Goal: Task Accomplishment & Management: Complete application form

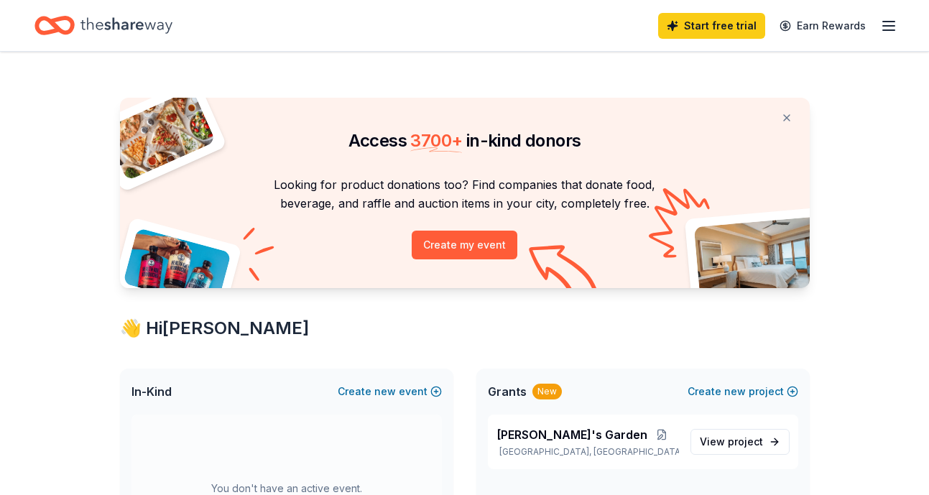
click at [886, 22] on line "button" at bounding box center [888, 22] width 11 height 0
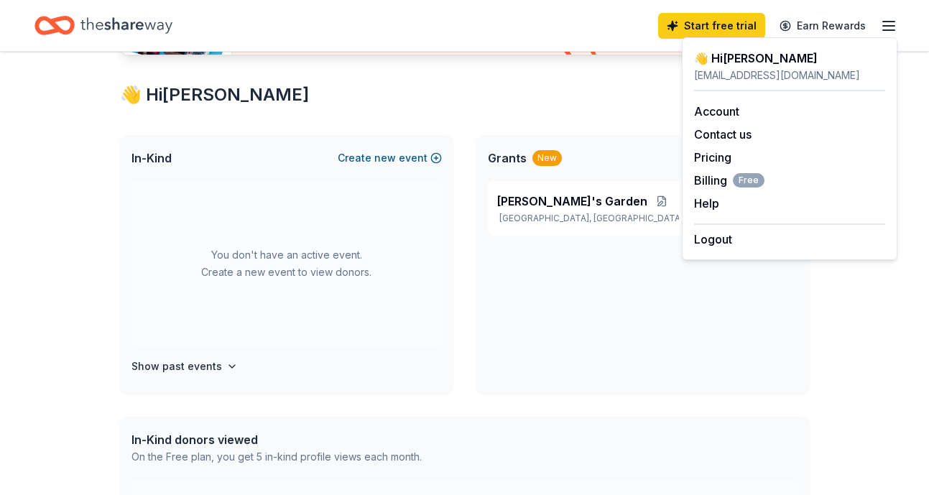
scroll to position [240, 0]
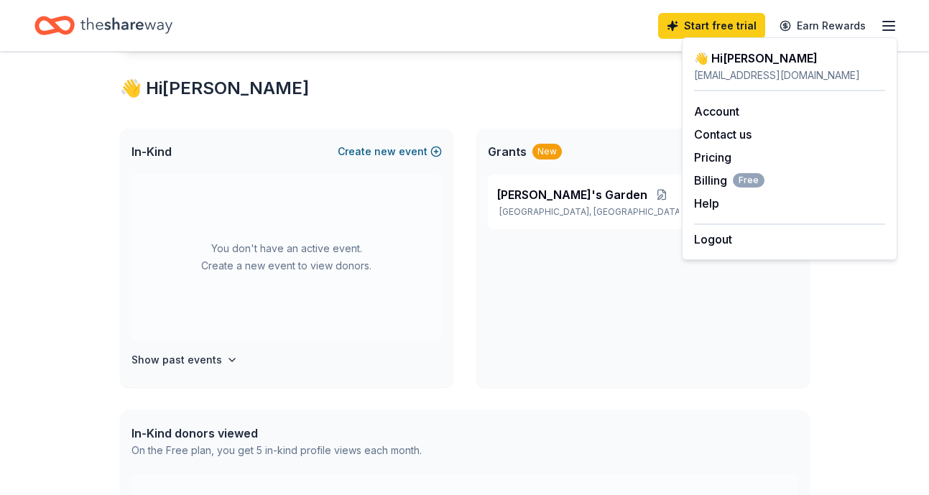
click at [401, 147] on button "Create new event" at bounding box center [390, 151] width 104 height 17
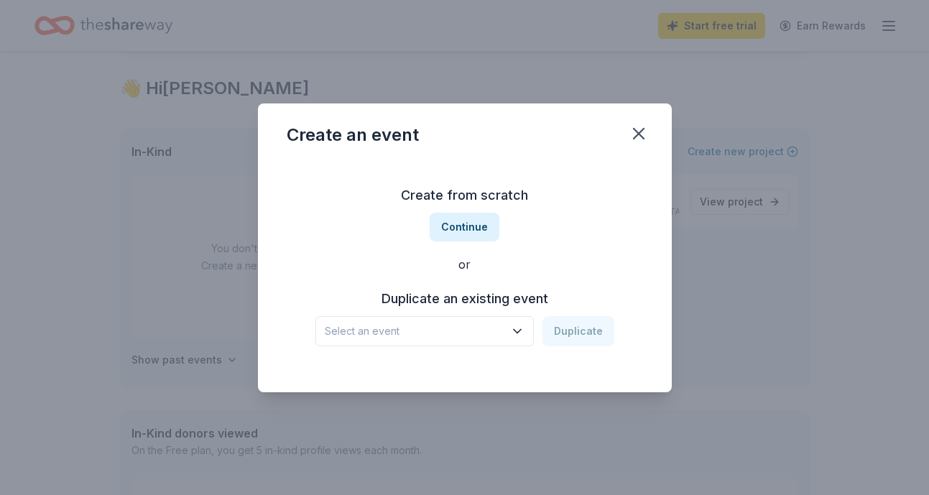
click at [457, 328] on span "Select an event" at bounding box center [415, 331] width 180 height 17
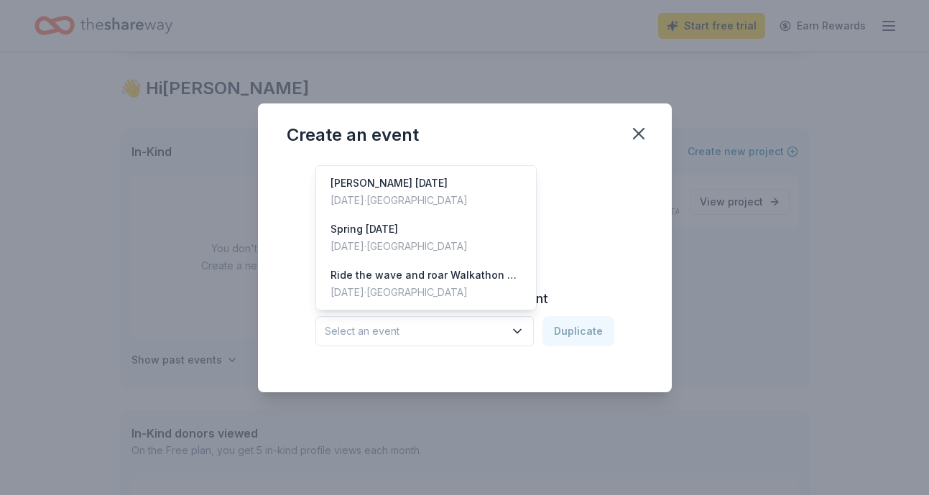
click at [483, 353] on div "Create from scratch Continue or Duplicate an existing event Select an event Dup…" at bounding box center [465, 265] width 356 height 208
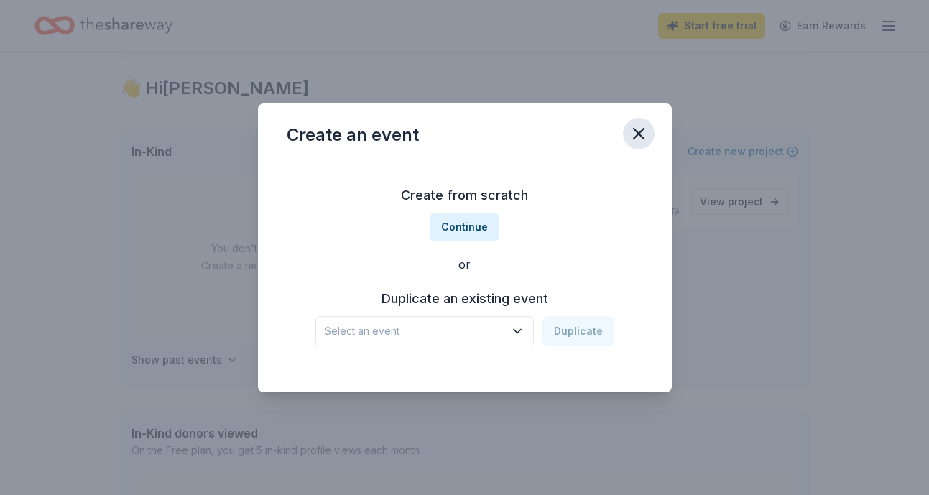
click at [626, 131] on button "button" at bounding box center [639, 134] width 32 height 32
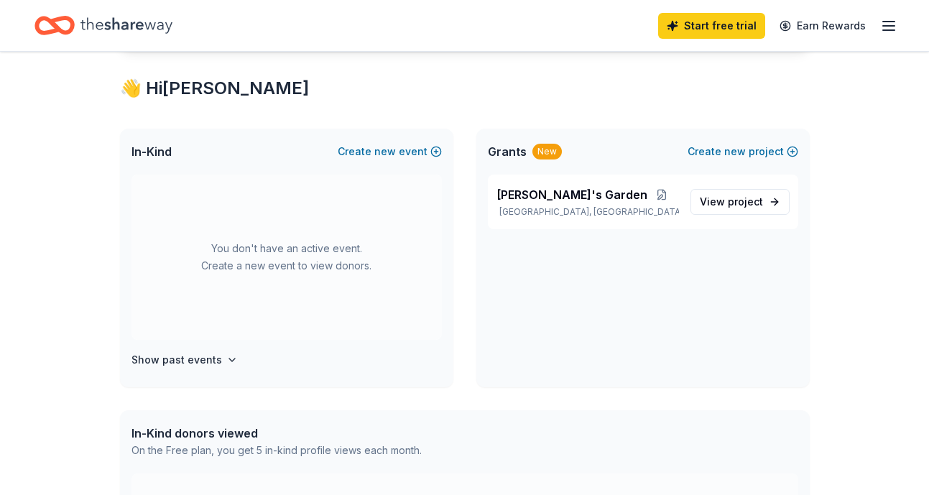
click at [881, 27] on icon "button" at bounding box center [888, 25] width 17 height 17
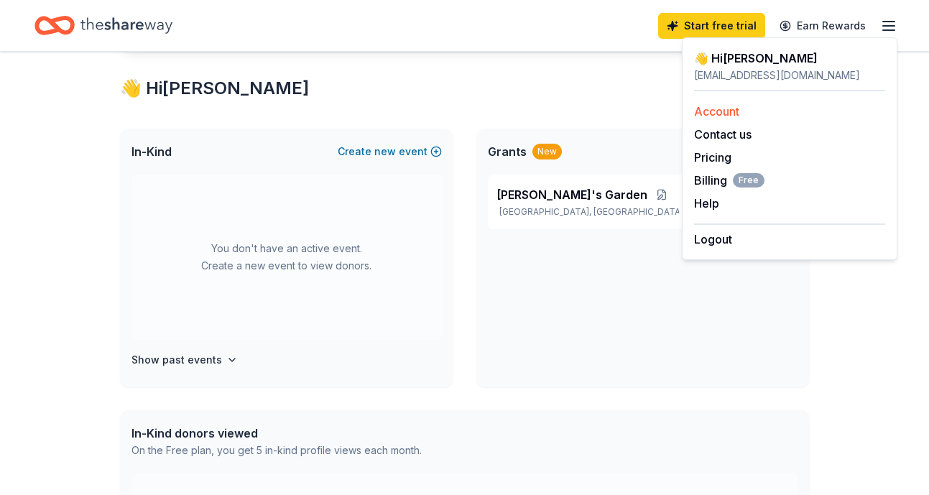
click at [720, 110] on link "Account" at bounding box center [716, 111] width 45 height 14
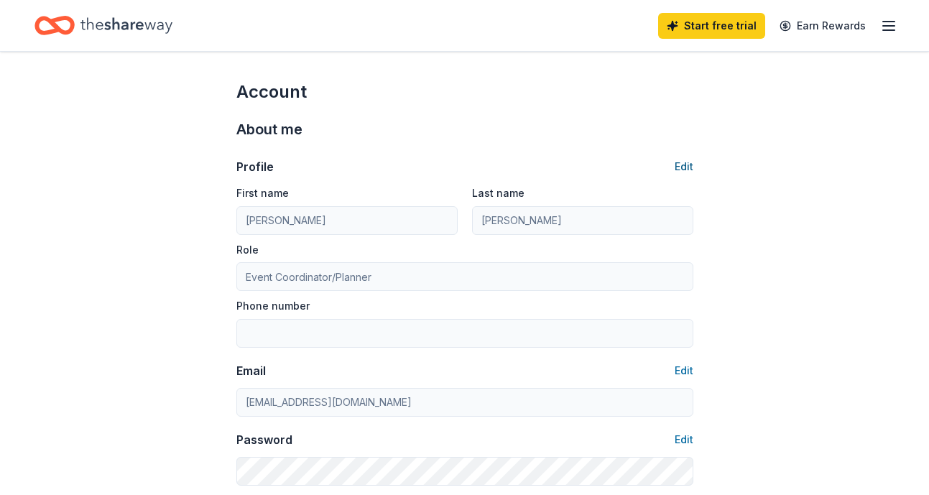
click at [685, 166] on button "Edit" at bounding box center [684, 166] width 19 height 17
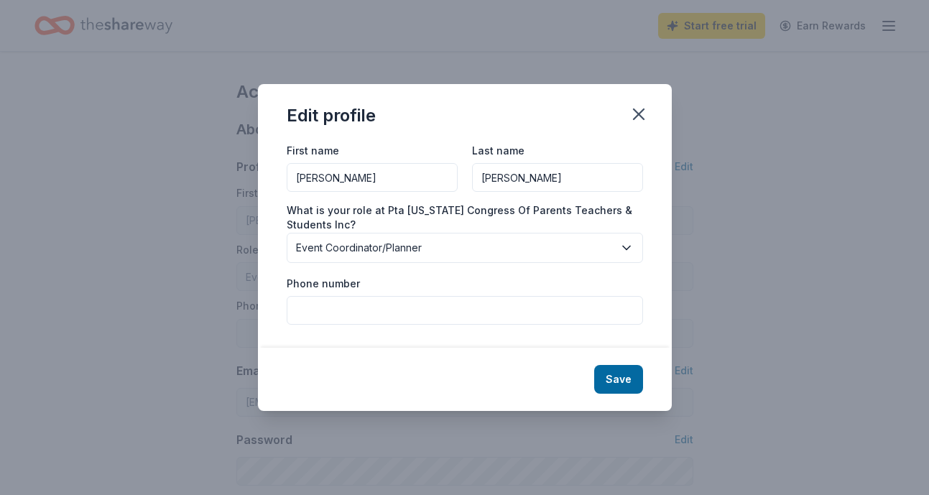
click at [407, 246] on span "Event Coordinator/Planner" at bounding box center [455, 247] width 318 height 17
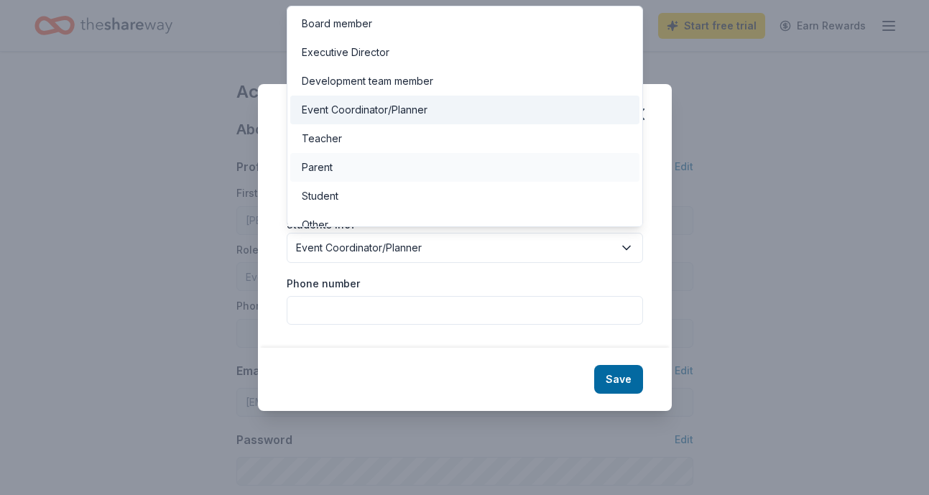
click at [381, 177] on div "Parent" at bounding box center [464, 167] width 349 height 29
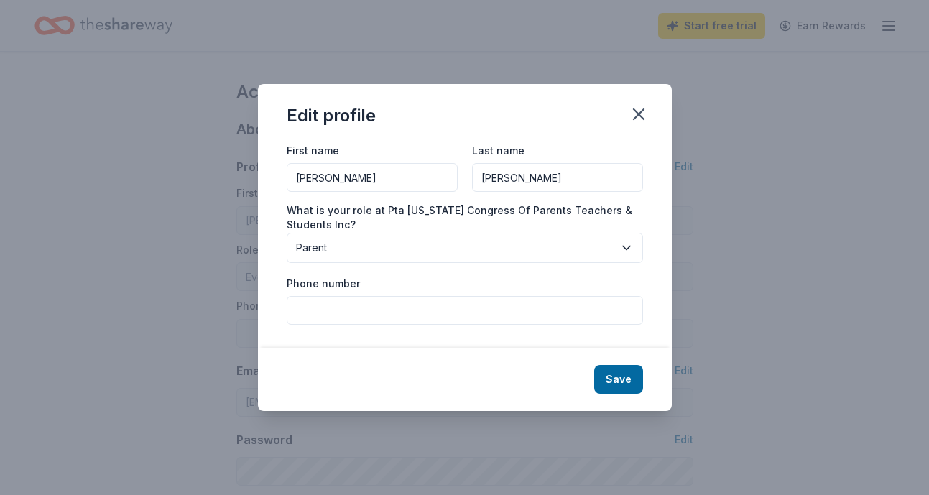
click at [412, 250] on span "Parent" at bounding box center [455, 247] width 318 height 17
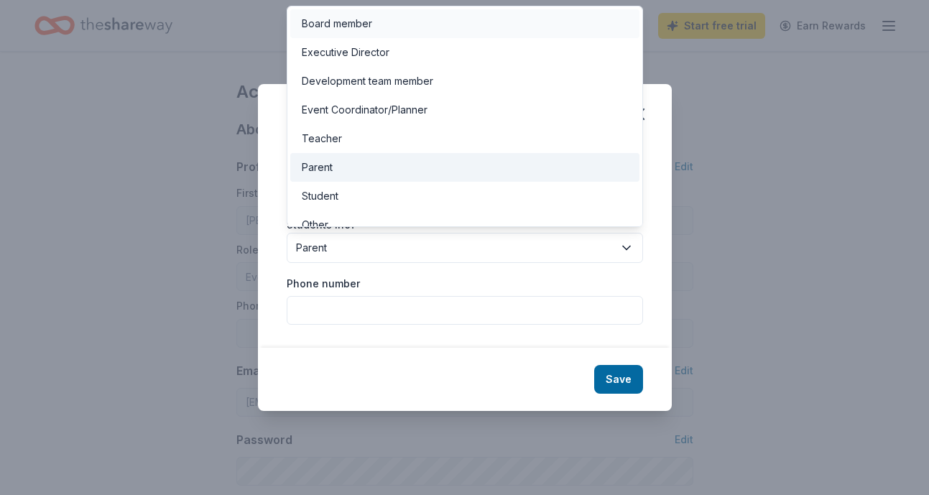
click at [364, 21] on div "Board member" at bounding box center [337, 23] width 70 height 17
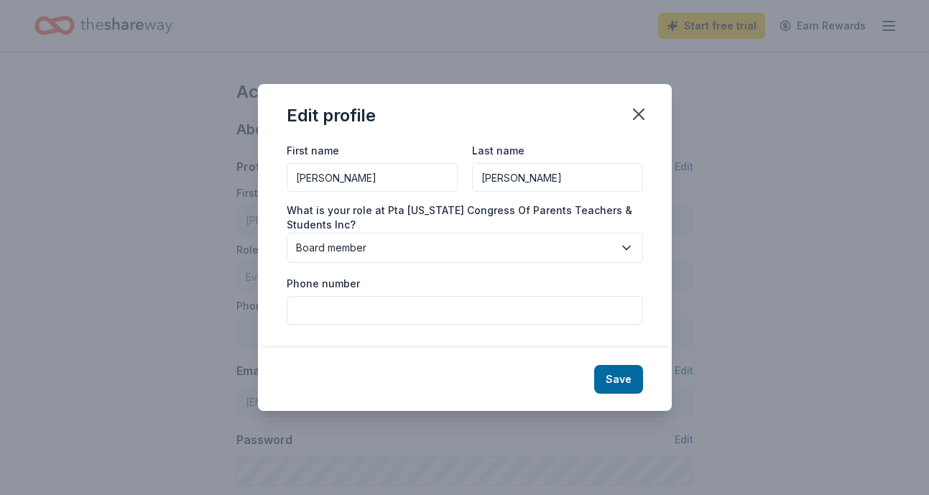
click at [549, 318] on input "Phone number" at bounding box center [465, 310] width 356 height 29
type input "6693437929"
click at [603, 379] on button "Save" at bounding box center [618, 379] width 49 height 29
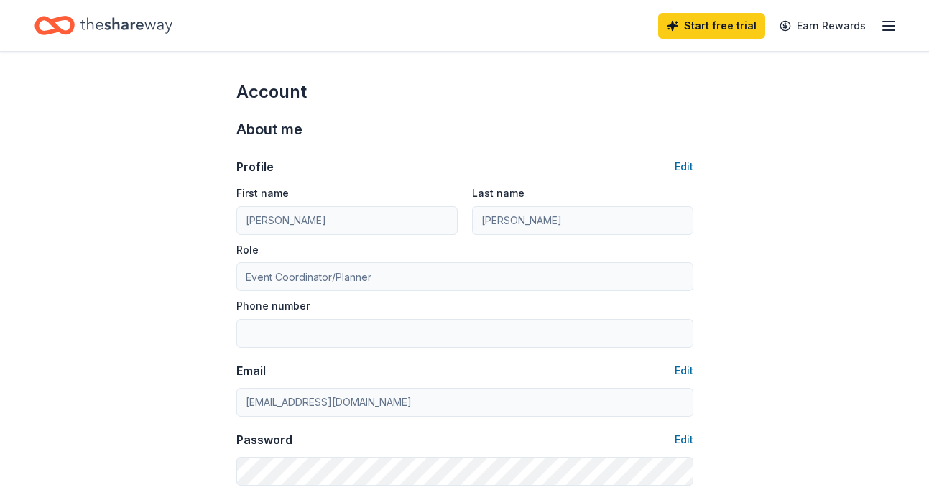
type input "Board member"
type input "6693437929"
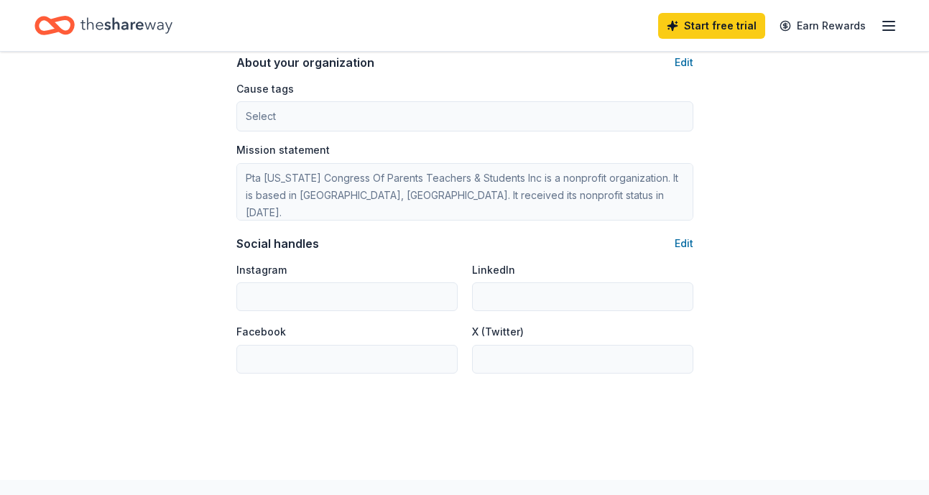
scroll to position [867, 0]
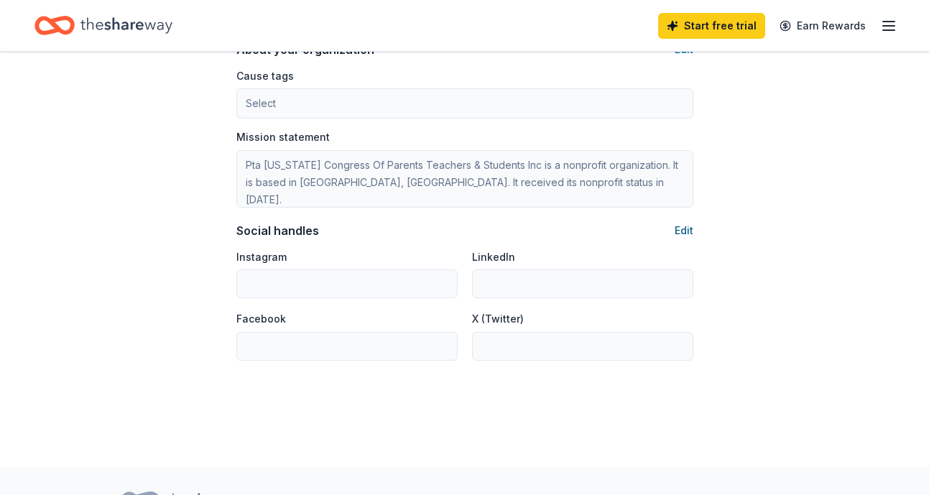
click at [685, 226] on button "Edit" at bounding box center [684, 230] width 19 height 17
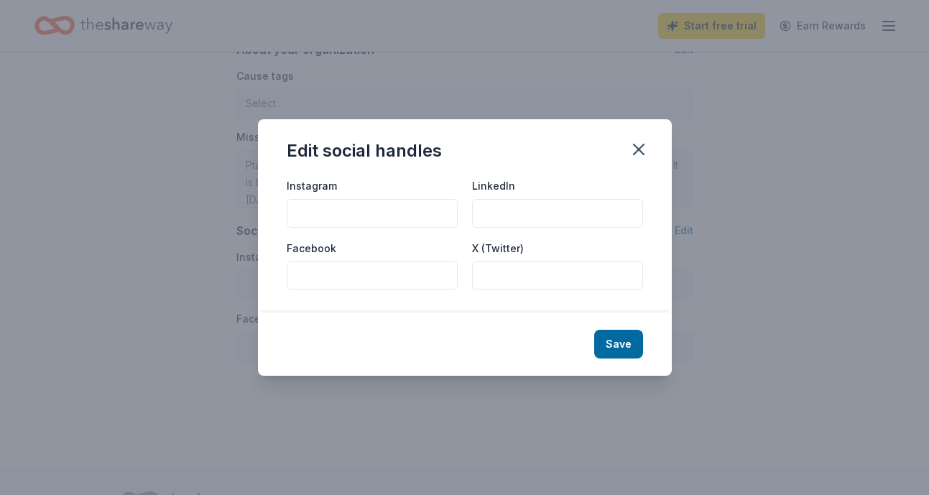
click at [335, 219] on input "Instagram" at bounding box center [372, 213] width 171 height 29
type input "terrell_elementary_pta"
click at [381, 270] on input "Facebook" at bounding box center [372, 275] width 171 height 29
type input "Terrell Elementary PTA"
click at [604, 340] on button "Save" at bounding box center [618, 344] width 49 height 29
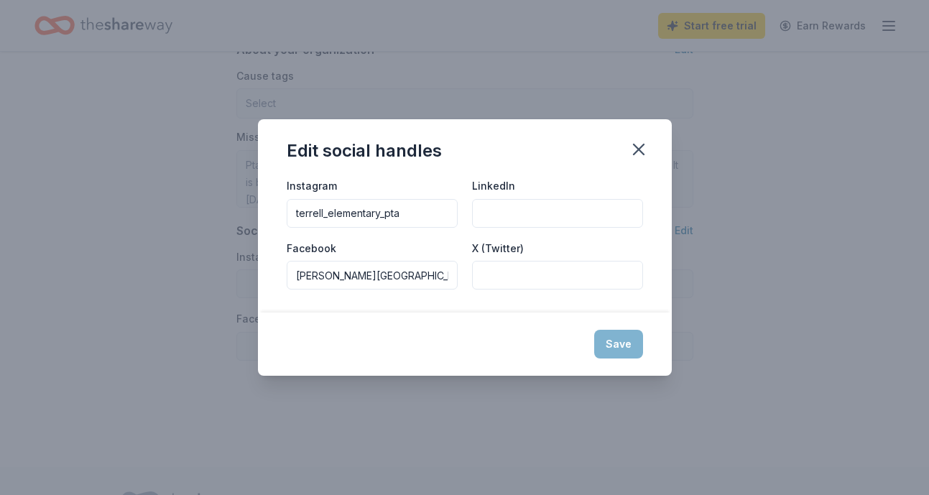
click at [401, 267] on input "Terrell Elementary PTA" at bounding box center [372, 275] width 171 height 29
click at [613, 354] on div "Save" at bounding box center [465, 343] width 414 height 63
click at [415, 212] on input "terrell_elementary_pta" at bounding box center [372, 213] width 171 height 29
type input "terrell_elementary_pta"
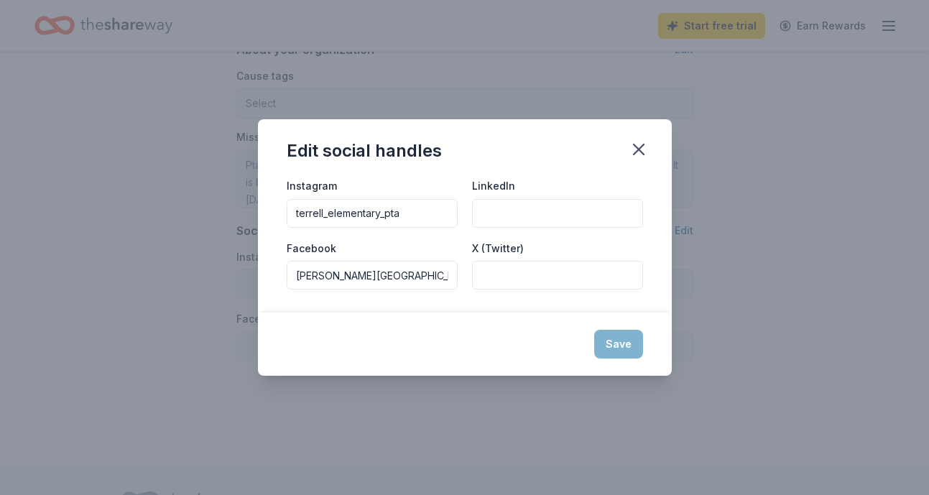
type input "terrell_elementary_pta"
type input "Terrell Elementary PTA"
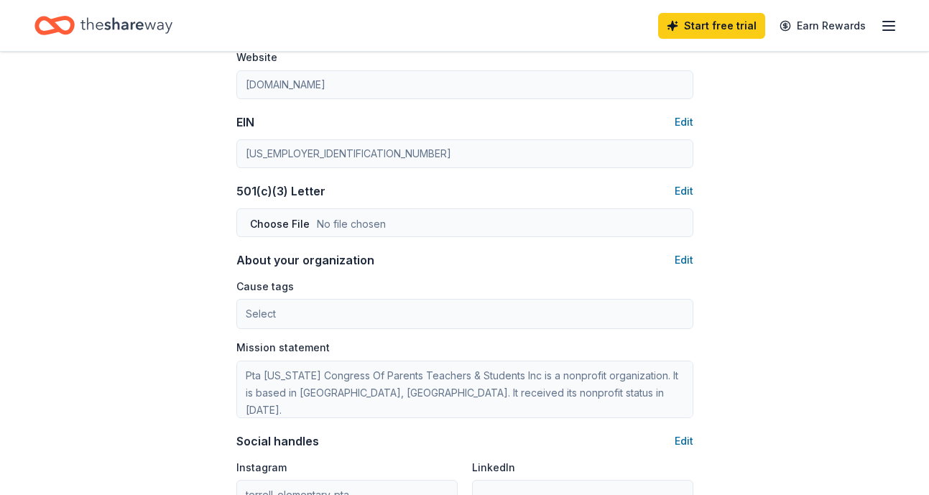
scroll to position [652, 0]
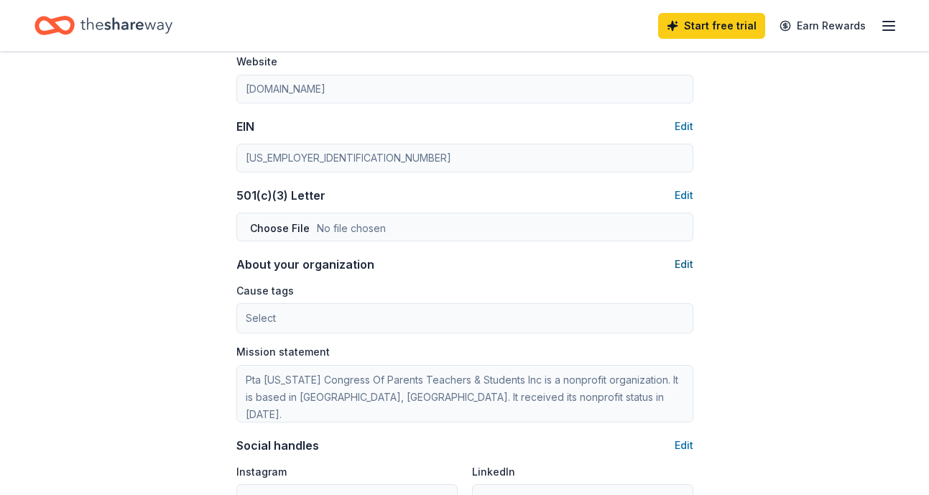
click at [687, 267] on button "Edit" at bounding box center [684, 264] width 19 height 17
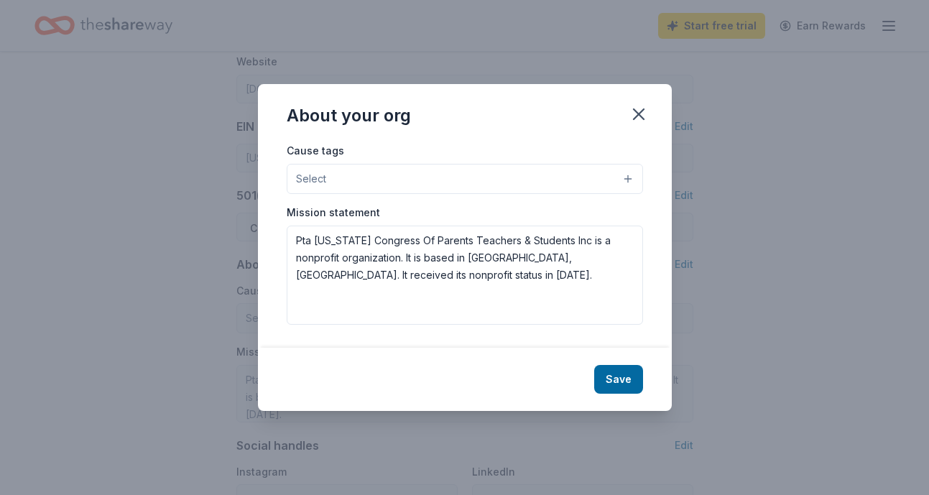
click at [361, 179] on button "Select" at bounding box center [465, 179] width 356 height 30
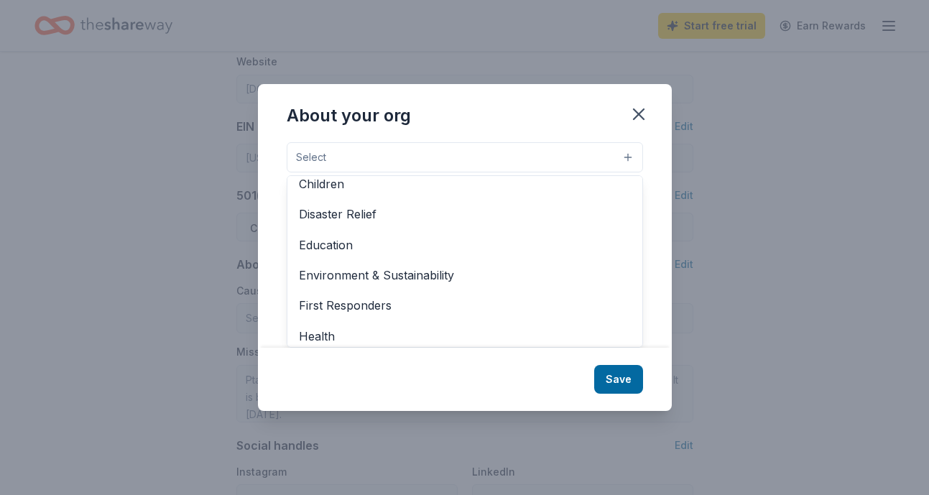
scroll to position [0, 0]
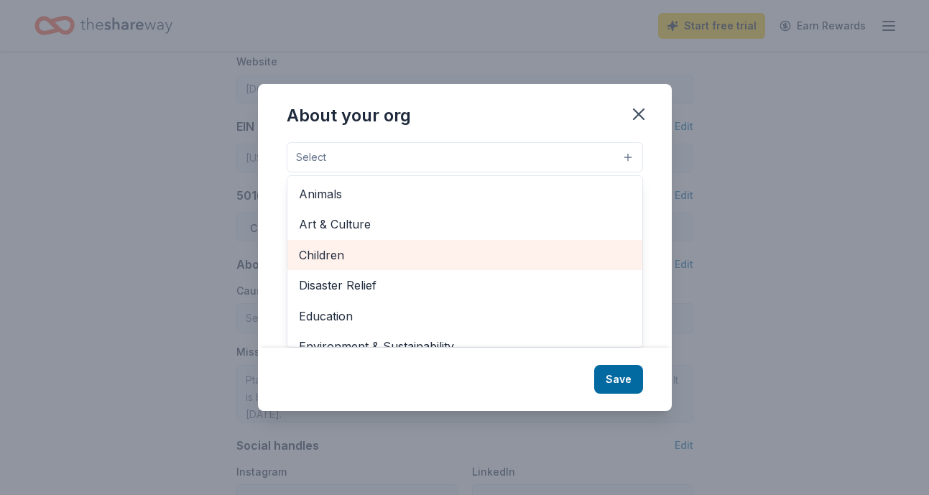
click at [351, 249] on span "Children" at bounding box center [465, 255] width 332 height 19
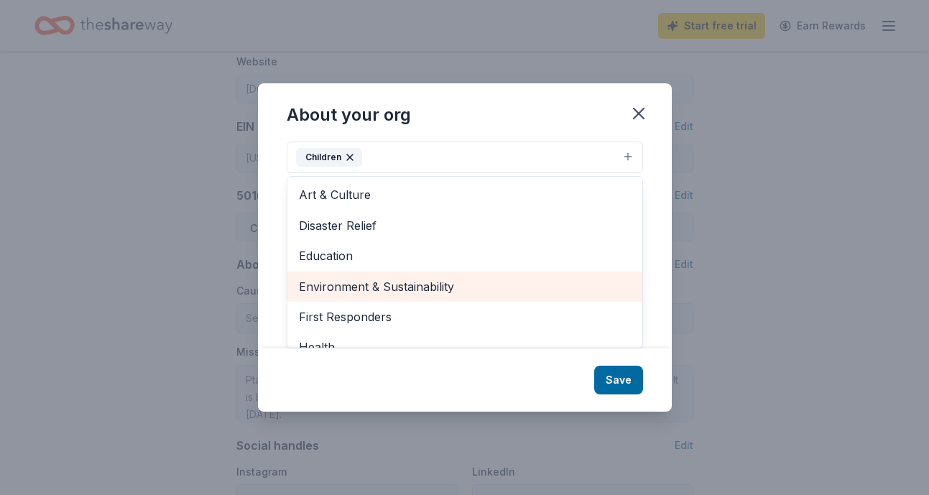
scroll to position [34, 0]
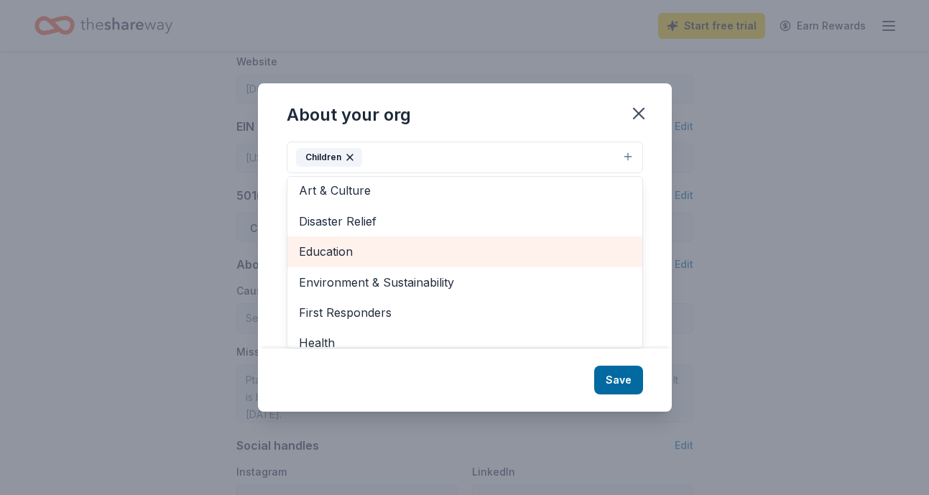
click at [354, 246] on span "Education" at bounding box center [465, 251] width 332 height 19
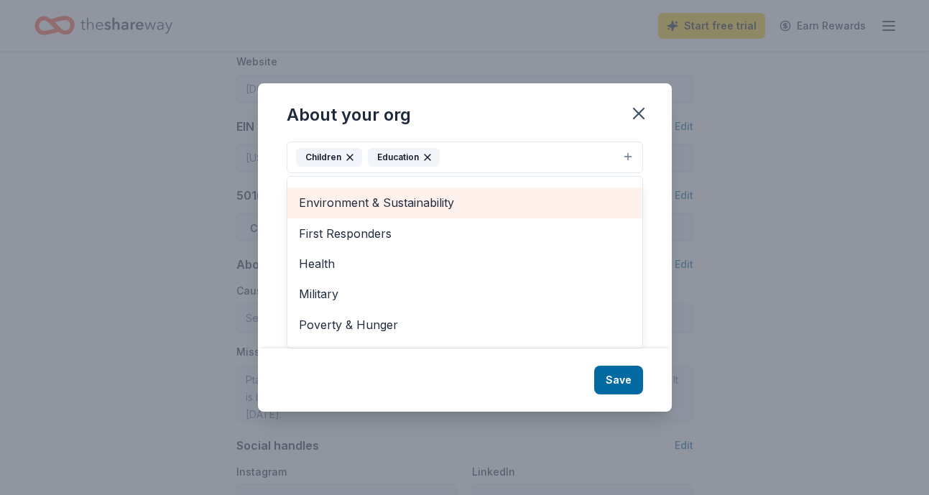
scroll to position [139, 0]
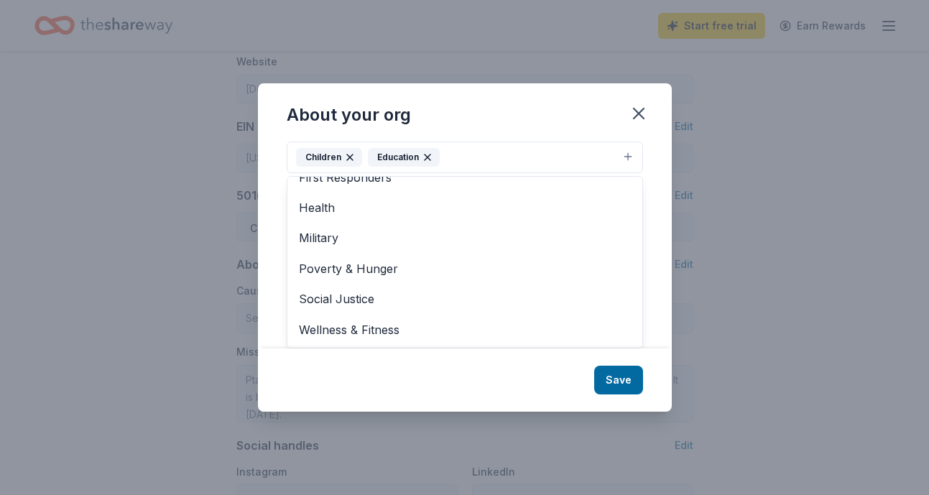
click at [612, 384] on div "About your org Cause tags Children Education Animals Art & Culture Disaster Rel…" at bounding box center [465, 247] width 414 height 328
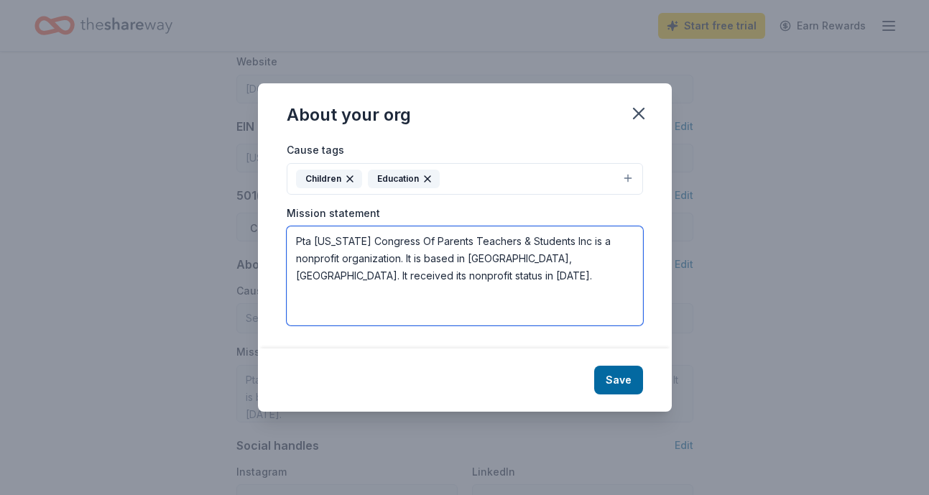
drag, startPoint x: 423, startPoint y: 287, endPoint x: 290, endPoint y: 225, distance: 147.5
click at [290, 226] on textarea "Pta California Congress Of Parents Teachers & Students Inc is a nonprofit organ…" at bounding box center [465, 275] width 356 height 99
paste textarea "The Terrell PTA is a diverse and energetic group who are committed to providing…"
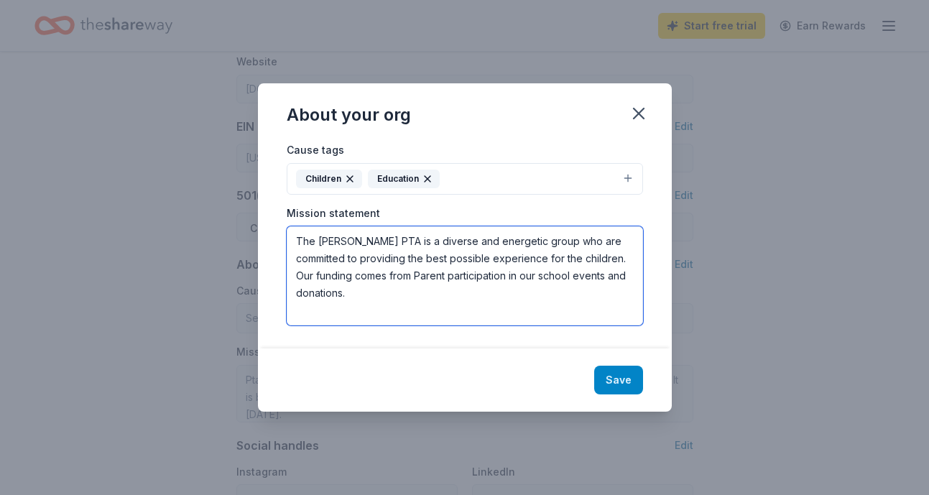
type textarea "The Terrell PTA is a diverse and energetic group who are committed to providing…"
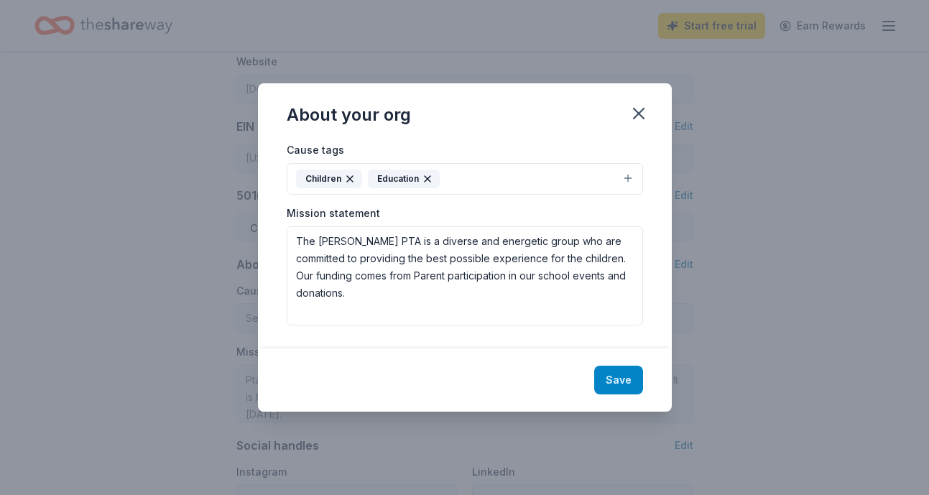
click at [619, 379] on button "Save" at bounding box center [618, 380] width 49 height 29
type textarea "The Terrell PTA is a diverse and energetic group who are committed to providing…"
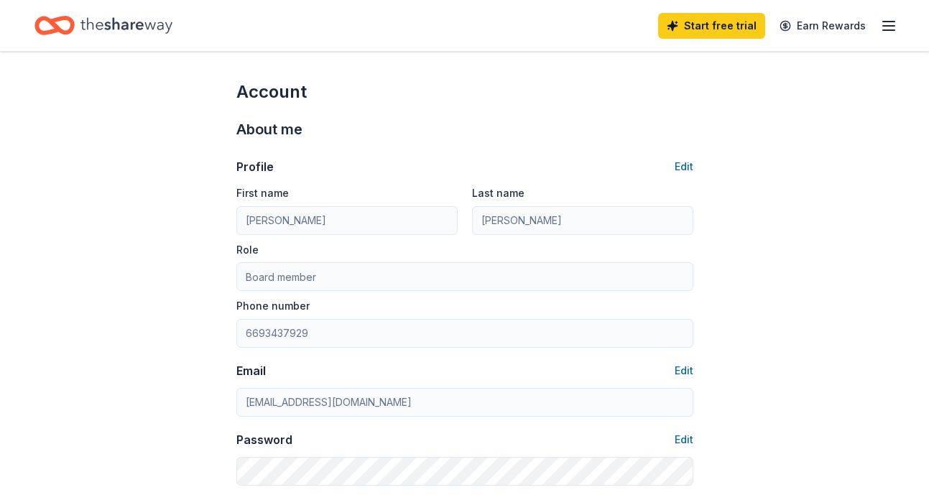
click at [884, 30] on line "button" at bounding box center [888, 30] width 11 height 0
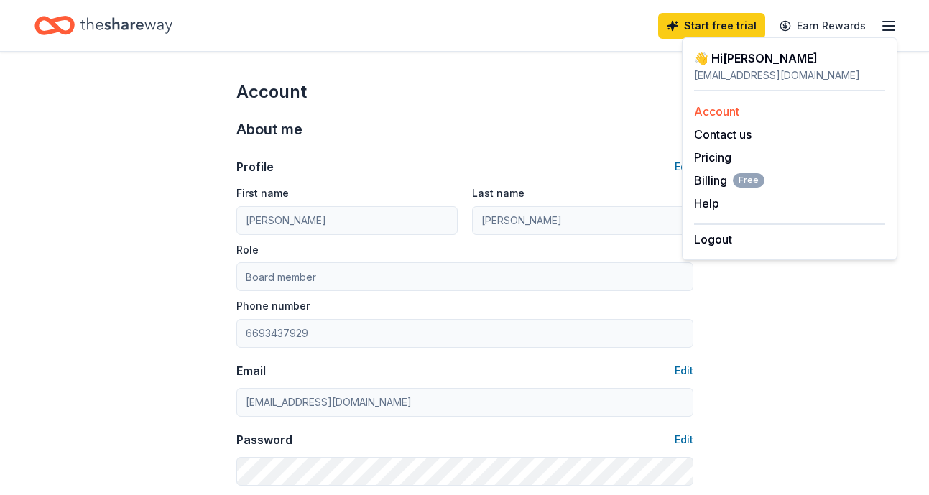
click at [723, 112] on link "Account" at bounding box center [716, 111] width 45 height 14
click at [108, 23] on icon "Home" at bounding box center [126, 25] width 92 height 16
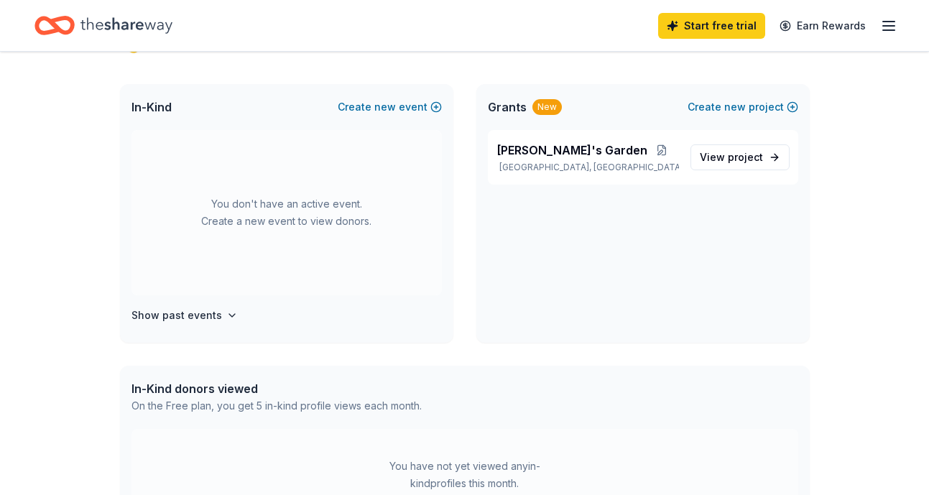
scroll to position [297, 0]
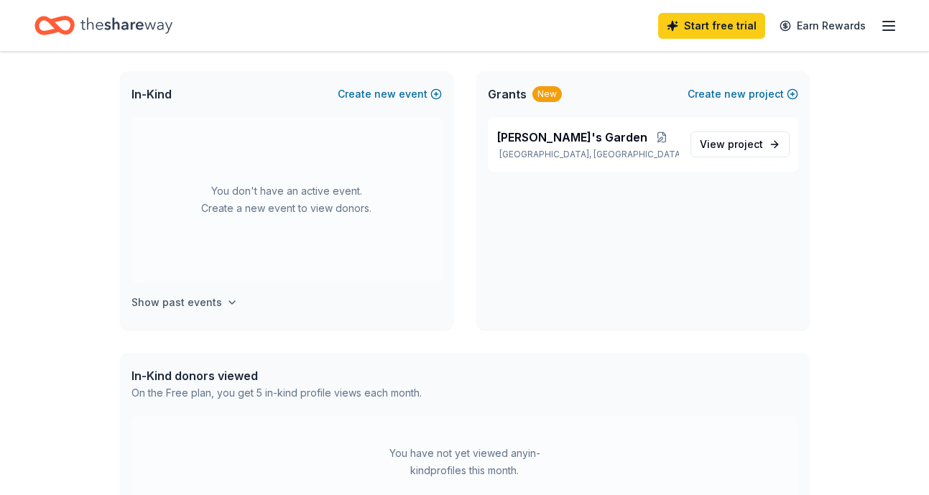
click at [210, 297] on h4 "Show past events" at bounding box center [176, 302] width 91 height 17
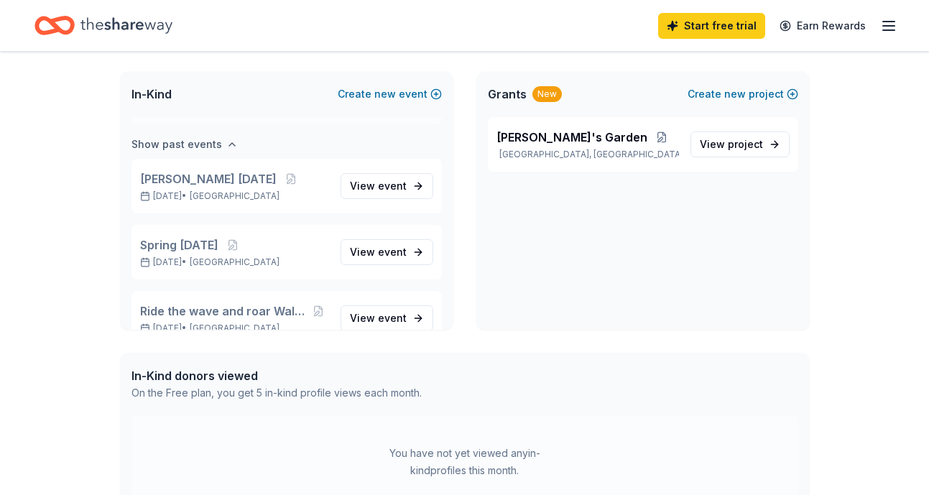
scroll to position [165, 0]
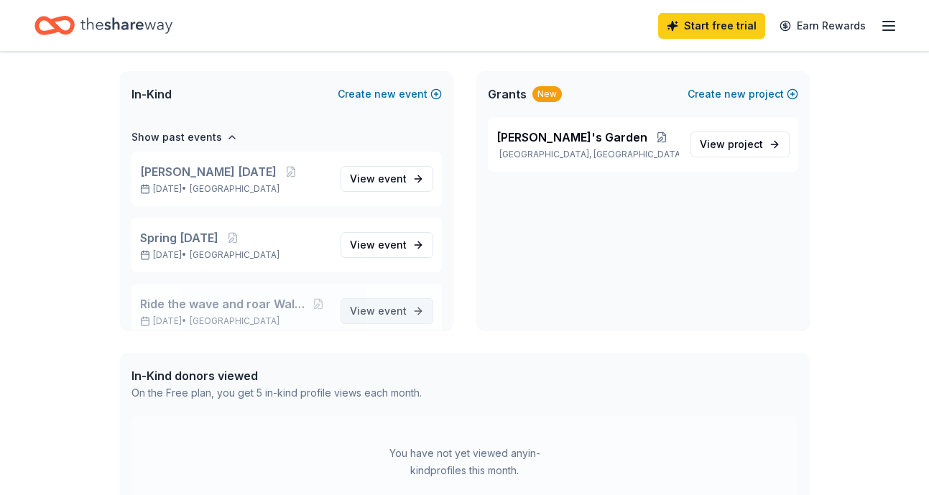
click at [390, 311] on span "event" at bounding box center [392, 311] width 29 height 12
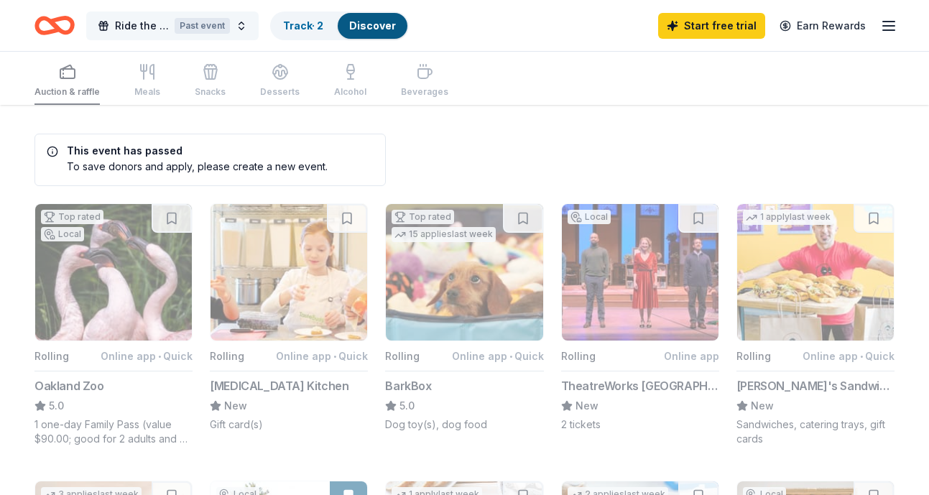
click at [147, 22] on span "Ride the wave and roar Walkathon 2024" at bounding box center [142, 25] width 54 height 17
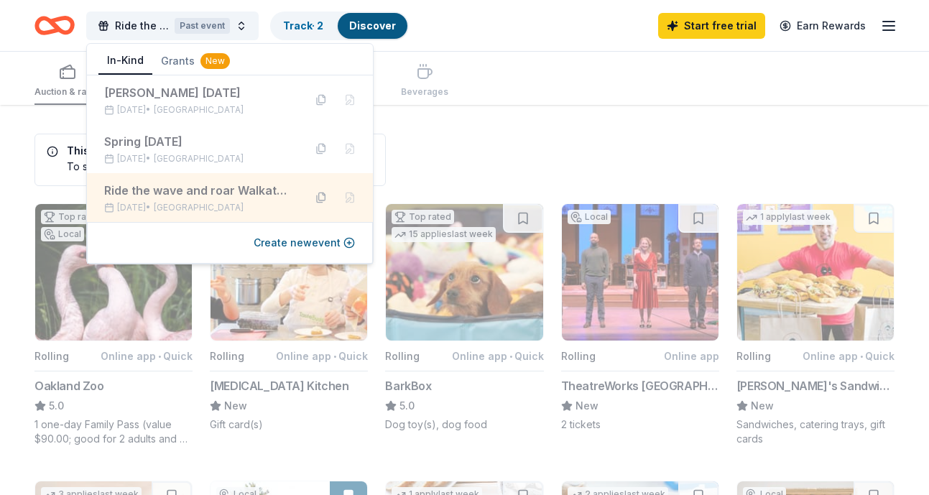
click at [321, 197] on button at bounding box center [321, 197] width 23 height 23
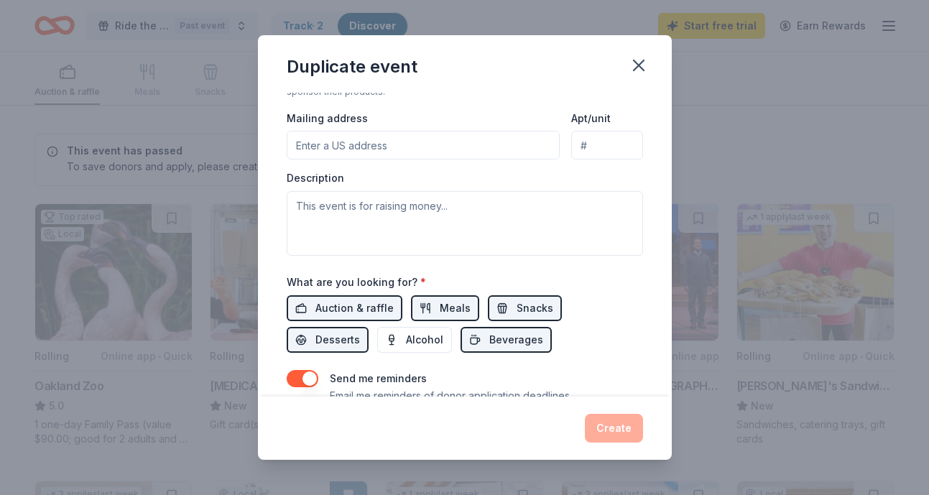
scroll to position [119, 0]
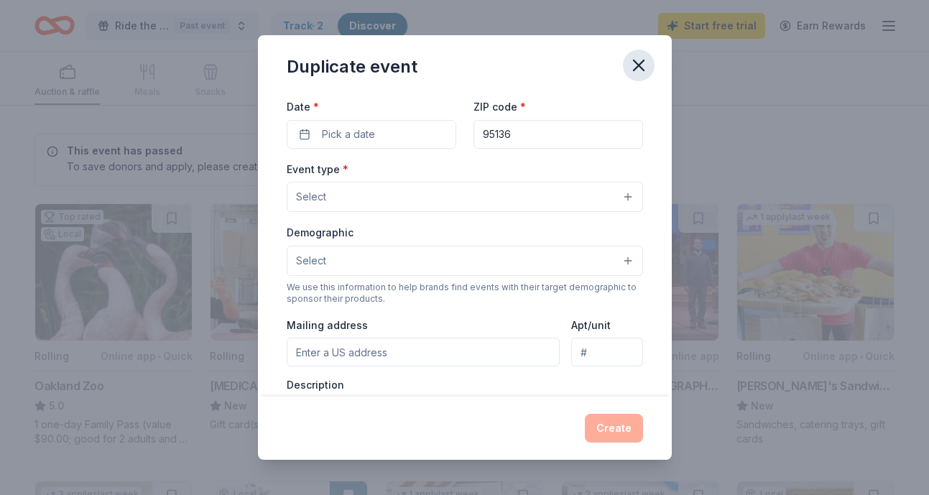
click at [633, 73] on icon "button" at bounding box center [639, 65] width 20 height 20
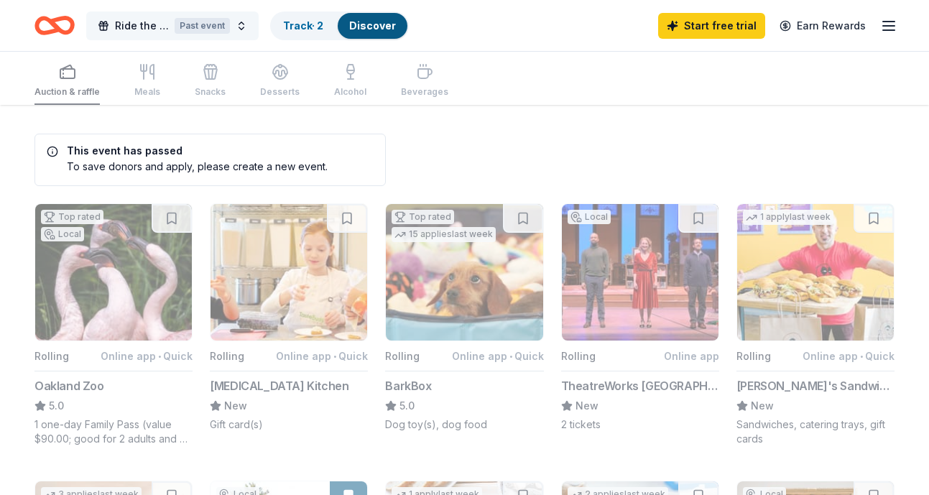
click at [217, 21] on div "Past event" at bounding box center [202, 26] width 55 height 16
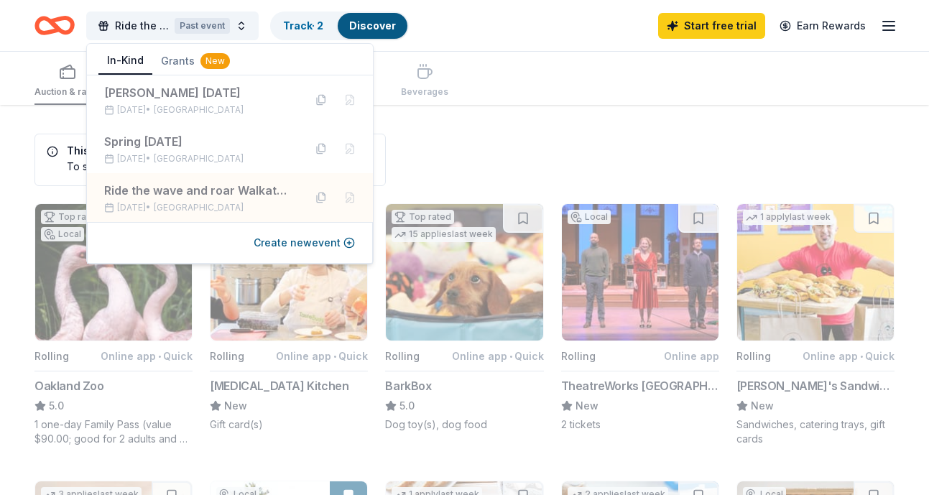
click at [170, 63] on button "Grants New" at bounding box center [195, 61] width 86 height 26
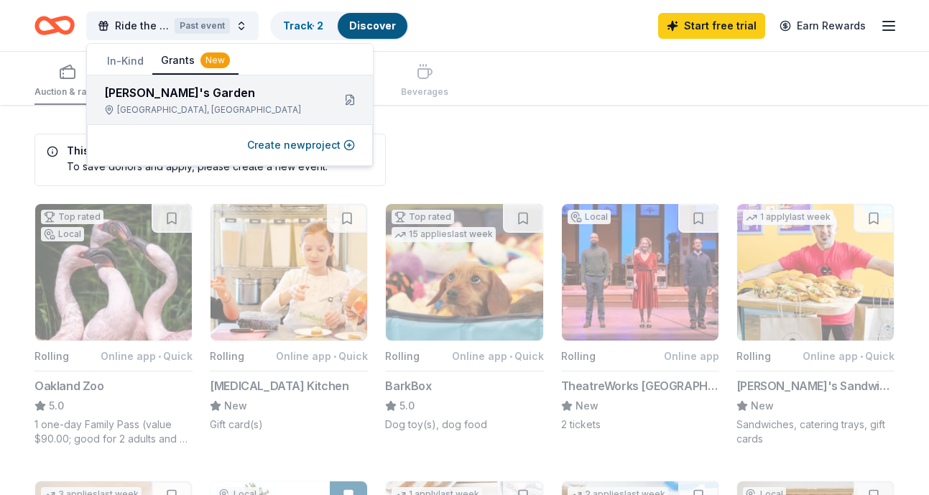
click at [205, 104] on div "San Jose, CA" at bounding box center [212, 109] width 217 height 11
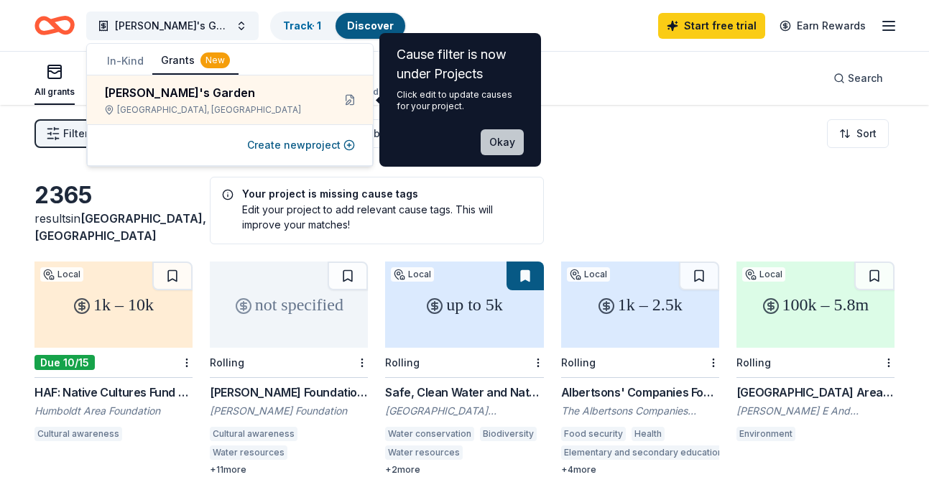
click at [492, 144] on button "Okay" at bounding box center [502, 142] width 43 height 26
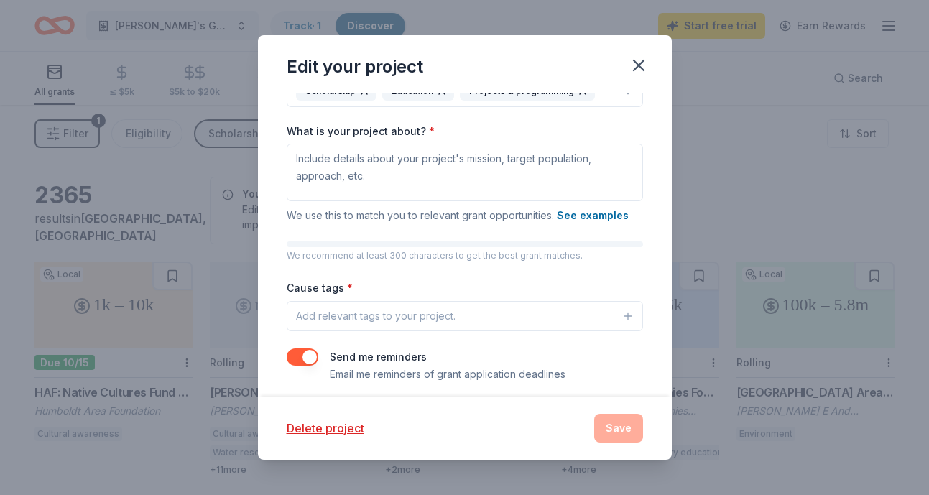
scroll to position [185, 0]
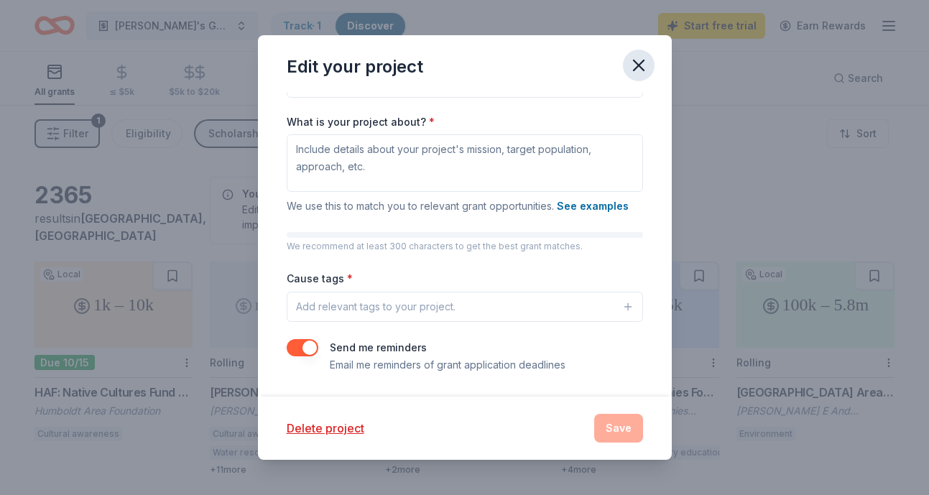
click at [629, 70] on icon "button" at bounding box center [639, 65] width 20 height 20
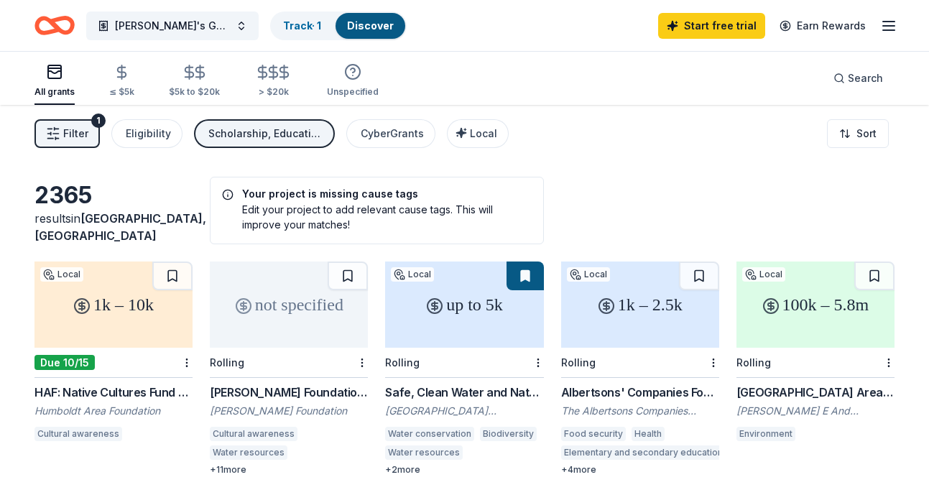
click at [41, 29] on icon "Home" at bounding box center [54, 26] width 40 height 34
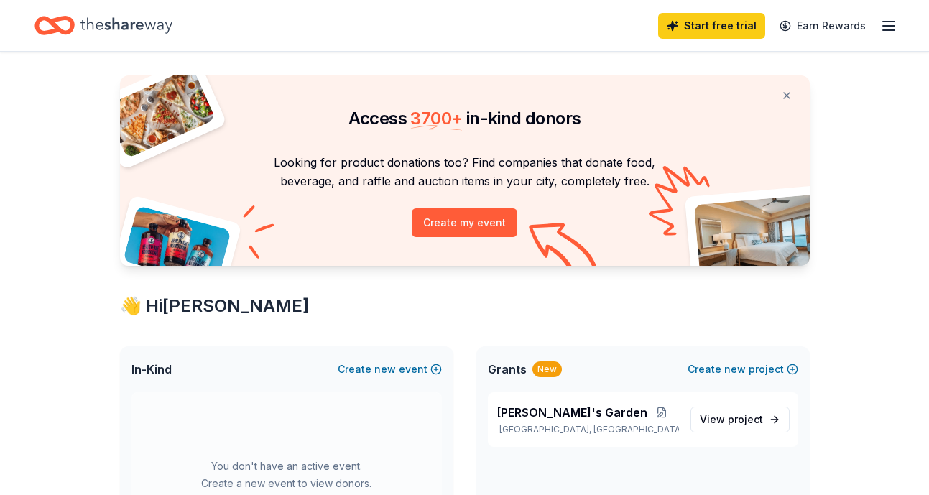
scroll to position [24, 0]
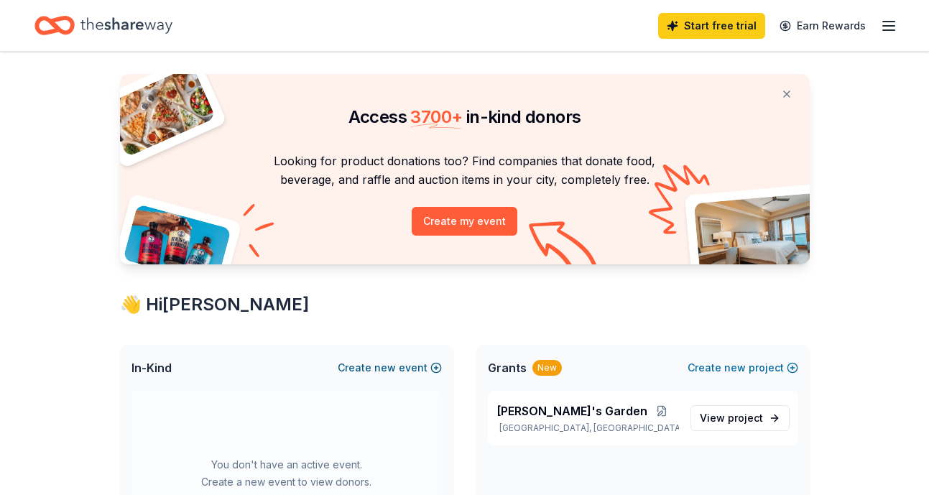
click at [400, 368] on button "Create new event" at bounding box center [390, 367] width 104 height 17
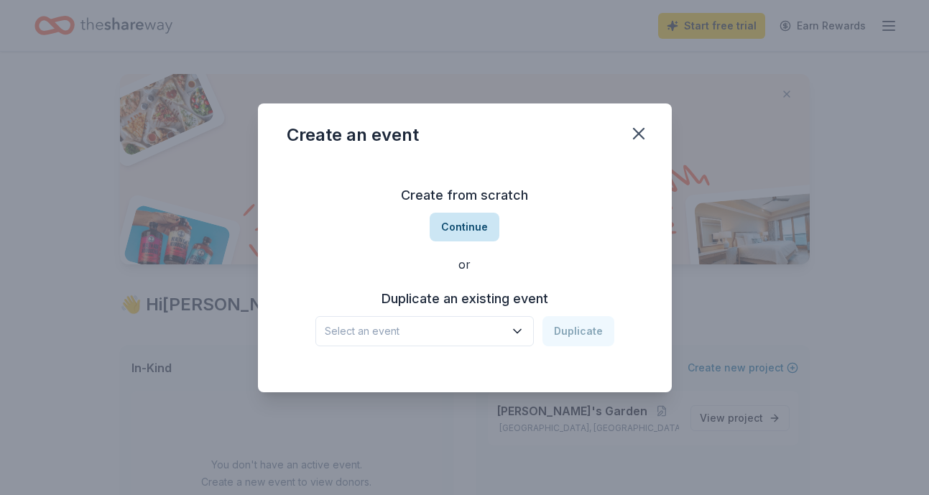
click at [461, 228] on button "Continue" at bounding box center [465, 227] width 70 height 29
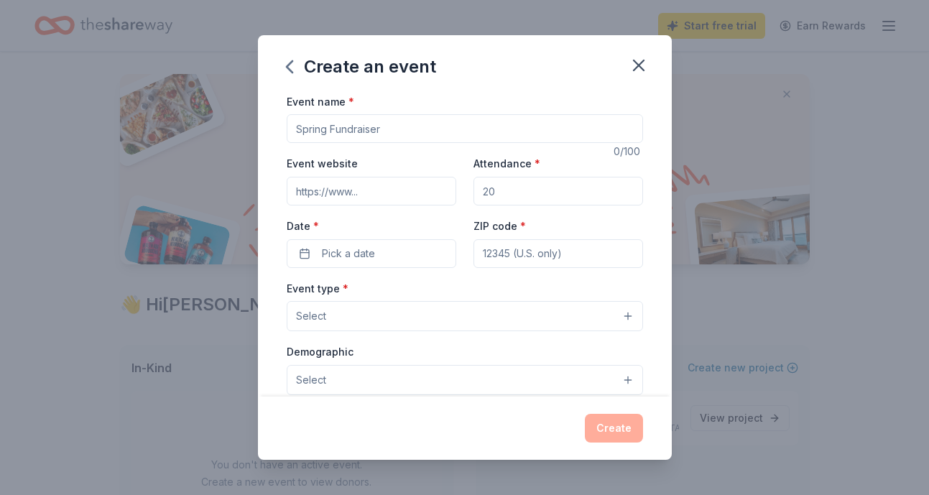
click at [381, 127] on input "Event name *" at bounding box center [465, 128] width 356 height 29
type input "[PERSON_NAME]'s 60th Birthday Walkathon"
click at [368, 193] on input "Event website" at bounding box center [372, 191] width 170 height 29
click at [505, 184] on input "Attendance *" at bounding box center [558, 191] width 170 height 29
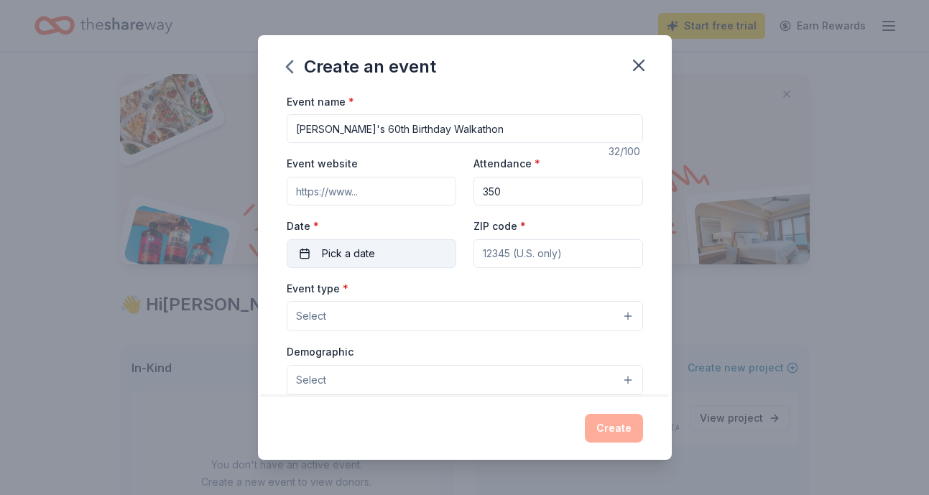
type input "350"
click at [393, 242] on button "Pick a date" at bounding box center [372, 253] width 170 height 29
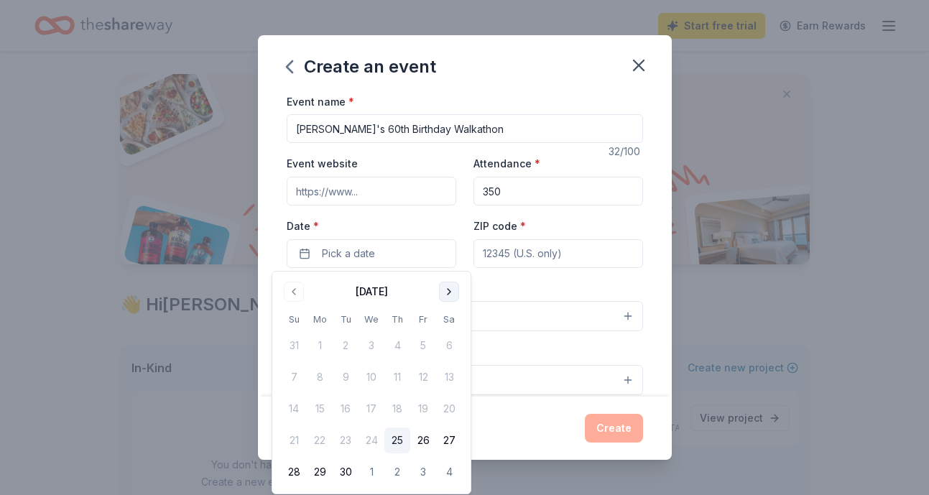
click at [448, 291] on button "Go to next month" at bounding box center [449, 292] width 20 height 20
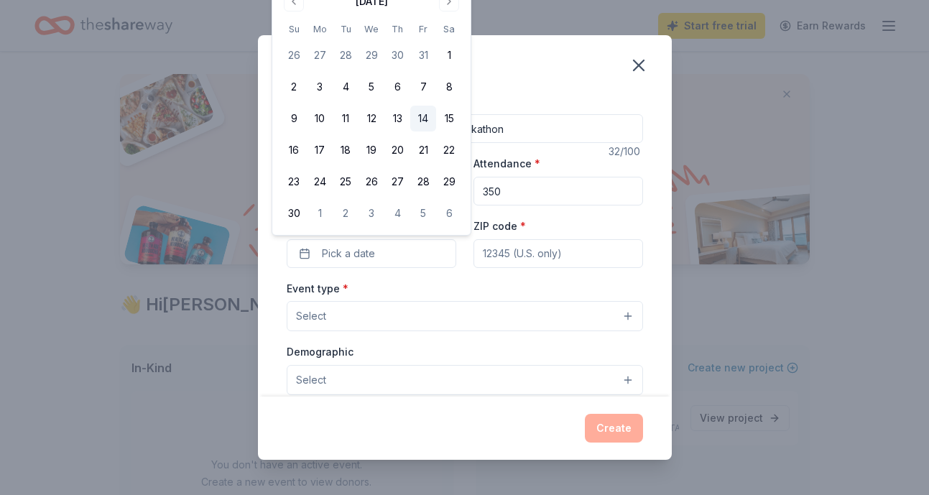
click at [422, 124] on button "14" at bounding box center [423, 119] width 26 height 26
click at [529, 264] on input "ZIP code *" at bounding box center [558, 253] width 170 height 29
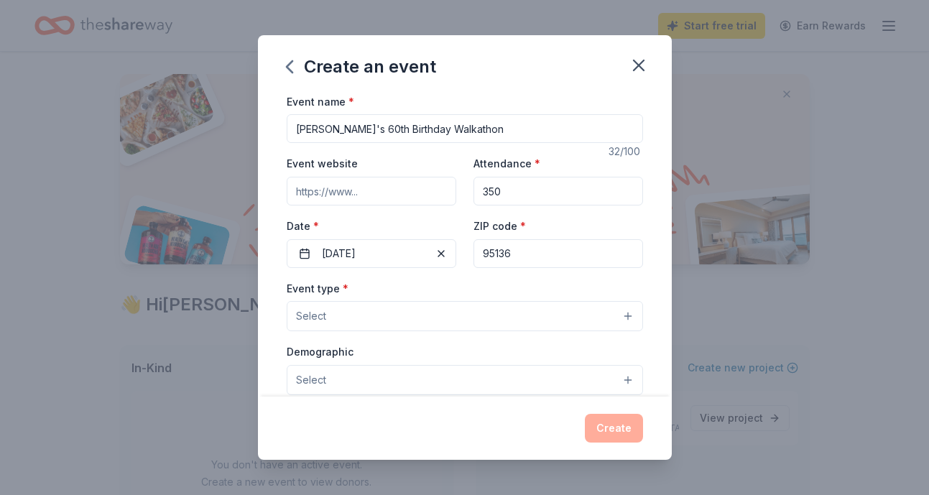
type input "95136"
click at [388, 321] on button "Select" at bounding box center [465, 316] width 356 height 30
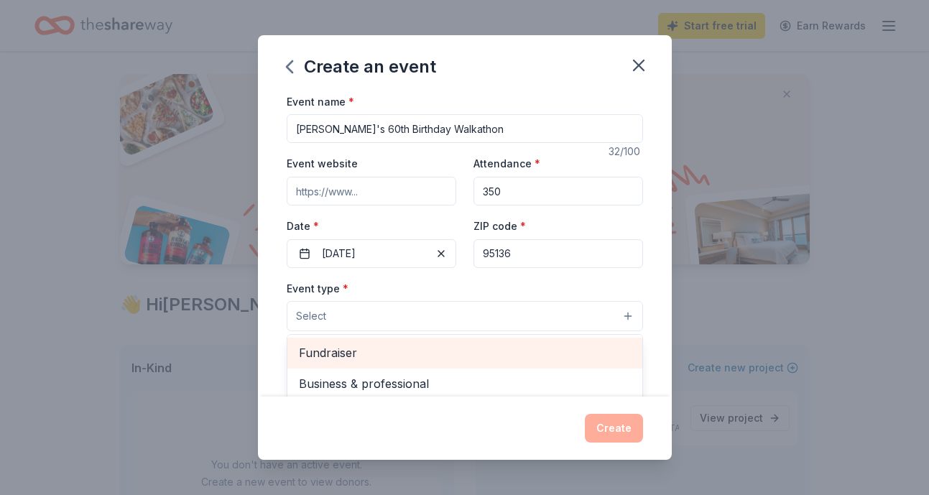
click at [374, 346] on span "Fundraiser" at bounding box center [465, 352] width 332 height 19
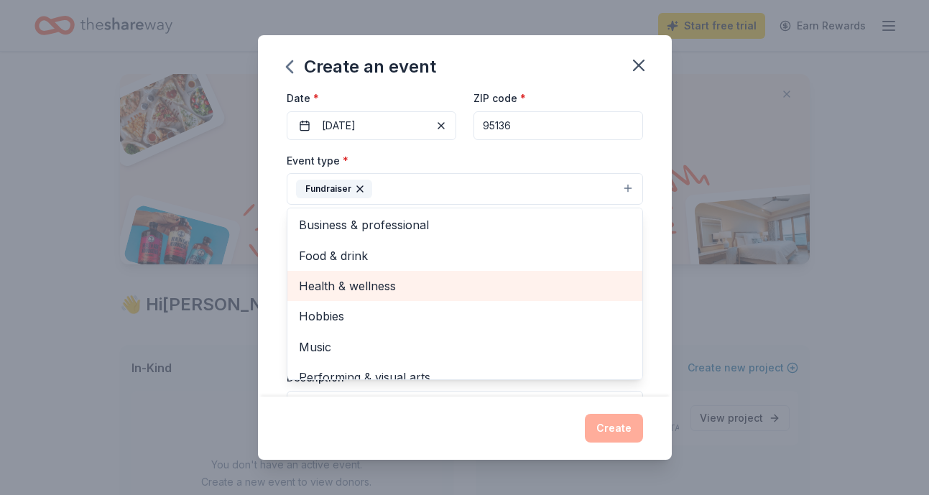
scroll to position [0, 0]
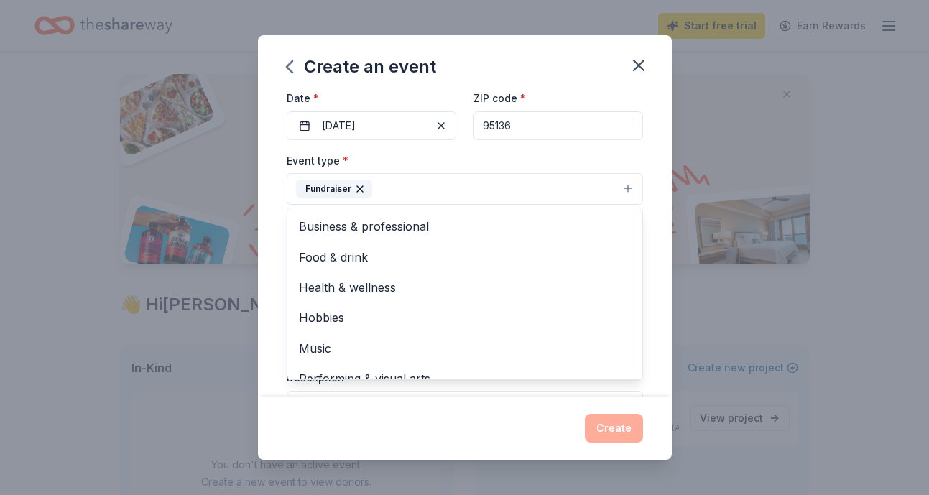
click at [440, 154] on div "Event type * Fundraiser Business & professional Food & drink Health & wellness …" at bounding box center [465, 179] width 356 height 54
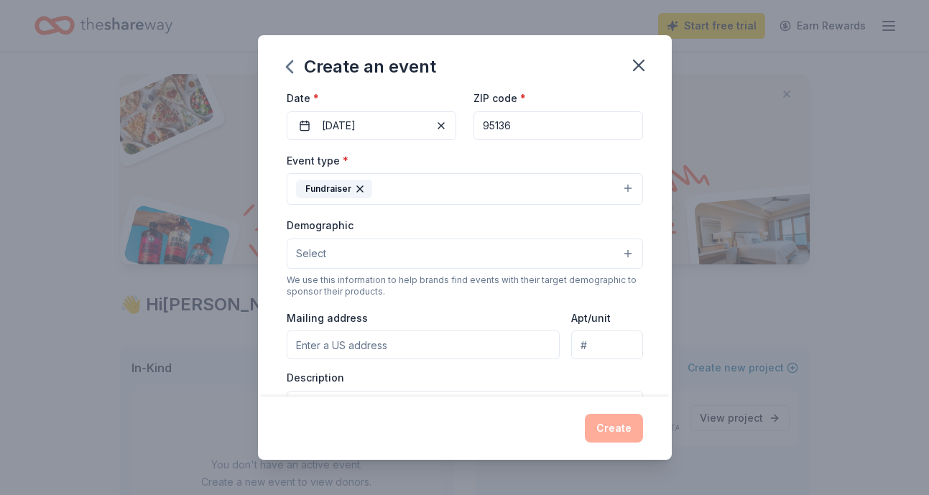
click at [432, 243] on button "Select" at bounding box center [465, 254] width 356 height 30
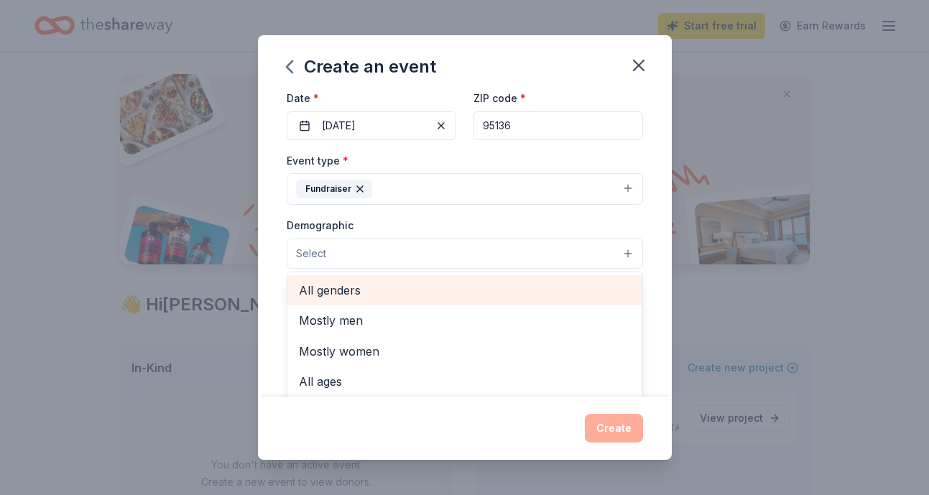
click at [351, 281] on span "All genders" at bounding box center [465, 290] width 332 height 19
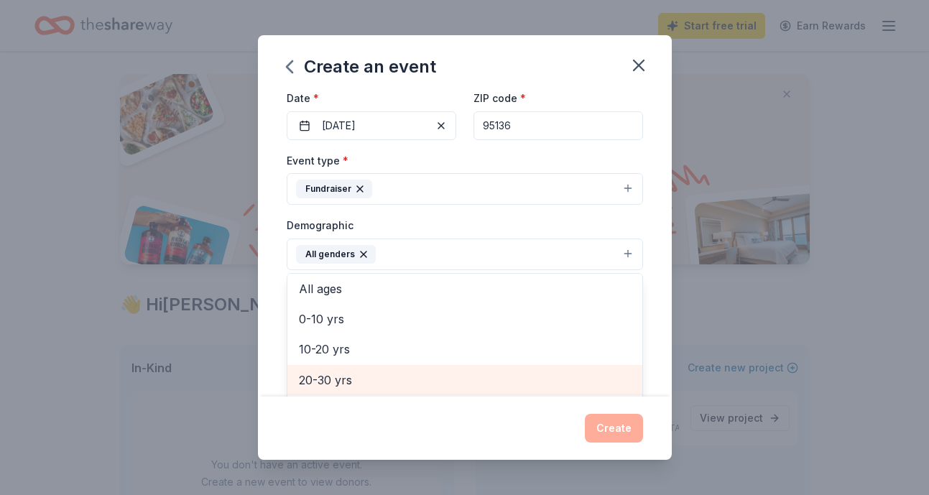
scroll to position [62, 0]
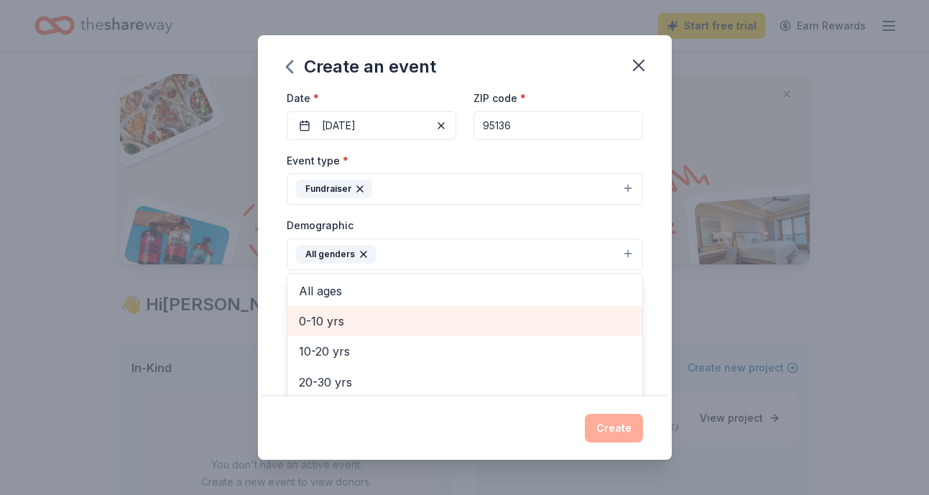
click at [365, 330] on div "0-10 yrs" at bounding box center [464, 321] width 355 height 30
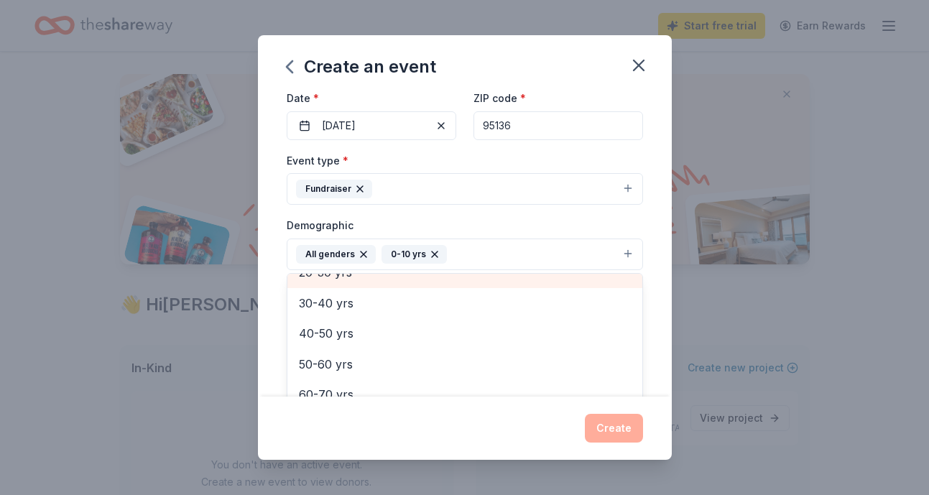
scroll to position [170, 0]
click at [476, 223] on div "Demographic All genders 0-10 yrs Mostly men Mostly women All ages 10-20 yrs 20-…" at bounding box center [465, 243] width 356 height 54
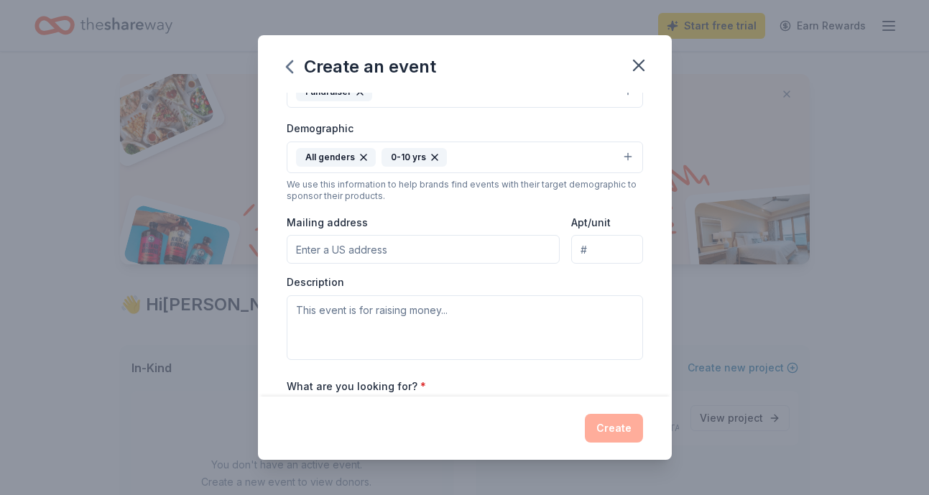
scroll to position [223, 0]
click at [401, 250] on input "Mailing address" at bounding box center [424, 250] width 274 height 29
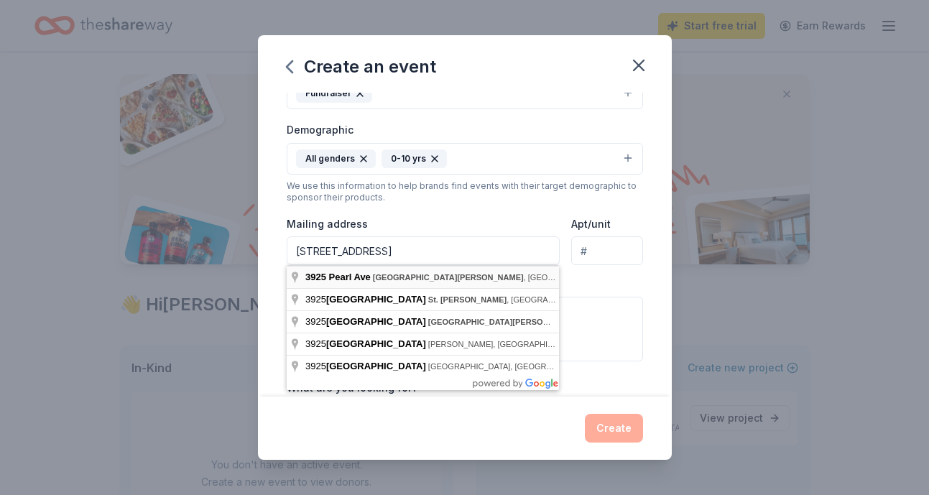
type input "3925 Pearl Avenue, San Jose, CA, 95136"
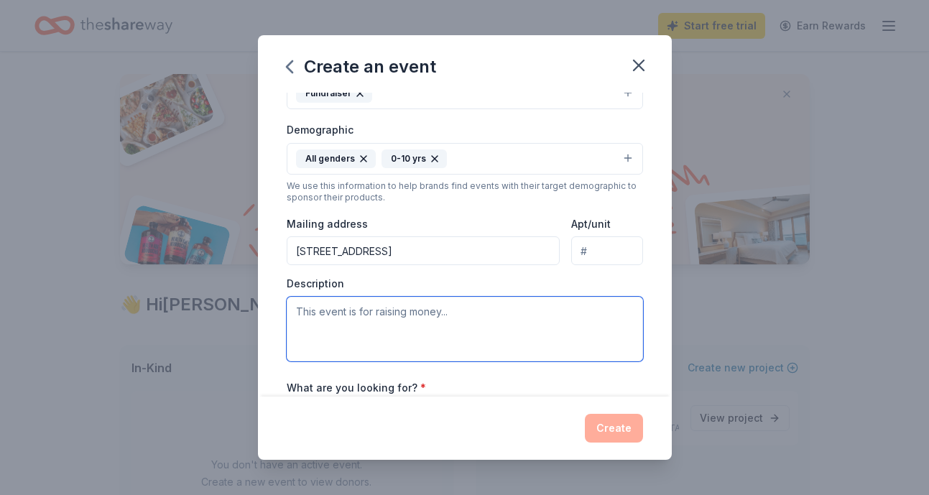
click at [385, 317] on textarea at bounding box center [465, 329] width 356 height 65
click at [389, 332] on textarea at bounding box center [465, 329] width 356 height 65
paste textarea "Please support Terrell’s BIGGEST annual fundraiser! It pays for PTA sponsored p…"
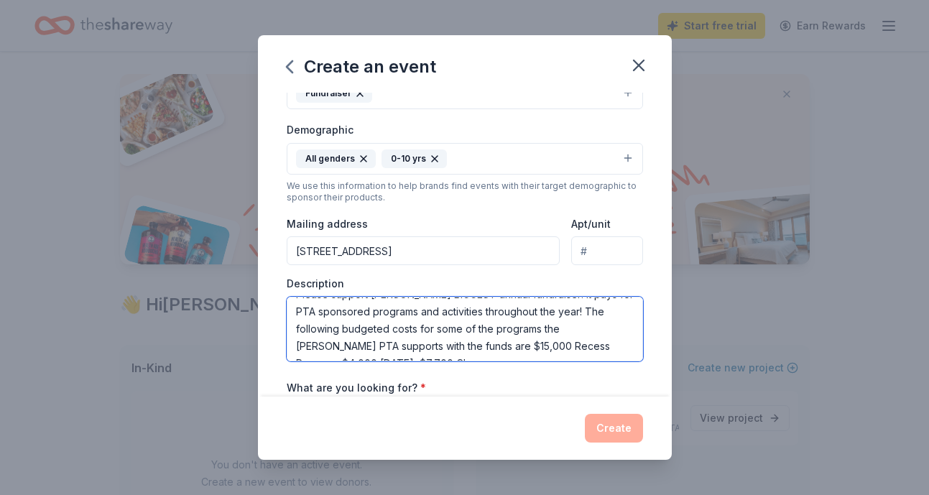
scroll to position [27, 0]
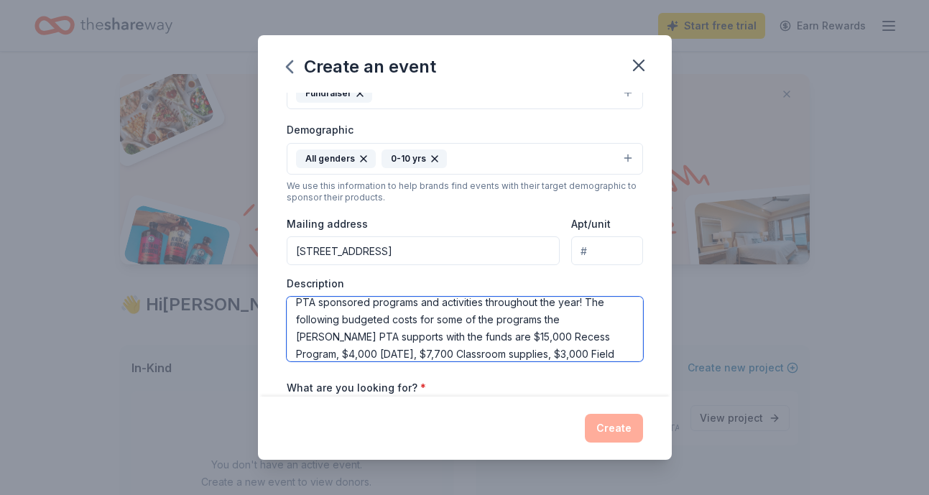
click at [518, 335] on textarea "Please support Terrell’s BIGGEST annual fundraiser! It pays for PTA sponsored p…" at bounding box center [465, 329] width 356 height 65
click at [585, 342] on textarea "Please support Terrell’s BIGGEST annual fundraiser! It pays for PTA sponsored p…" at bounding box center [465, 329] width 356 height 65
click at [608, 349] on textarea "Please support Terrell’s BIGGEST annual fundraiser! It pays for PTA sponsored p…" at bounding box center [465, 329] width 356 height 65
type textarea "Please support Terrell’s BIGGEST annual fundraiser! It pays for PTA sponsored p…"
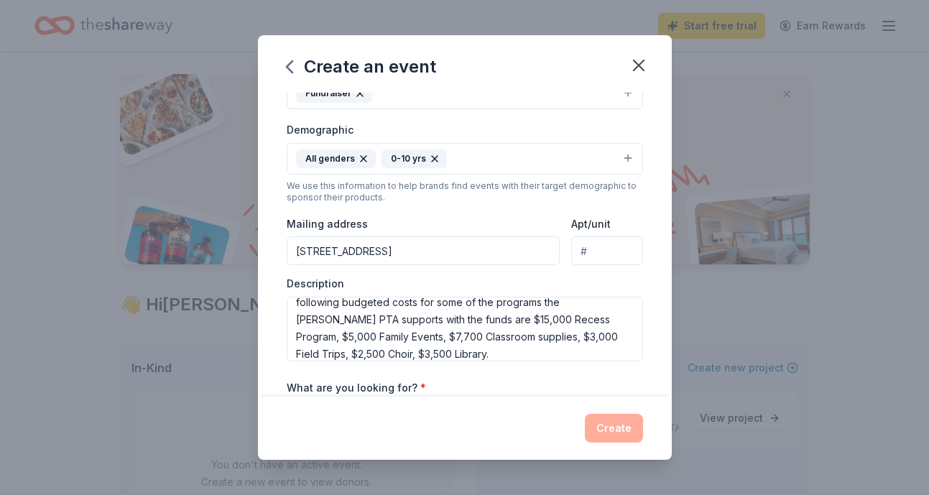
click at [464, 278] on div "Description Please support Terrell’s BIGGEST annual fundraiser! It pays for PTA…" at bounding box center [465, 319] width 356 height 85
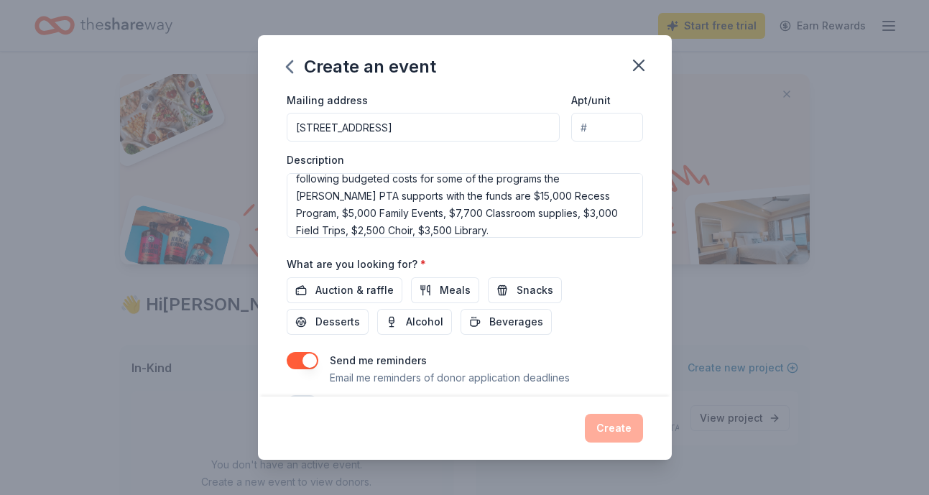
scroll to position [373, 0]
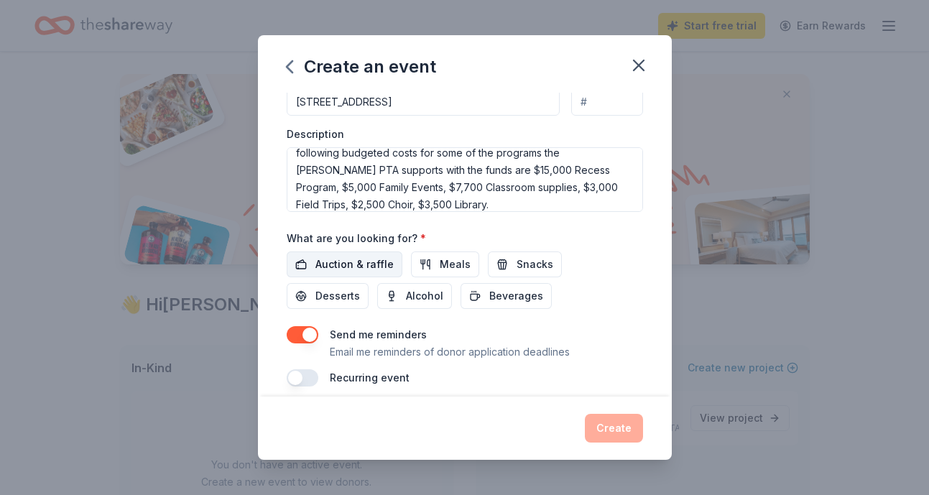
click at [356, 264] on span "Auction & raffle" at bounding box center [354, 264] width 78 height 17
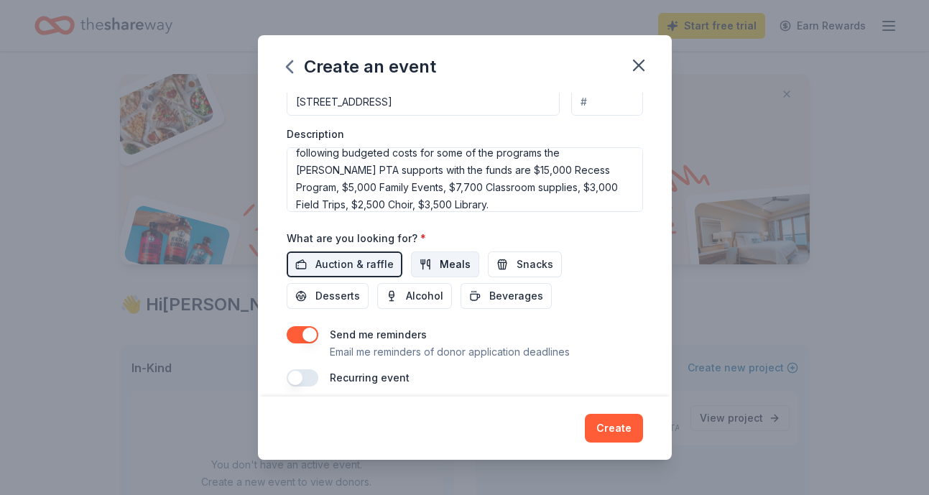
click at [420, 263] on button "Meals" at bounding box center [445, 264] width 68 height 26
click at [496, 265] on button "Snacks" at bounding box center [525, 264] width 74 height 26
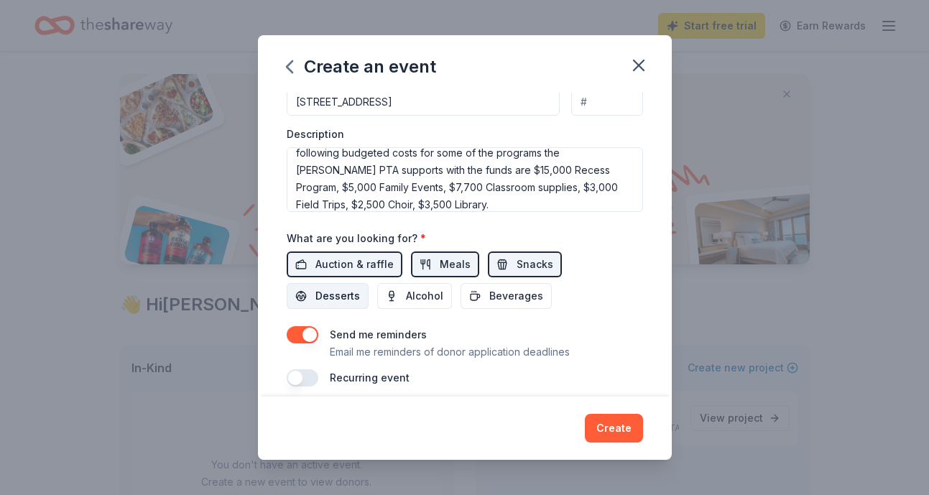
click at [369, 283] on button "Desserts" at bounding box center [328, 296] width 82 height 26
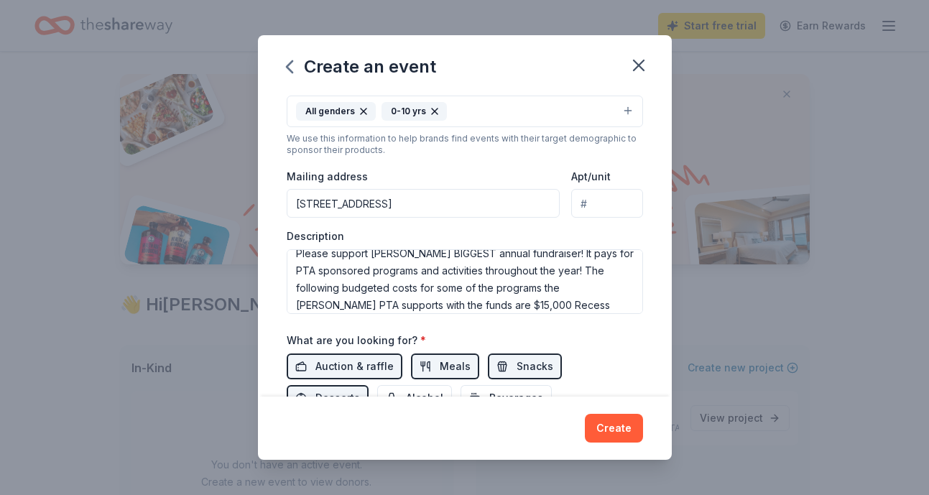
scroll to position [260, 0]
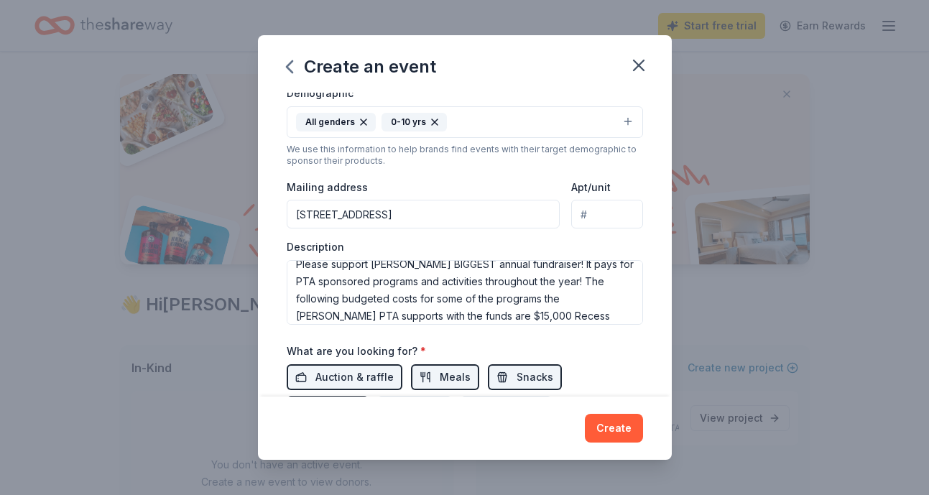
click at [492, 135] on button "All genders 0-10 yrs" at bounding box center [465, 122] width 356 height 32
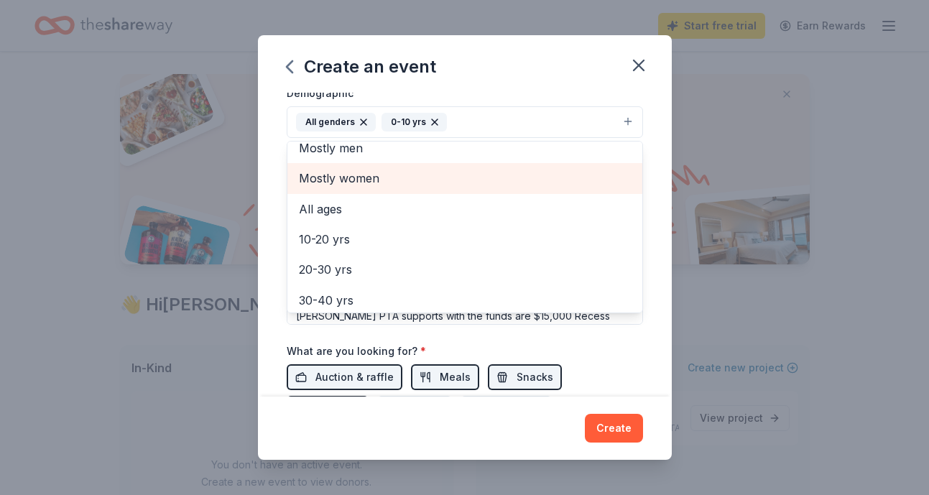
scroll to position [0, 0]
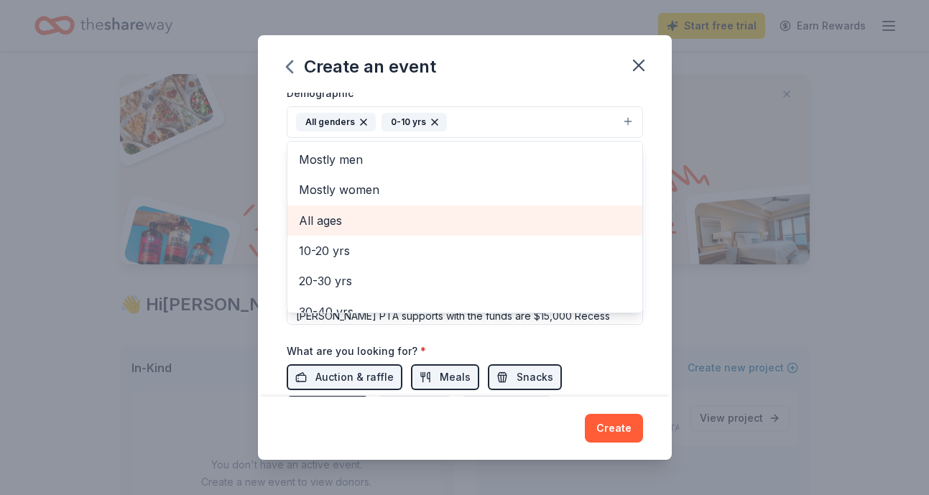
click at [351, 227] on span "All ages" at bounding box center [465, 220] width 332 height 19
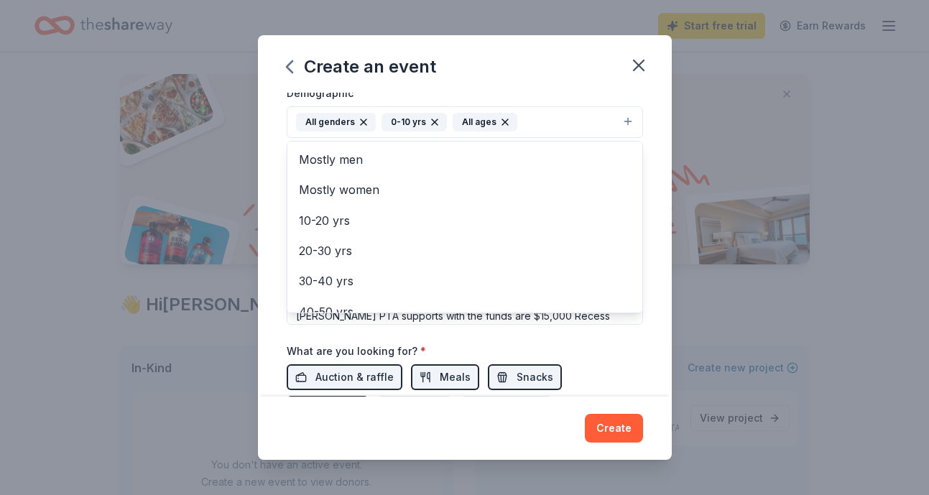
click at [429, 121] on icon "button" at bounding box center [434, 121] width 11 height 11
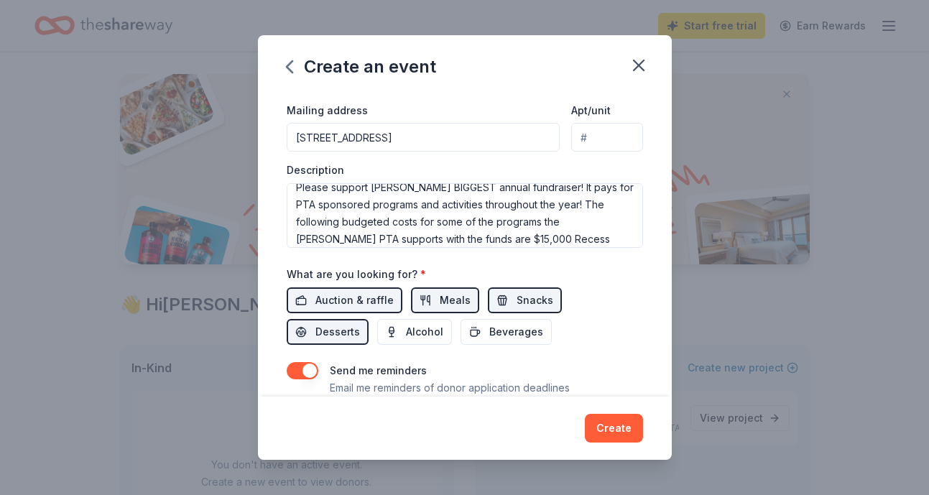
scroll to position [386, 0]
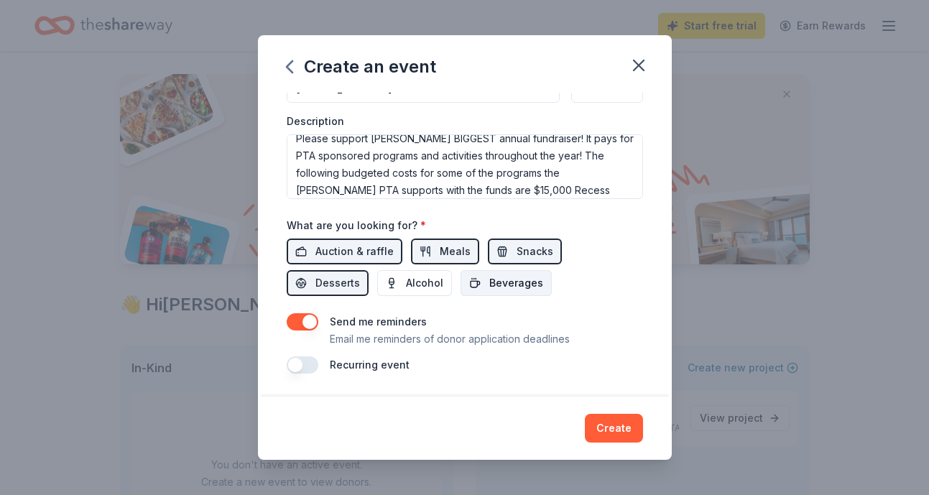
click at [489, 287] on span "Beverages" at bounding box center [516, 282] width 54 height 17
click at [305, 369] on button "button" at bounding box center [303, 364] width 32 height 17
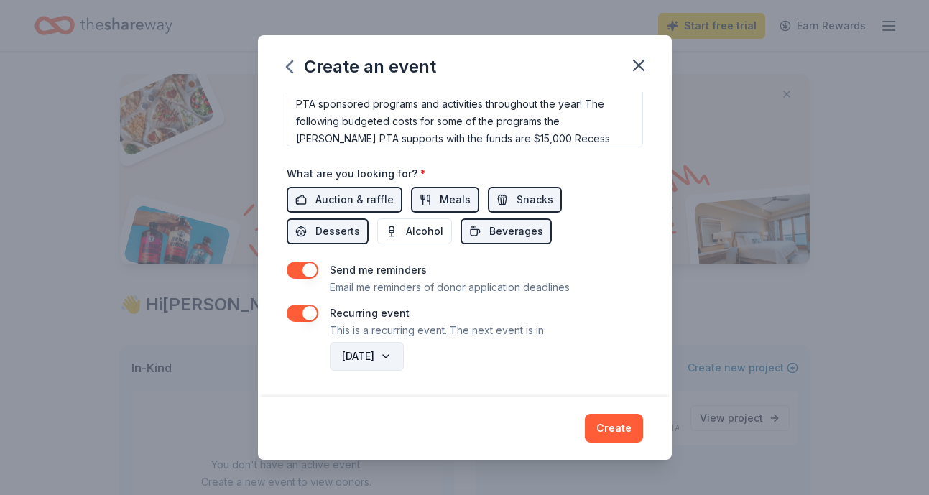
click at [404, 358] on button "November 2026" at bounding box center [367, 356] width 74 height 29
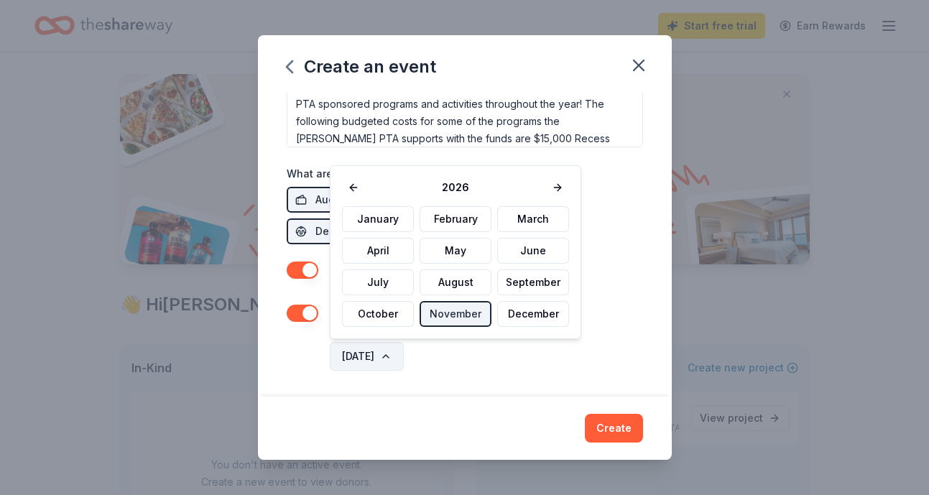
click at [404, 358] on button "November 2026" at bounding box center [367, 356] width 74 height 29
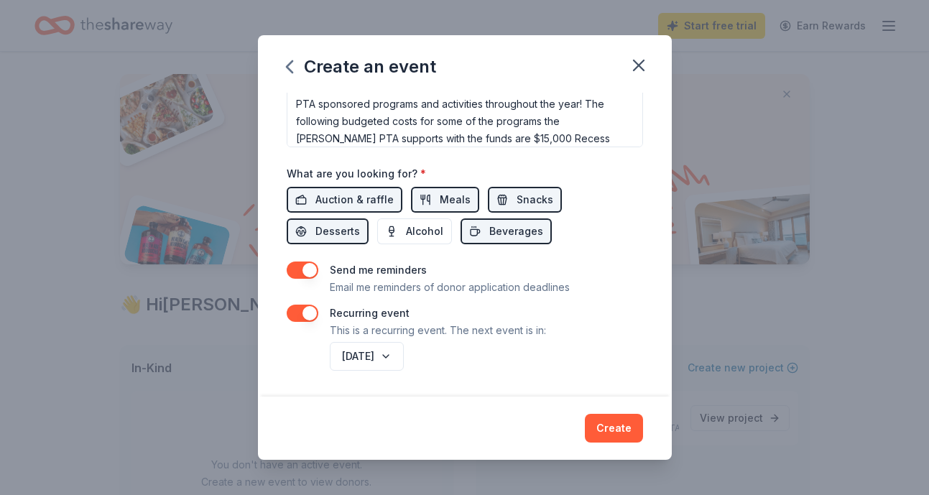
click at [308, 315] on button "button" at bounding box center [303, 313] width 32 height 17
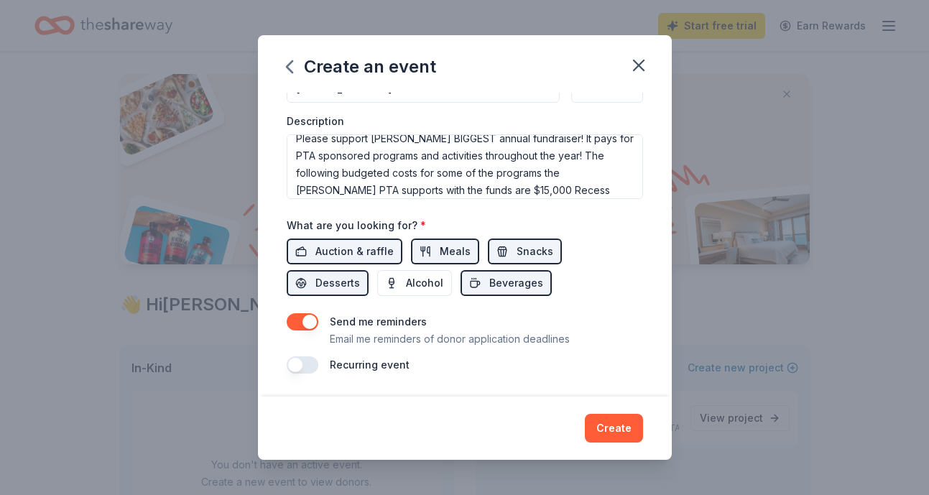
scroll to position [386, 0]
click at [297, 362] on button "button" at bounding box center [303, 364] width 32 height 17
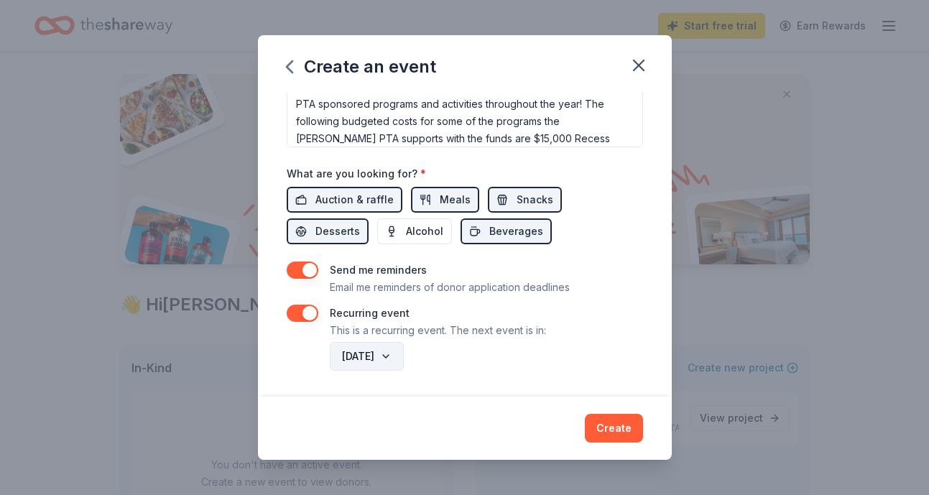
click at [404, 356] on button "November 2026" at bounding box center [367, 356] width 74 height 29
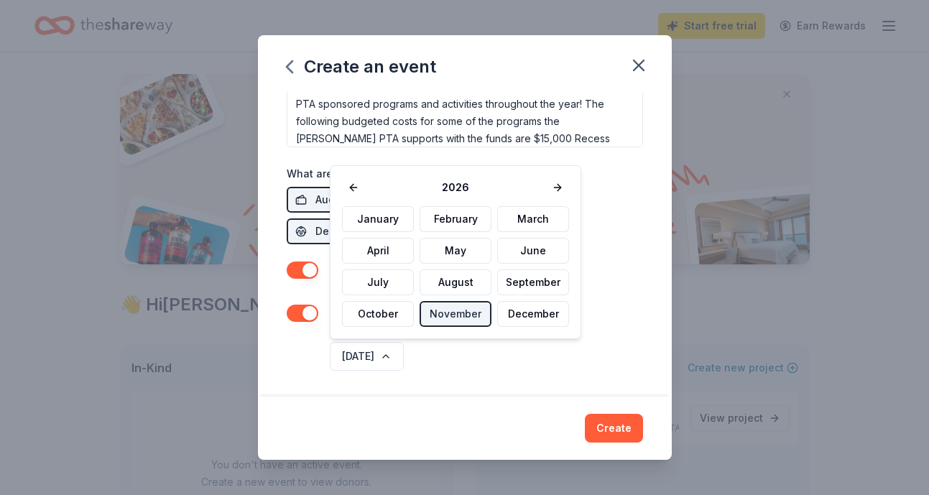
click at [616, 319] on div "Recurring event This is a recurring event. The next event is in:" at bounding box center [465, 322] width 356 height 34
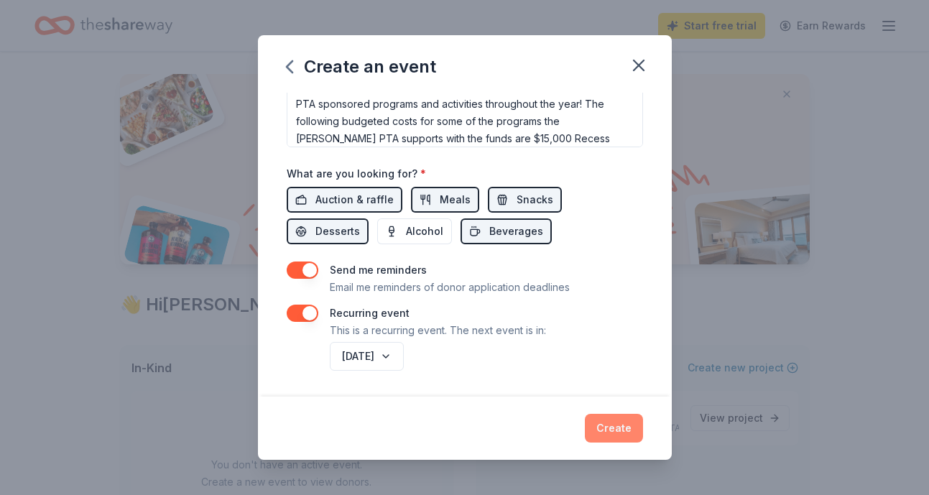
click at [612, 420] on button "Create" at bounding box center [614, 428] width 58 height 29
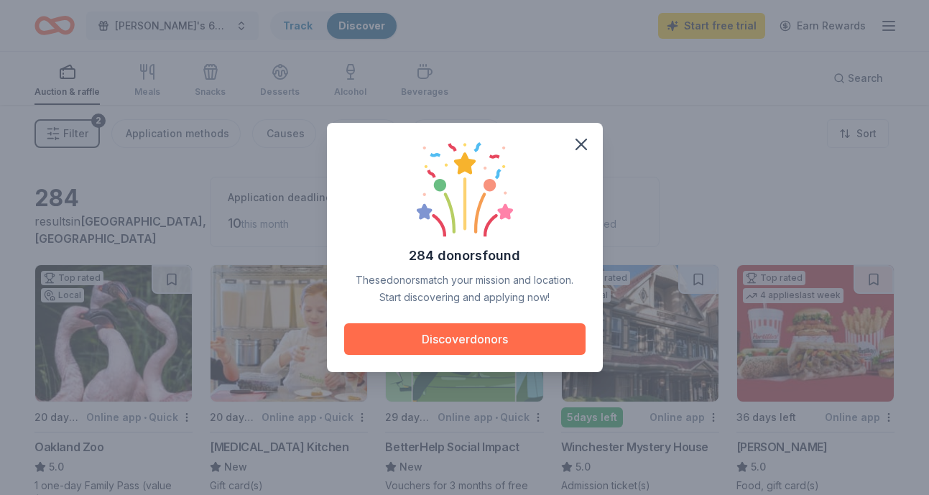
click at [525, 328] on button "Discover donors" at bounding box center [464, 339] width 241 height 32
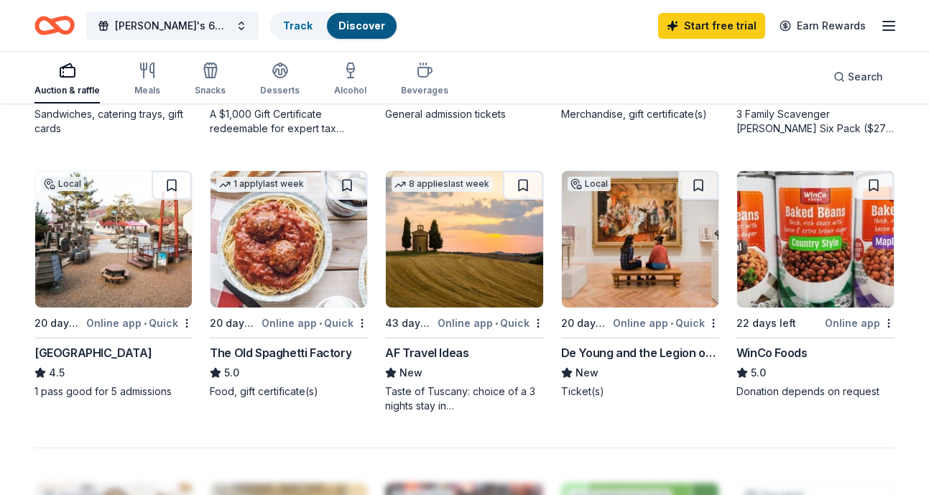
scroll to position [917, 0]
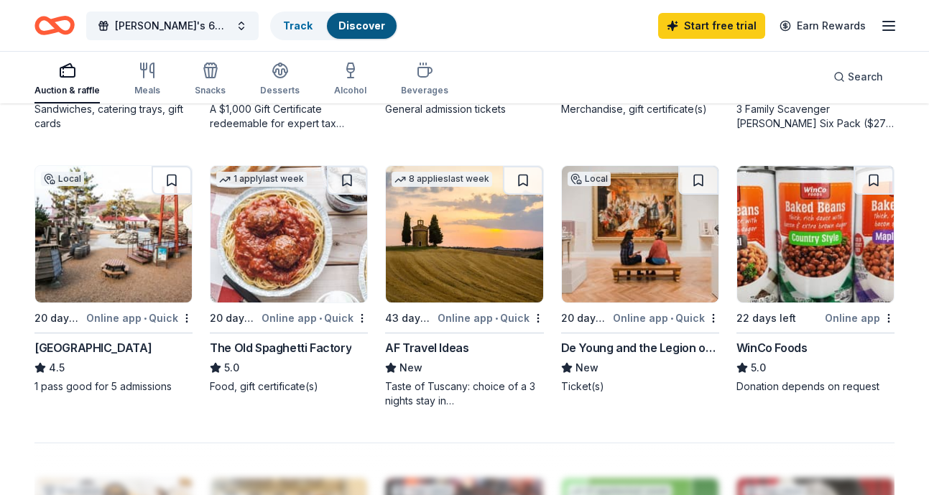
click at [106, 272] on img at bounding box center [113, 234] width 157 height 136
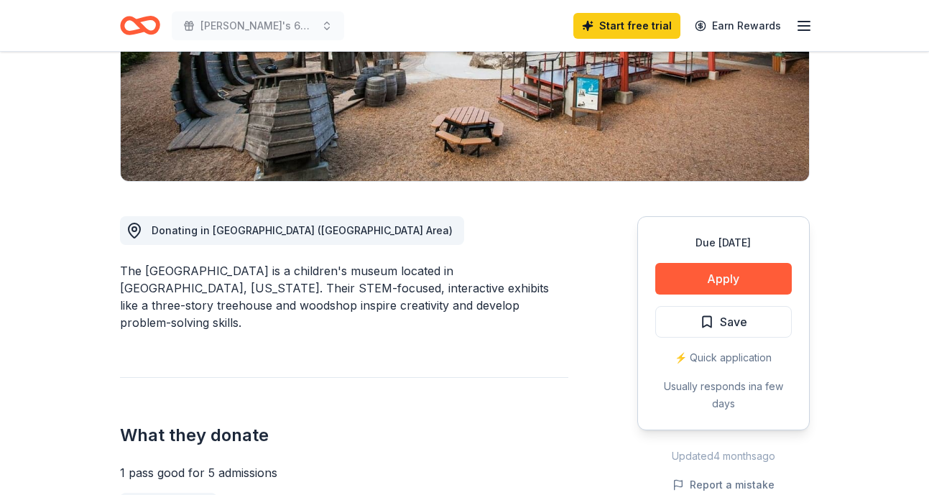
scroll to position [258, 0]
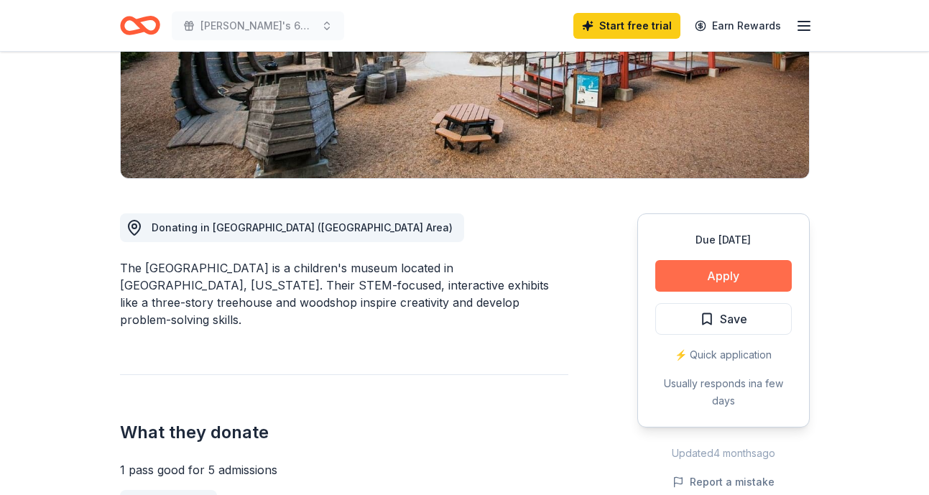
click at [711, 263] on button "Apply" at bounding box center [723, 276] width 136 height 32
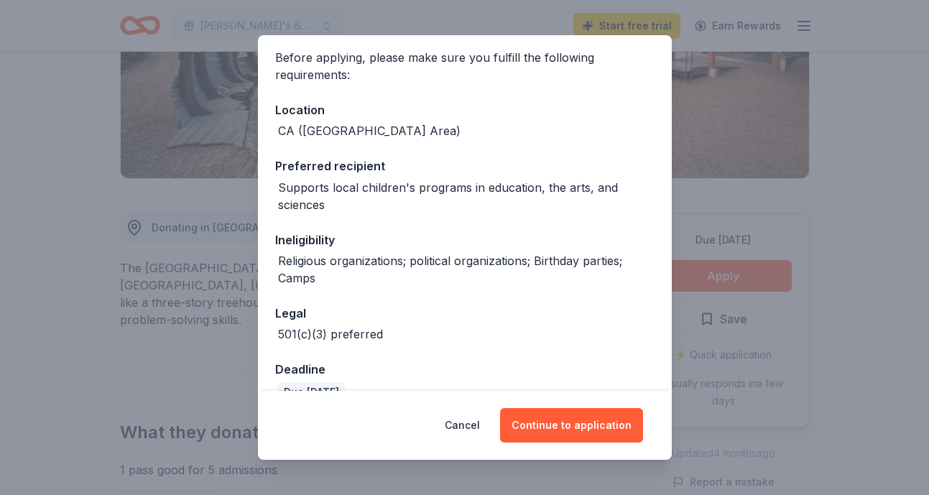
scroll to position [136, 0]
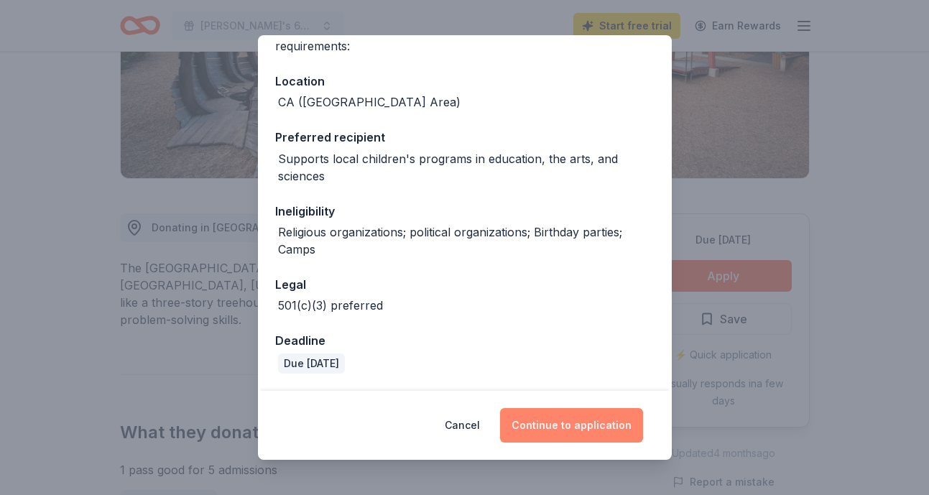
click at [560, 421] on button "Continue to application" at bounding box center [571, 425] width 143 height 34
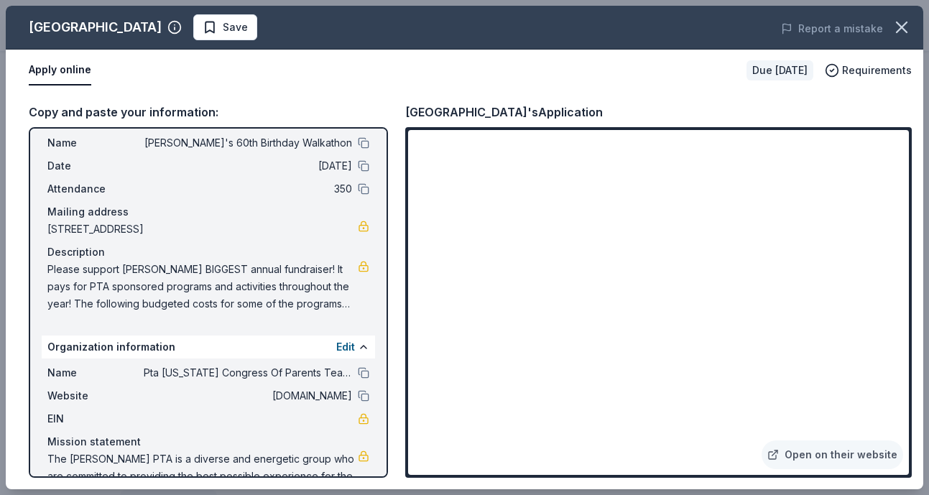
scroll to position [78, 0]
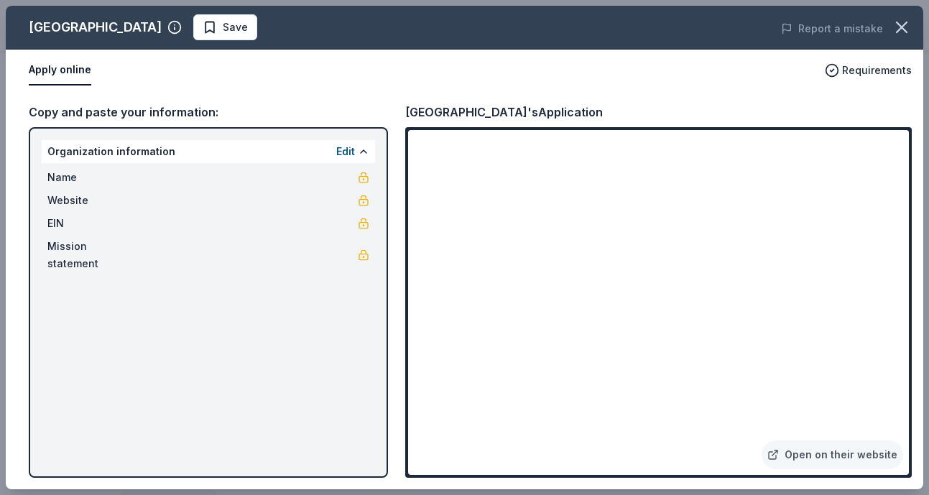
click at [560, 75] on div "Bay Area Discovery Museum Save Report a mistake Apply online Requirements Copy …" at bounding box center [464, 247] width 917 height 483
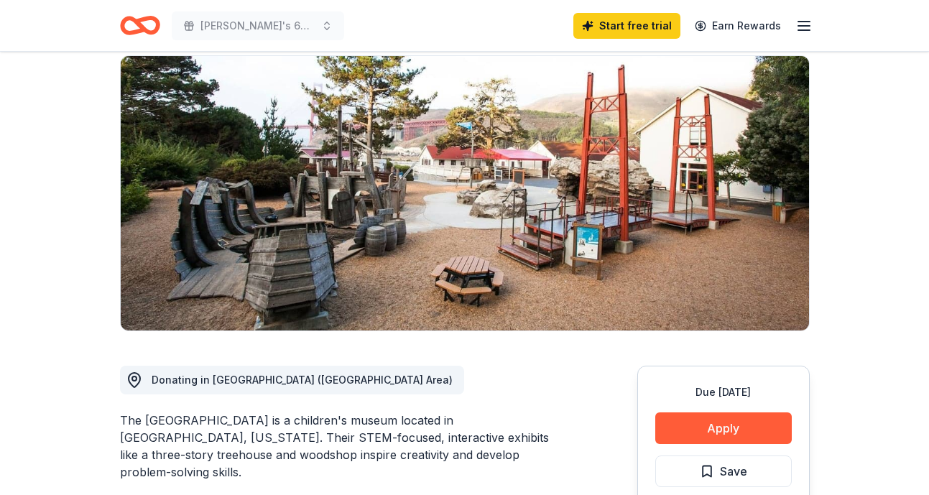
scroll to position [178, 0]
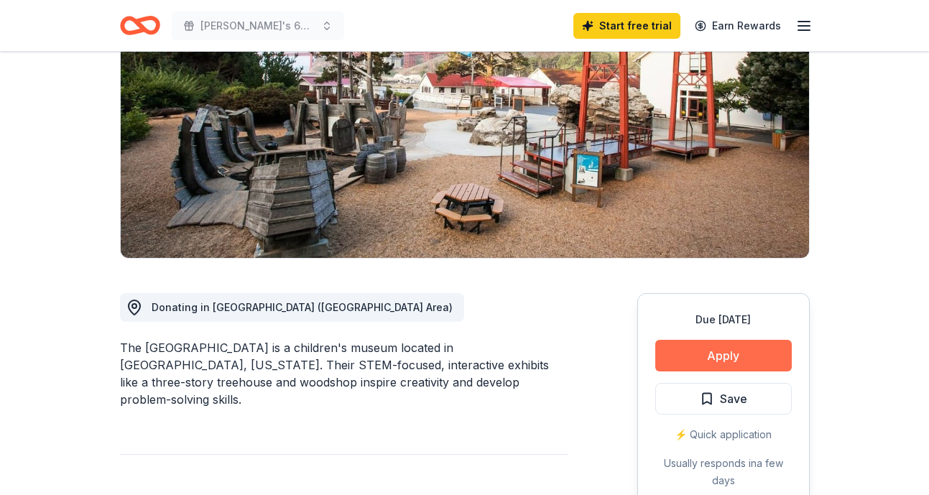
click at [689, 354] on button "Apply" at bounding box center [723, 356] width 136 height 32
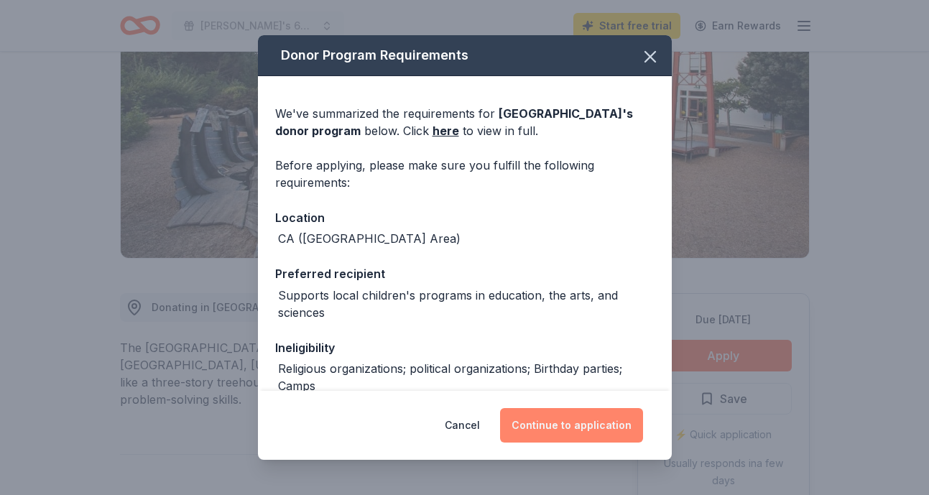
click at [575, 430] on button "Continue to application" at bounding box center [571, 425] width 143 height 34
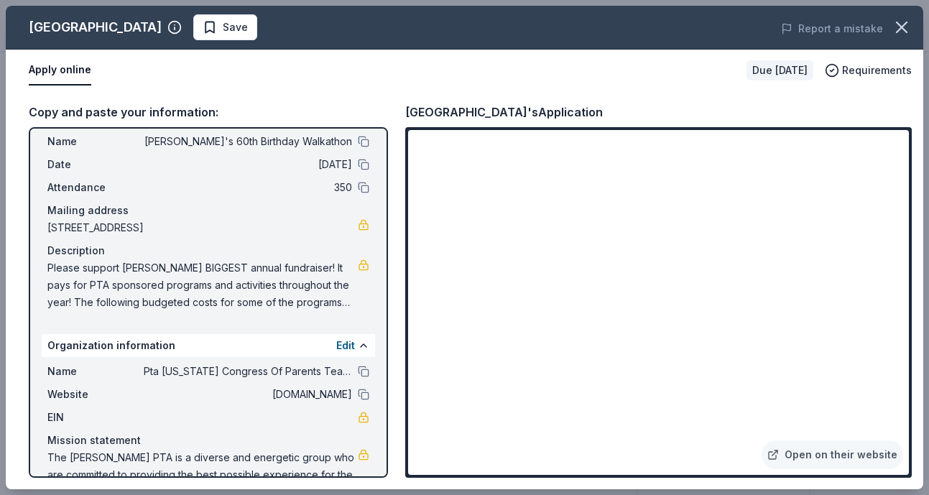
scroll to position [78, 0]
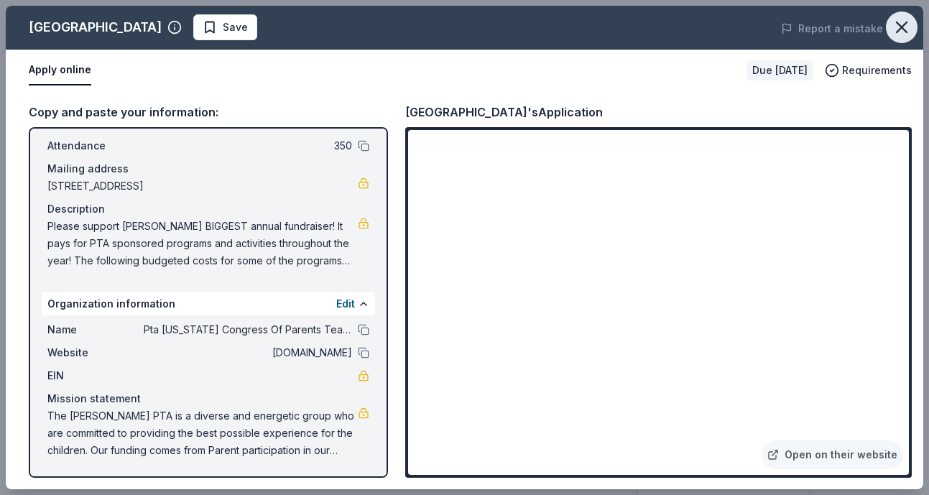
click at [896, 27] on icon "button" at bounding box center [902, 27] width 20 height 20
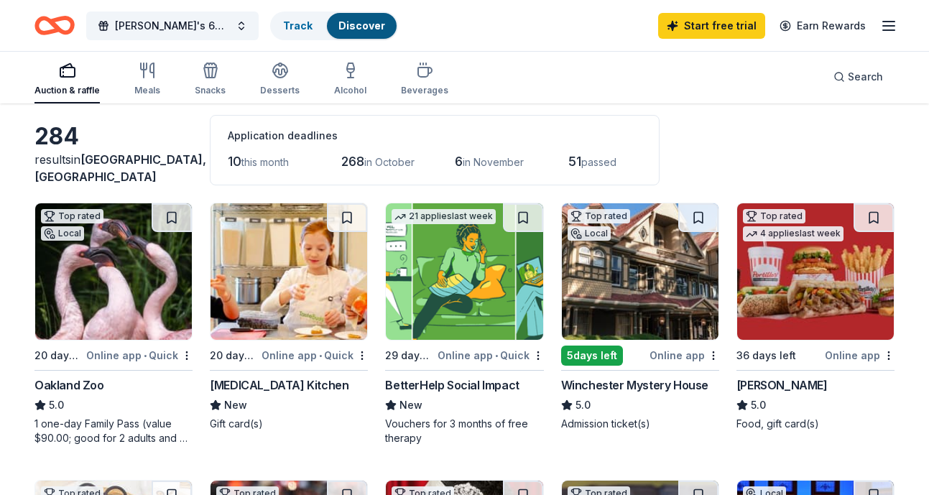
scroll to position [54, 0]
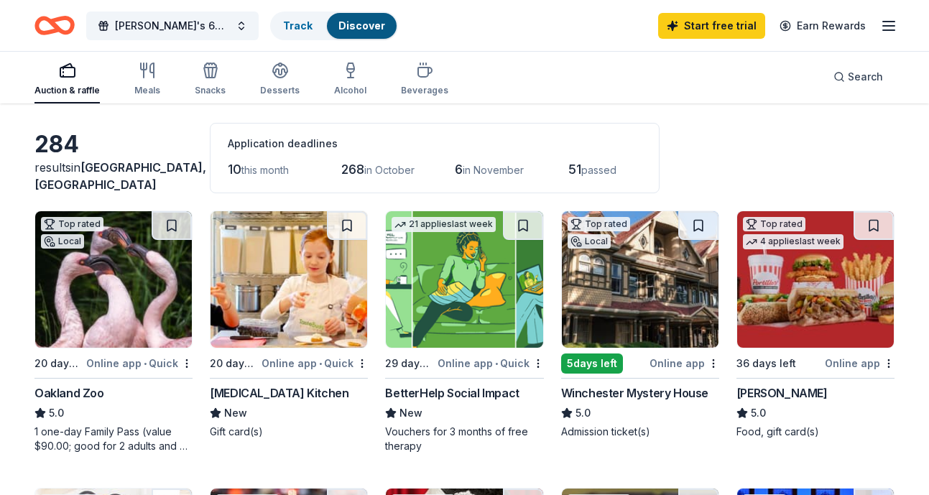
click at [124, 297] on img at bounding box center [113, 279] width 157 height 136
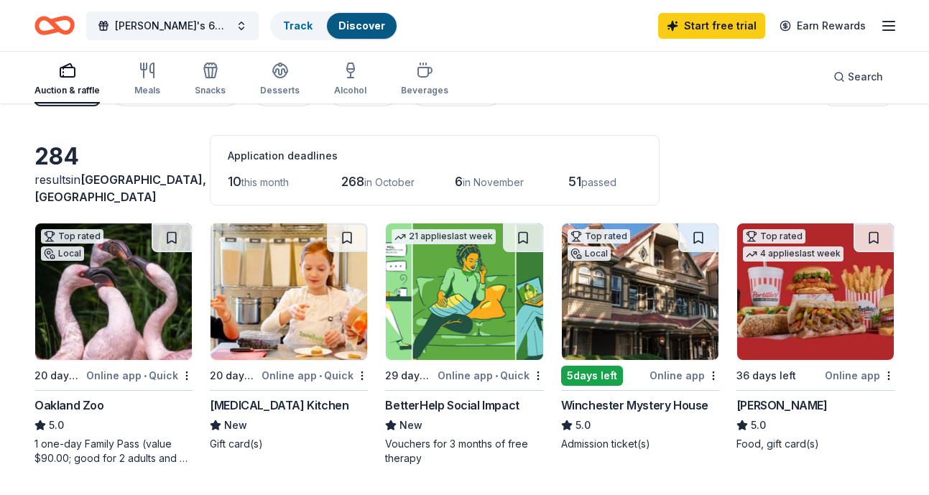
scroll to position [32, 0]
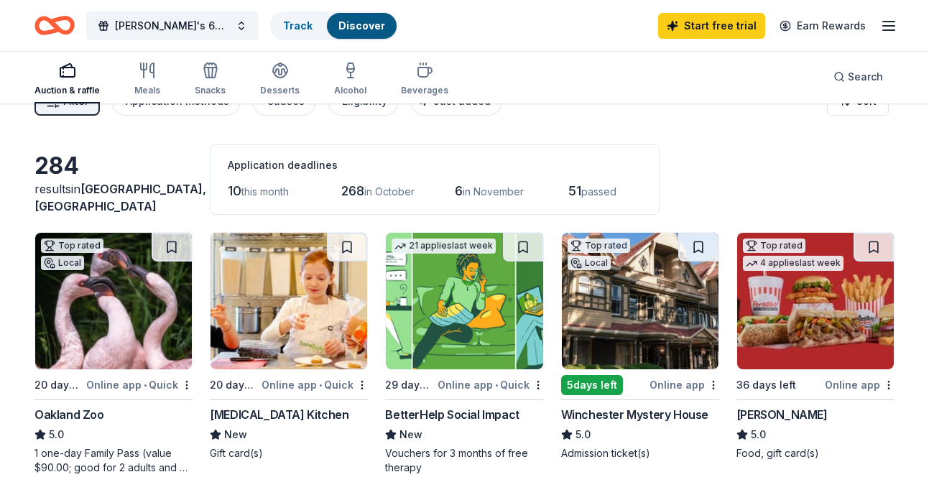
click at [309, 343] on img at bounding box center [288, 301] width 157 height 136
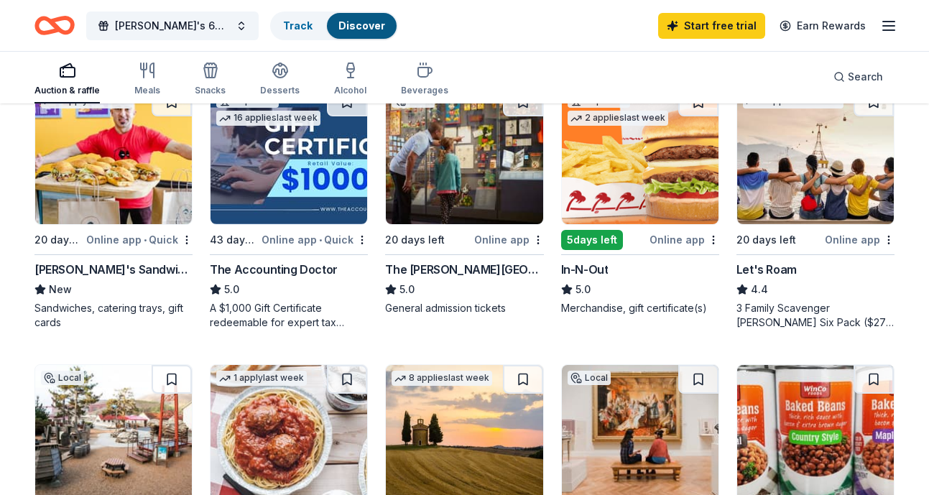
scroll to position [719, 0]
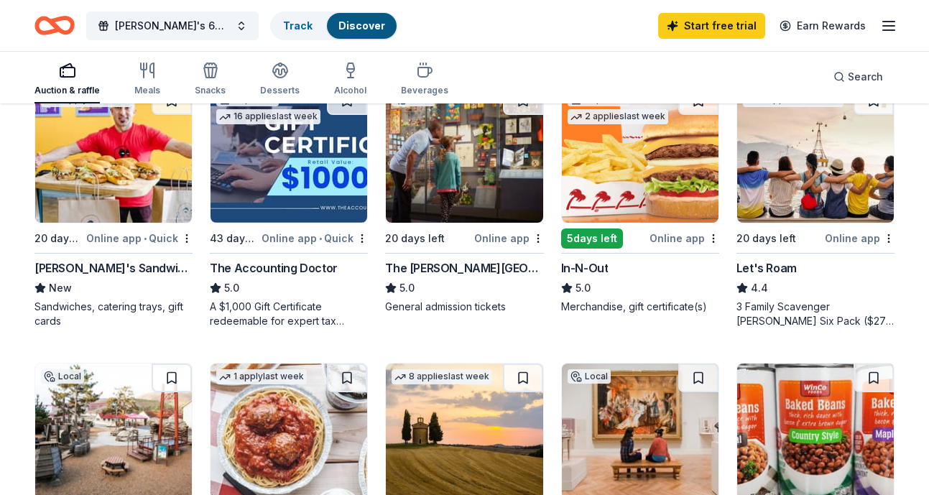
click at [819, 189] on img at bounding box center [815, 154] width 157 height 136
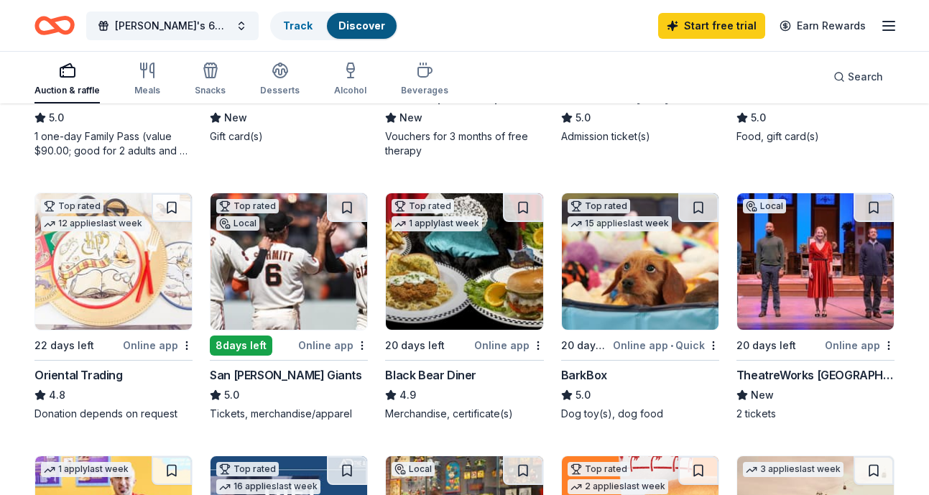
scroll to position [311, 0]
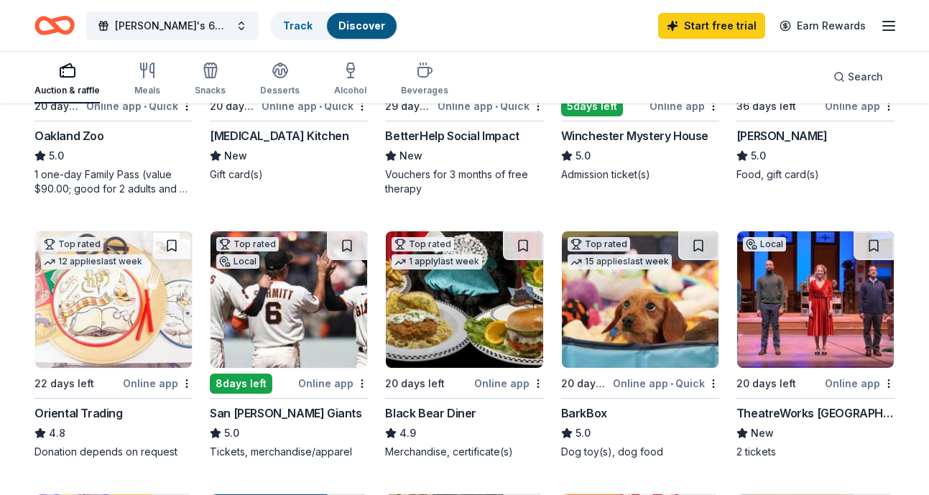
click at [233, 299] on img at bounding box center [288, 299] width 157 height 136
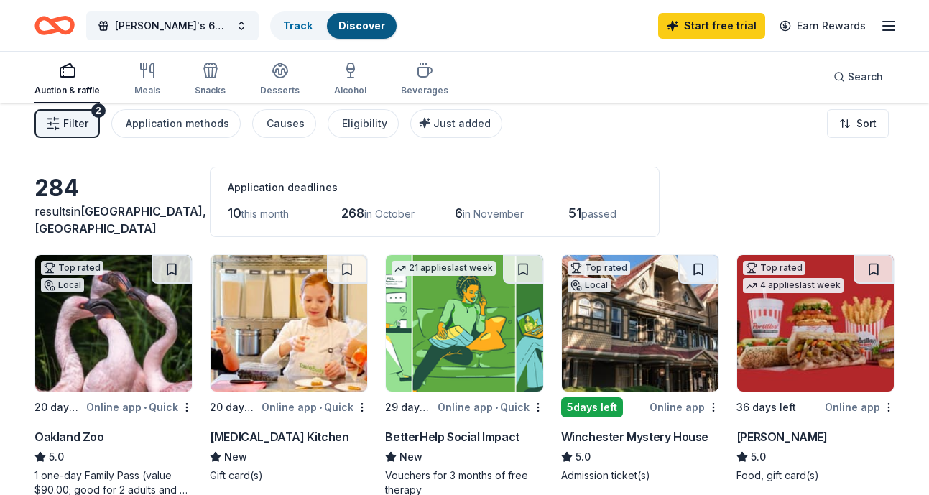
scroll to position [9, 0]
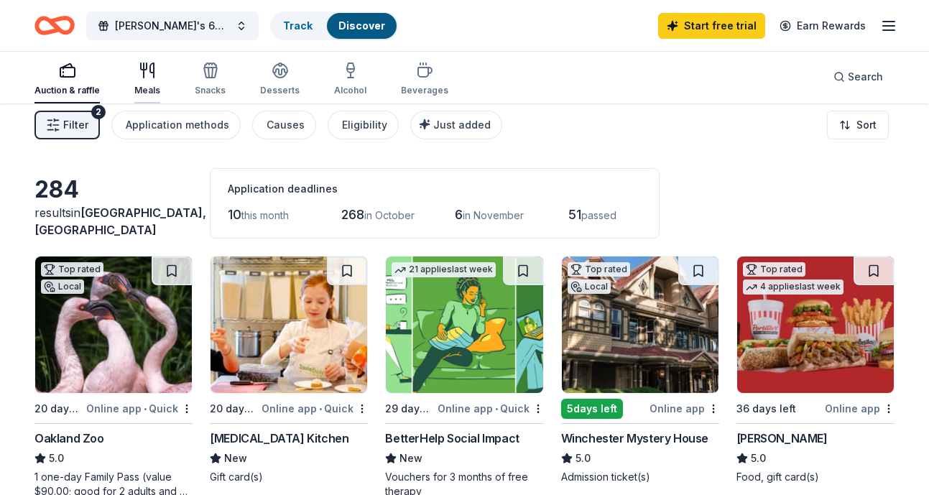
click at [144, 58] on button "Meals" at bounding box center [147, 79] width 26 height 47
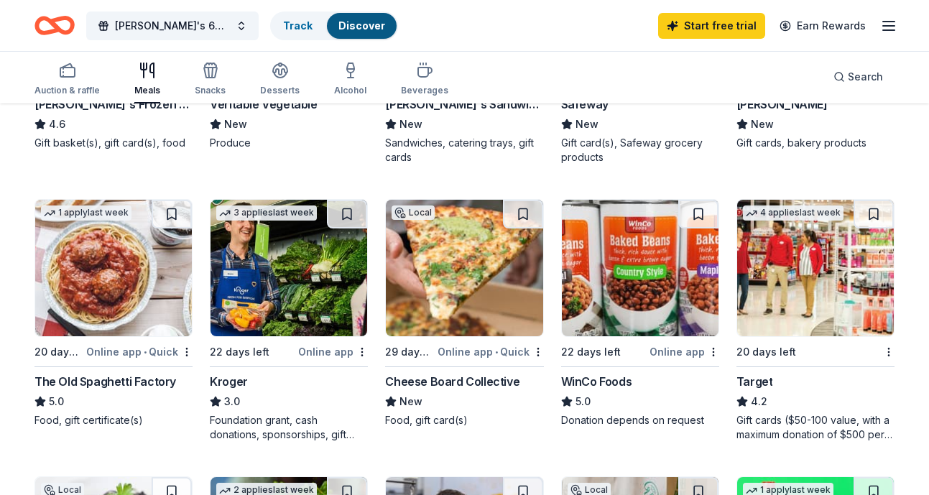
scroll to position [628, 0]
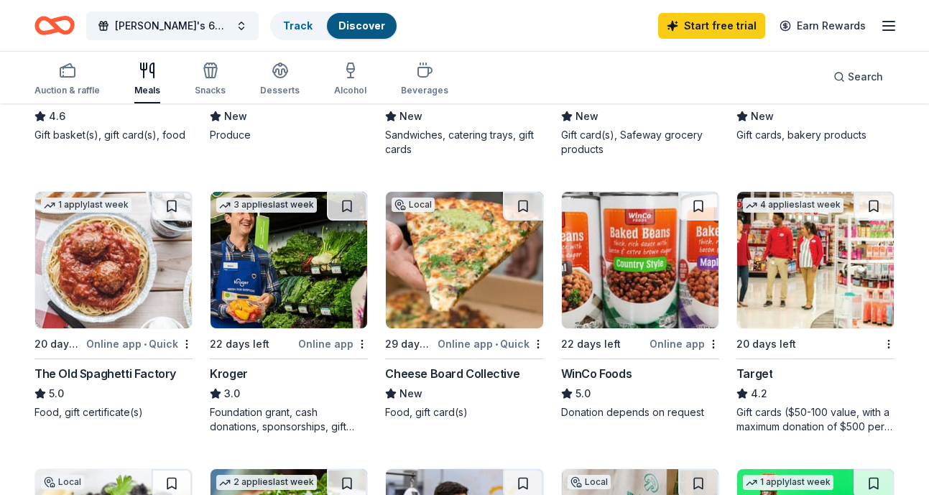
click at [840, 269] on img at bounding box center [815, 260] width 157 height 136
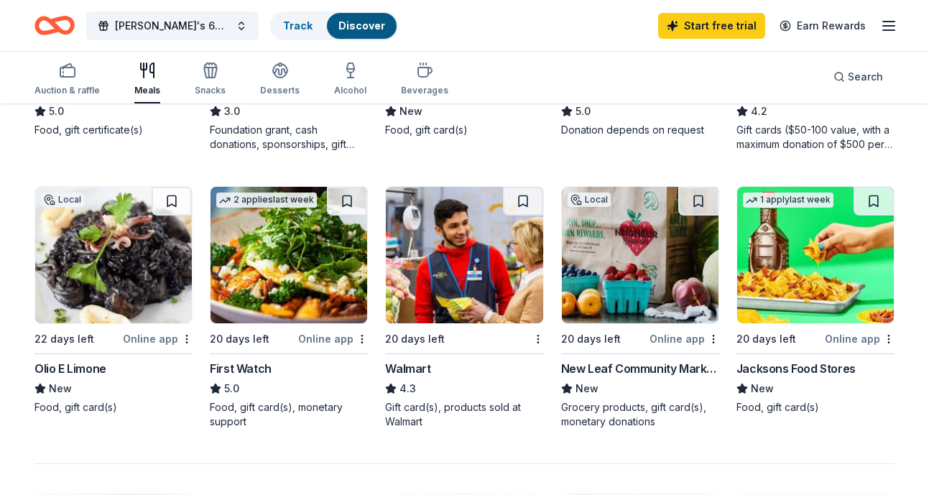
scroll to position [912, 0]
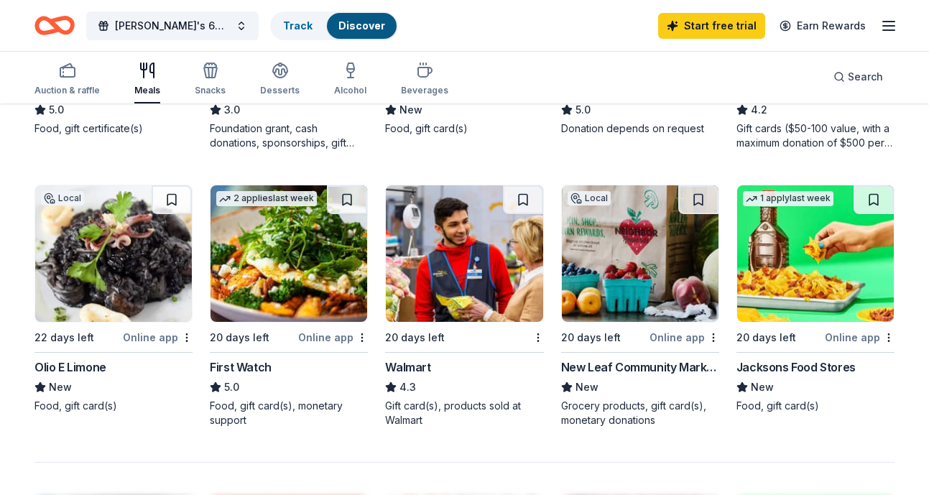
click at [442, 285] on img at bounding box center [464, 253] width 157 height 136
click at [501, 232] on img at bounding box center [464, 253] width 157 height 136
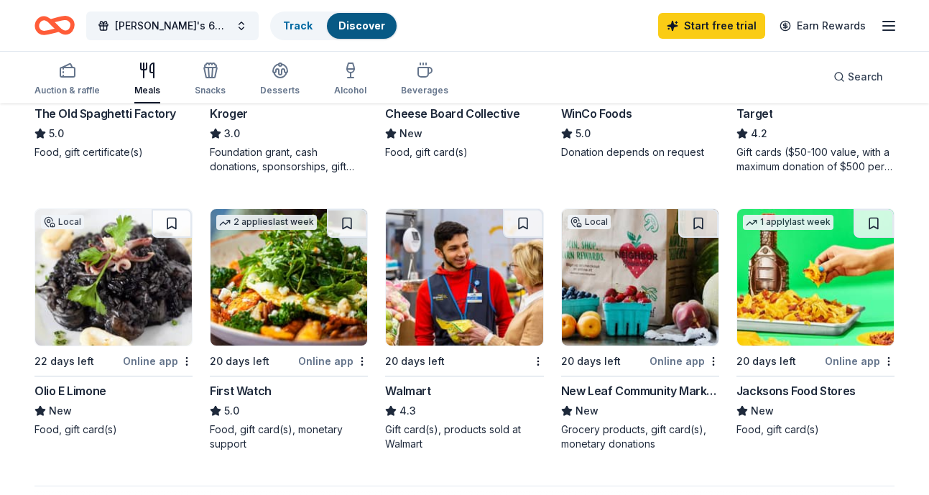
scroll to position [811, 0]
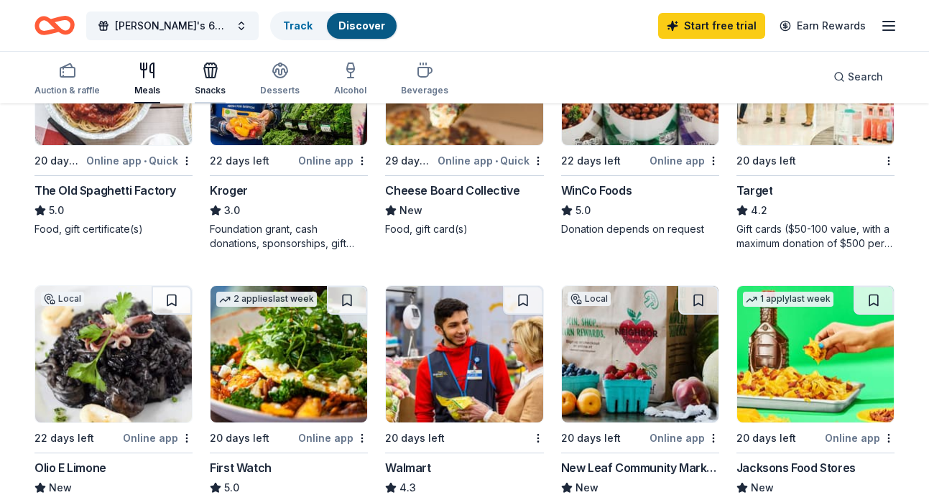
click at [217, 79] on div "Snacks" at bounding box center [210, 79] width 31 height 34
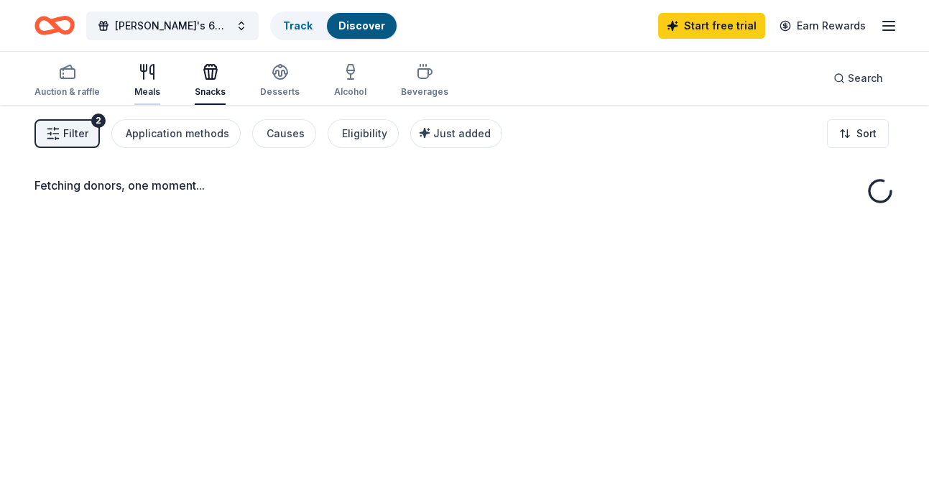
click at [135, 85] on div "Meals" at bounding box center [147, 80] width 26 height 34
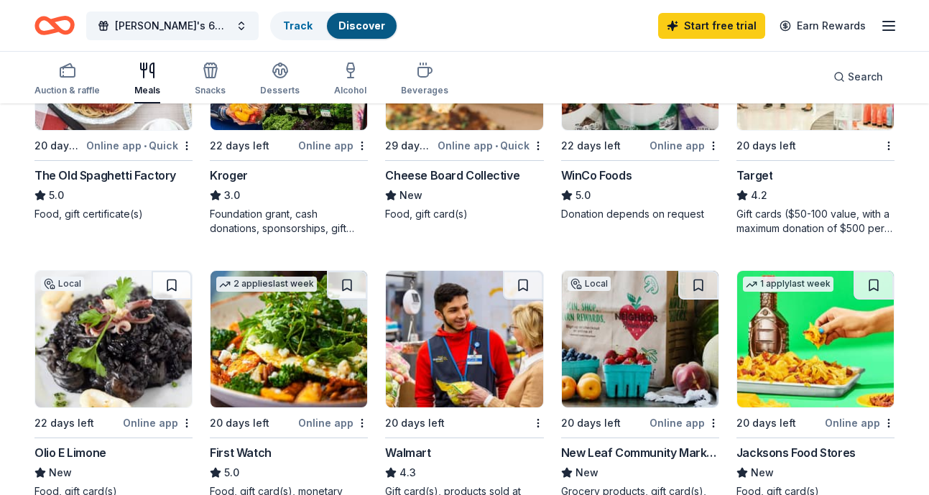
scroll to position [828, 0]
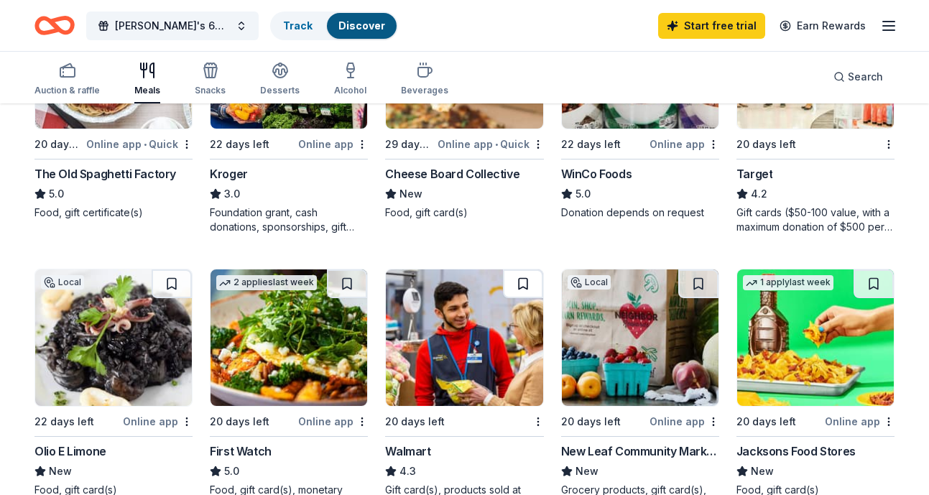
click at [506, 287] on button at bounding box center [523, 283] width 40 height 29
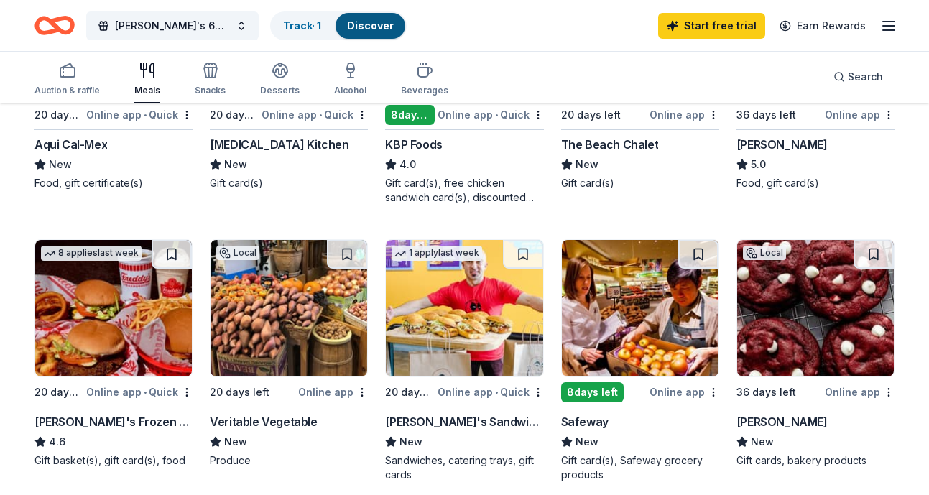
scroll to position [295, 0]
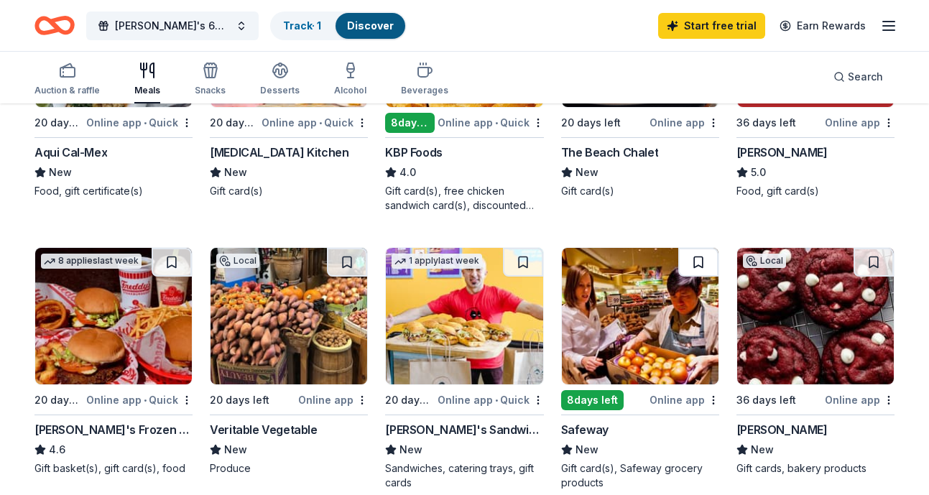
click at [698, 269] on button at bounding box center [698, 262] width 40 height 29
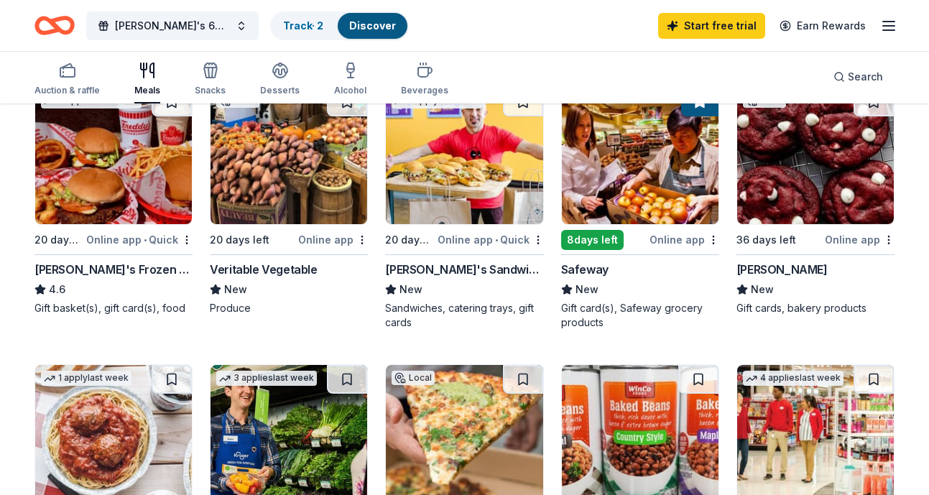
scroll to position [439, 0]
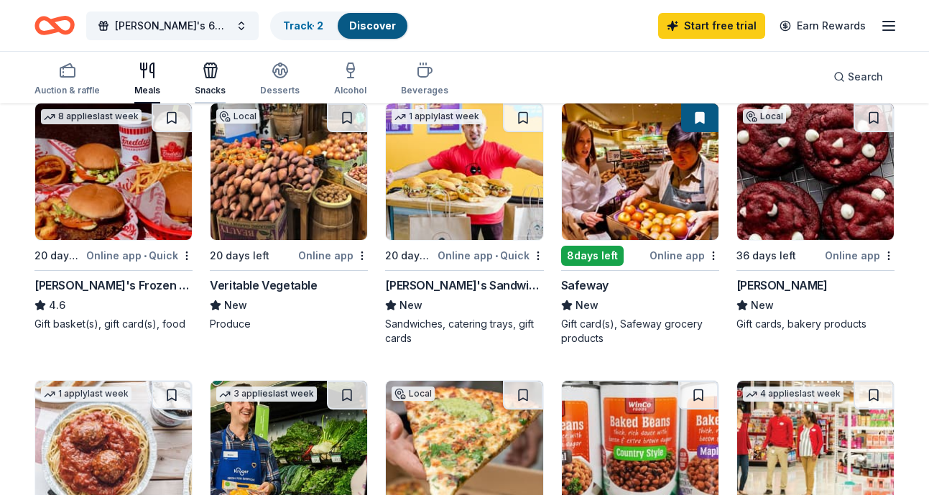
click at [217, 75] on div "button" at bounding box center [210, 70] width 31 height 17
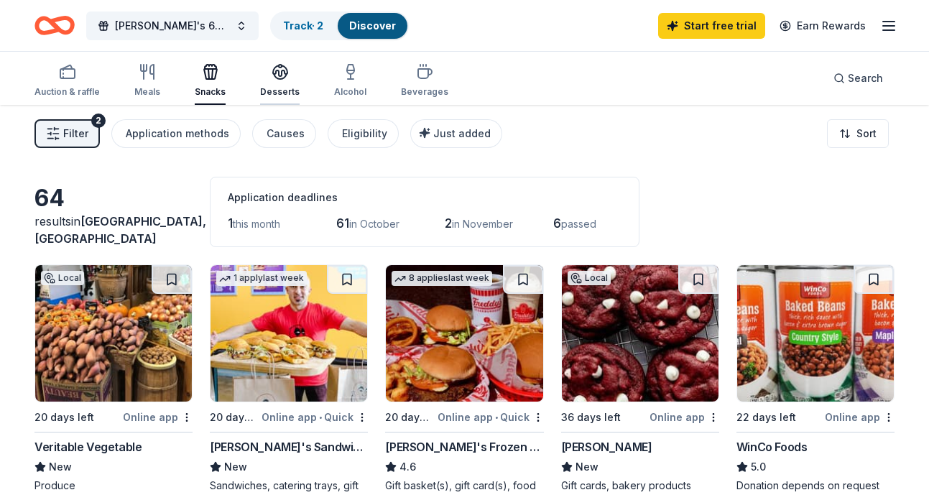
click at [272, 75] on icon "button" at bounding box center [280, 71] width 17 height 17
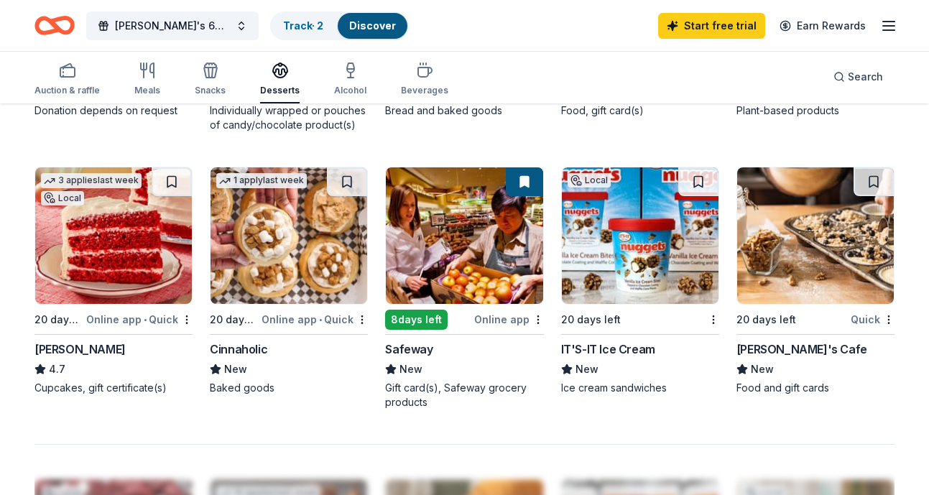
scroll to position [925, 0]
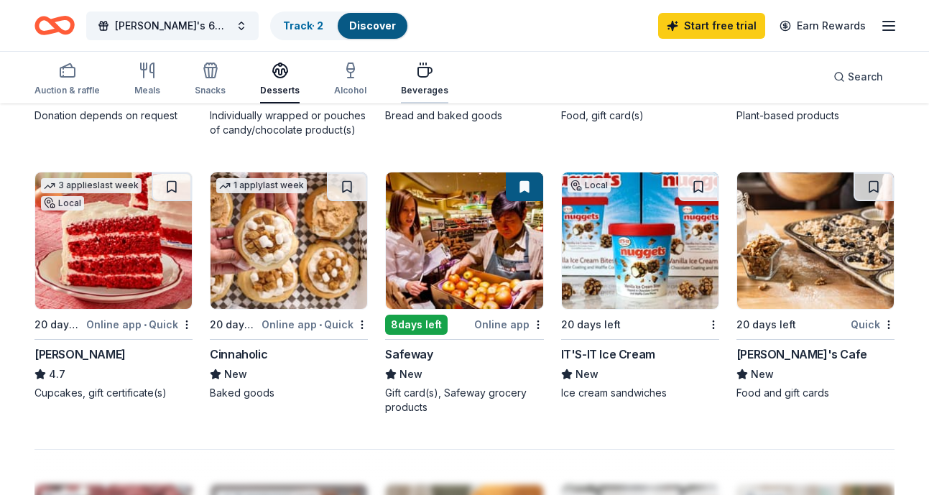
click at [409, 81] on div "Beverages" at bounding box center [424, 79] width 47 height 34
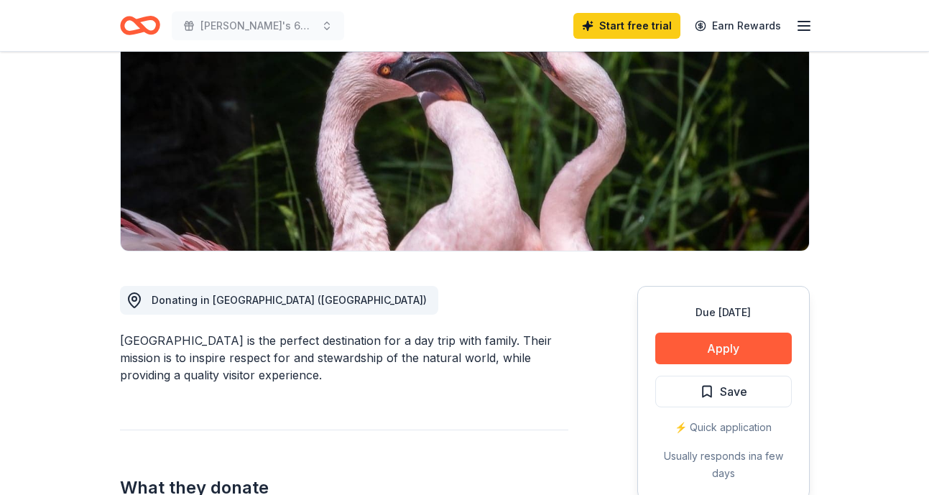
scroll to position [184, 0]
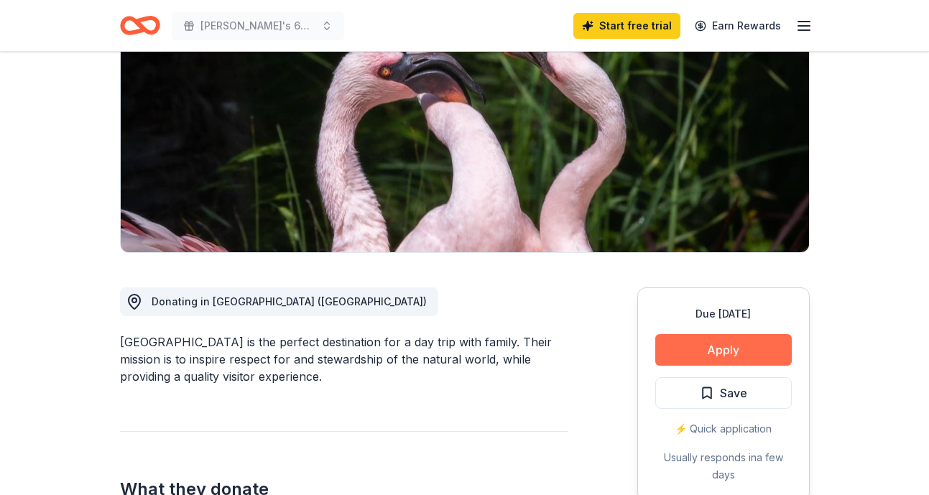
click at [728, 355] on button "Apply" at bounding box center [723, 350] width 136 height 32
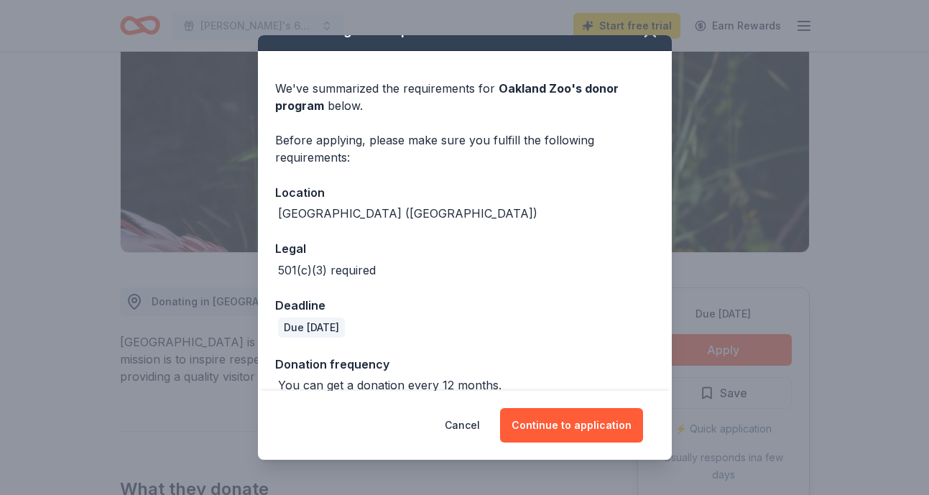
scroll to position [45, 0]
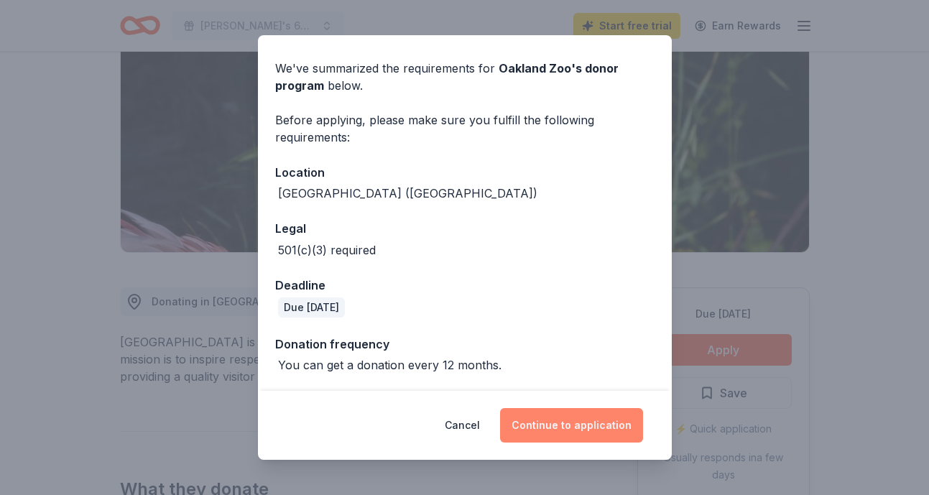
click at [556, 429] on button "Continue to application" at bounding box center [571, 425] width 143 height 34
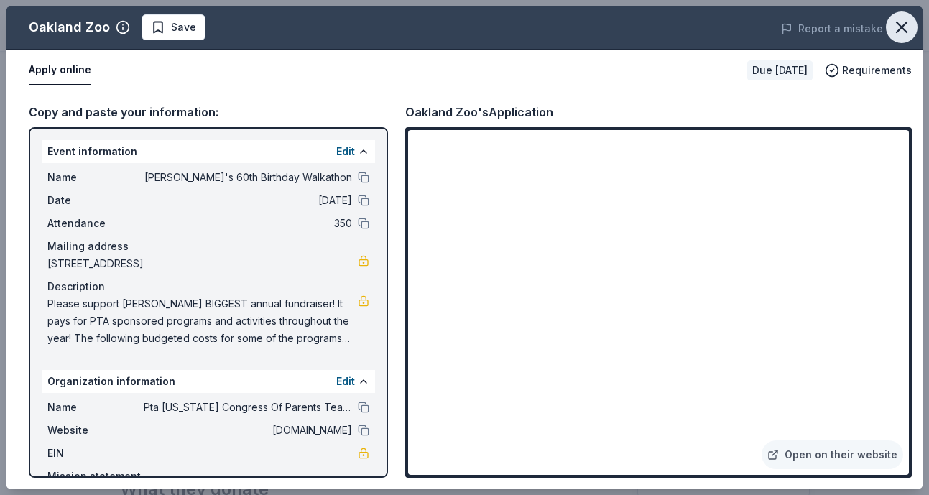
click at [903, 22] on icon "button" at bounding box center [902, 27] width 20 height 20
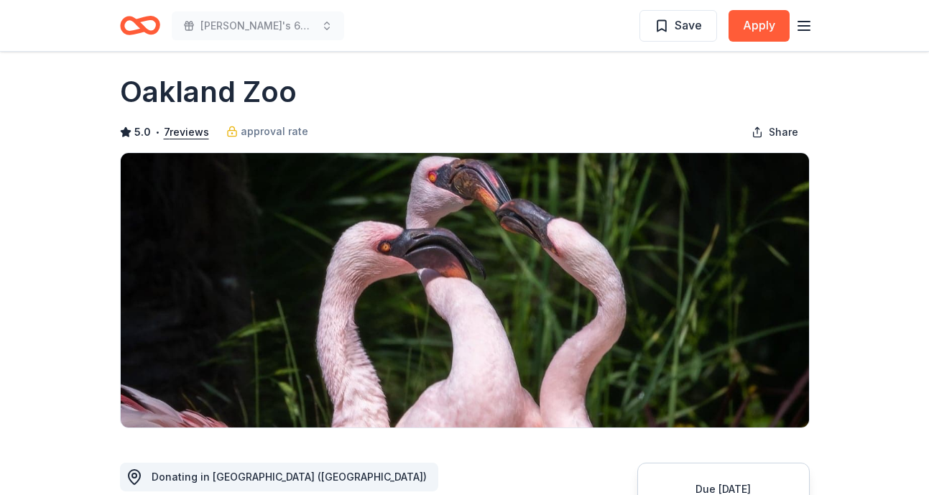
scroll to position [0, 0]
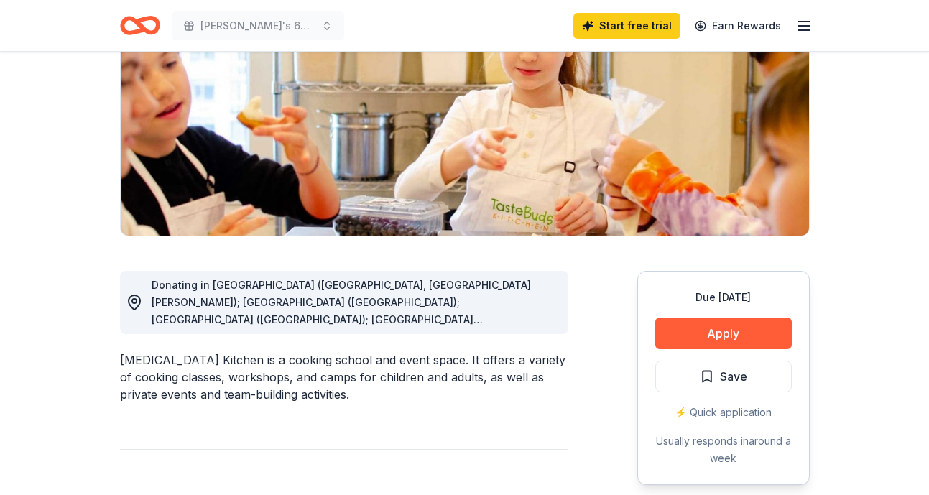
scroll to position [233, 0]
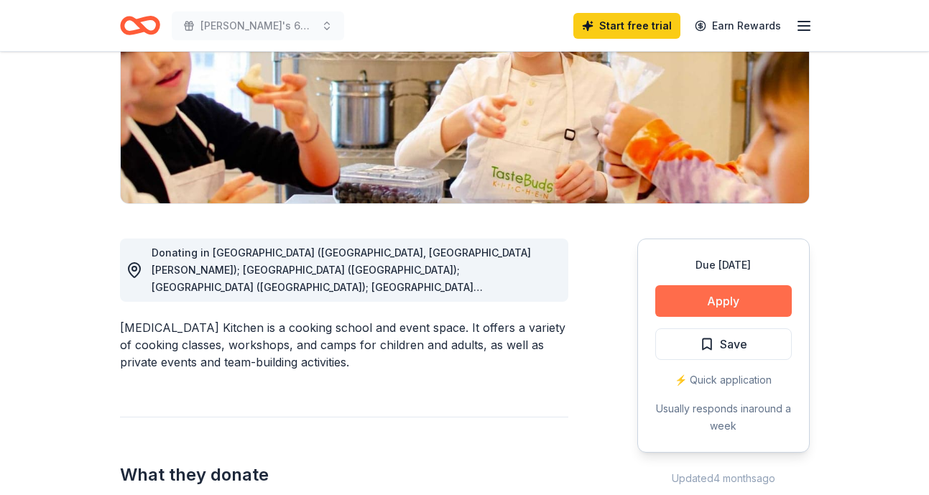
click at [738, 300] on button "Apply" at bounding box center [723, 301] width 136 height 32
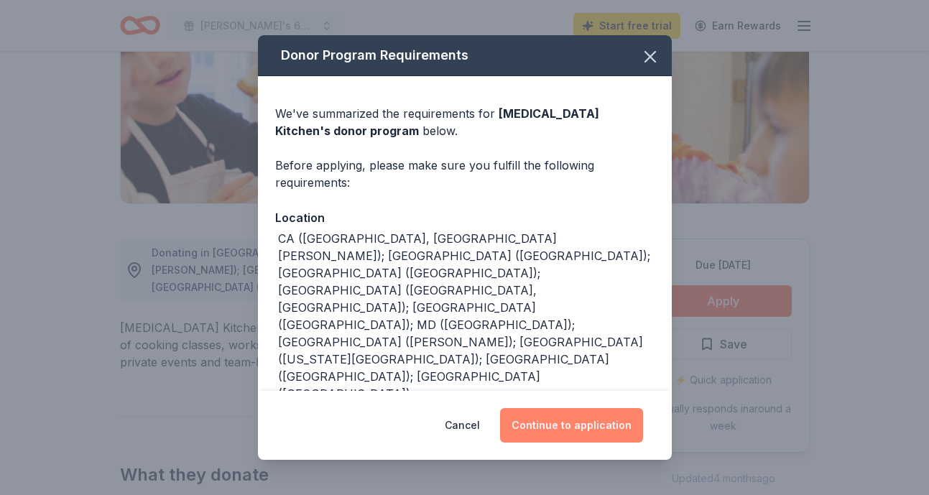
click at [575, 422] on button "Continue to application" at bounding box center [571, 425] width 143 height 34
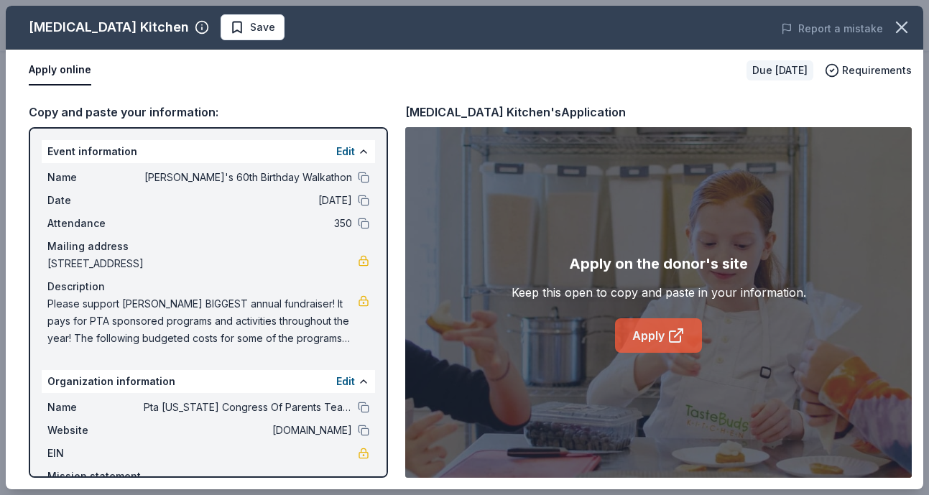
click at [642, 345] on link "Apply" at bounding box center [658, 335] width 87 height 34
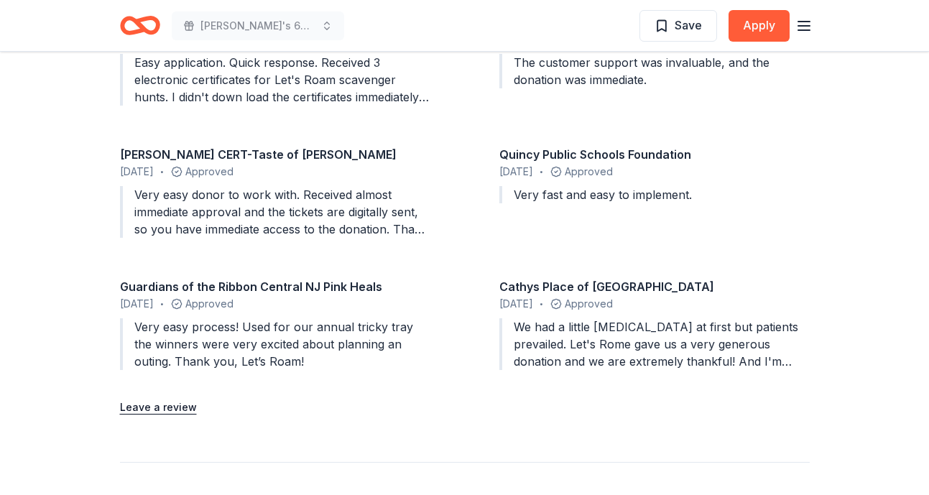
scroll to position [1417, 0]
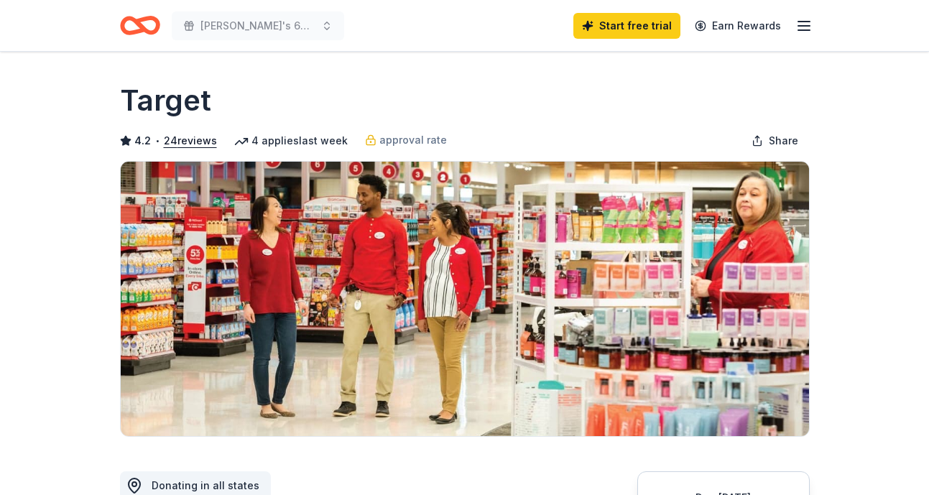
scroll to position [186, 0]
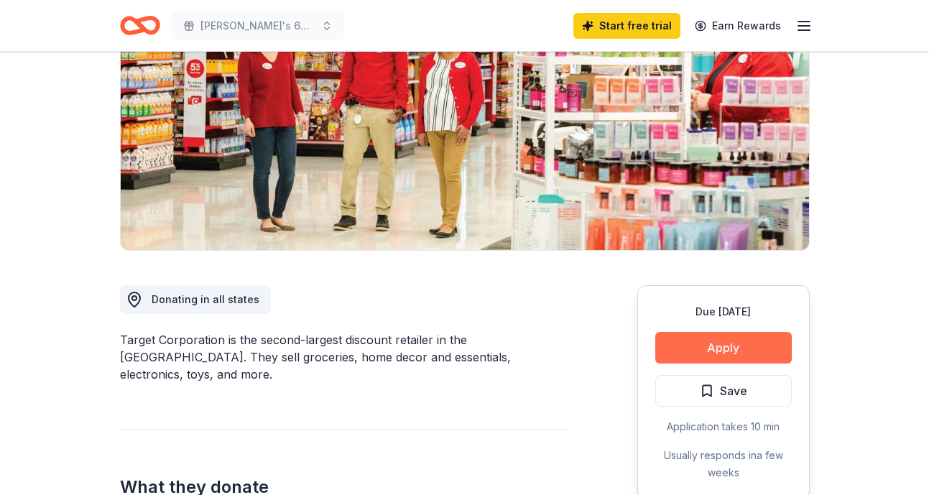
click at [726, 351] on button "Apply" at bounding box center [723, 348] width 136 height 32
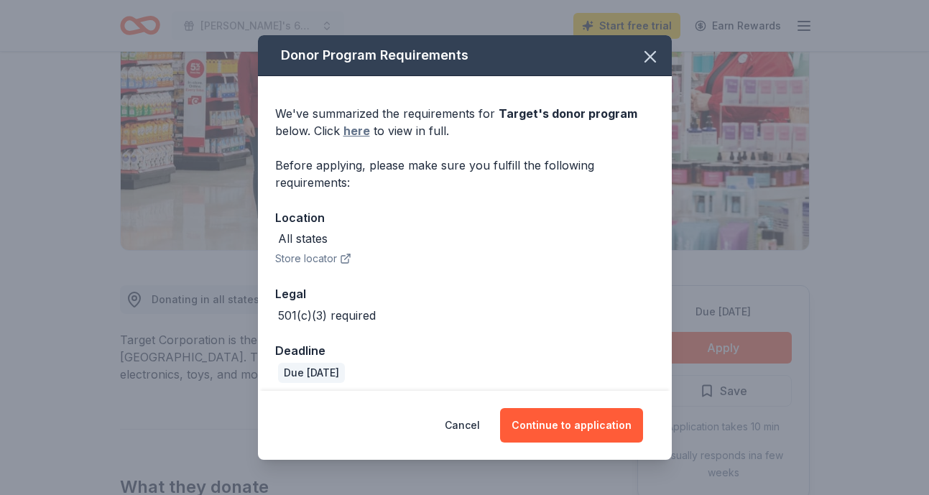
click at [355, 133] on link "here" at bounding box center [356, 130] width 27 height 17
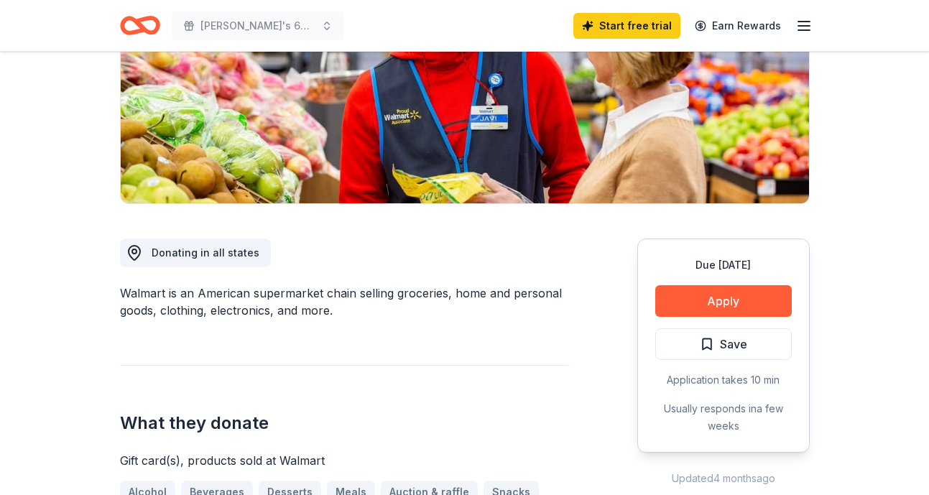
scroll to position [244, 0]
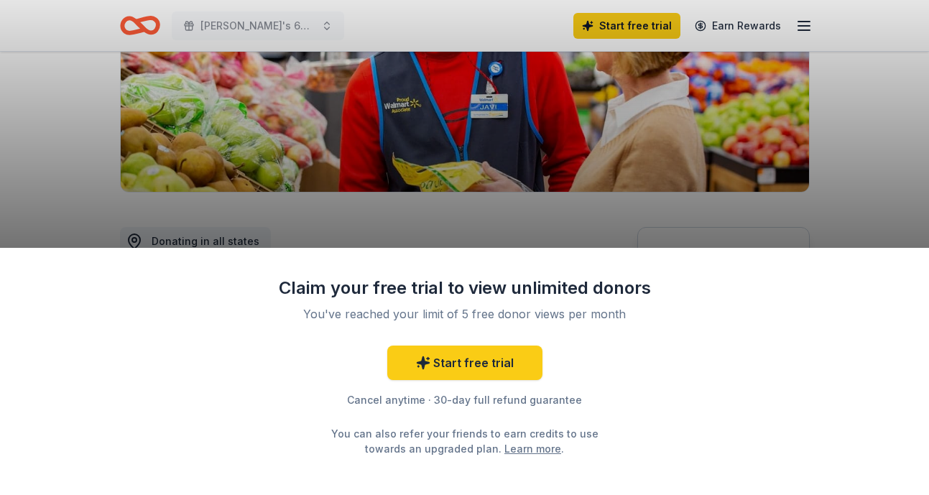
click at [684, 172] on div "Claim your free trial to view unlimited donors You've reached your limit of 5 f…" at bounding box center [464, 247] width 929 height 495
click at [729, 210] on div "Claim your free trial to view unlimited donors You've reached your limit of 5 f…" at bounding box center [464, 247] width 929 height 495
click at [583, 256] on div "Claim your free trial to view unlimited donors You've reached your limit of 5 f…" at bounding box center [464, 372] width 929 height 248
click at [608, 363] on div "Start free trial Cancel anytime · 30-day full refund guarantee You can also ref…" at bounding box center [465, 401] width 374 height 111
click at [515, 448] on link "Learn more" at bounding box center [532, 448] width 57 height 15
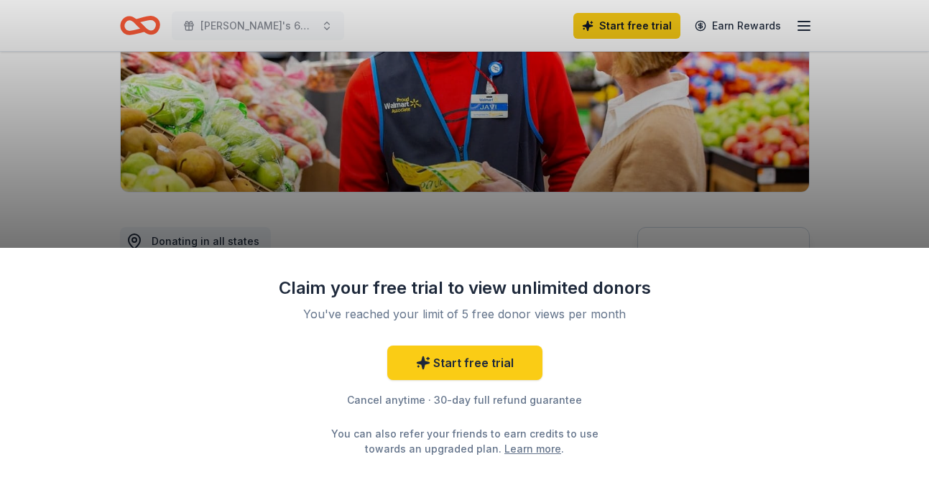
click at [715, 216] on div "Claim your free trial to view unlimited donors You've reached your limit of 5 f…" at bounding box center [464, 247] width 929 height 495
click at [511, 246] on div "Claim your free trial to view unlimited donors You've reached your limit of 5 f…" at bounding box center [464, 247] width 929 height 495
click at [496, 199] on div "Claim your free trial to view unlimited donors You've reached your limit of 5 f…" at bounding box center [464, 247] width 929 height 495
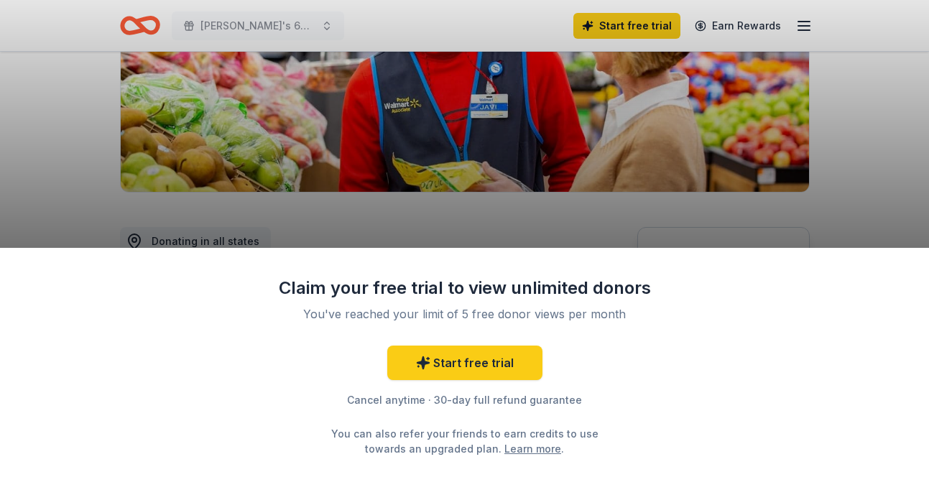
click at [496, 199] on div "Claim your free trial to view unlimited donors You've reached your limit of 5 f…" at bounding box center [464, 247] width 929 height 495
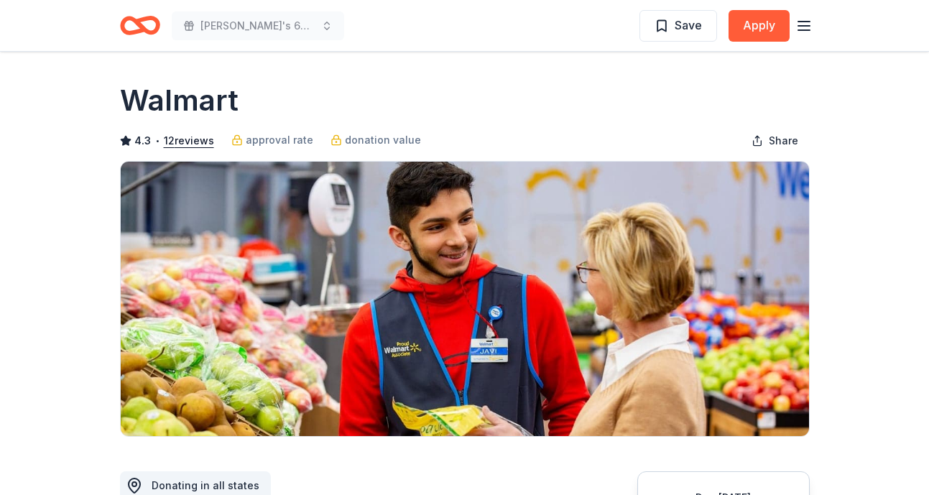
scroll to position [50, 0]
